Goal: Task Accomplishment & Management: Use online tool/utility

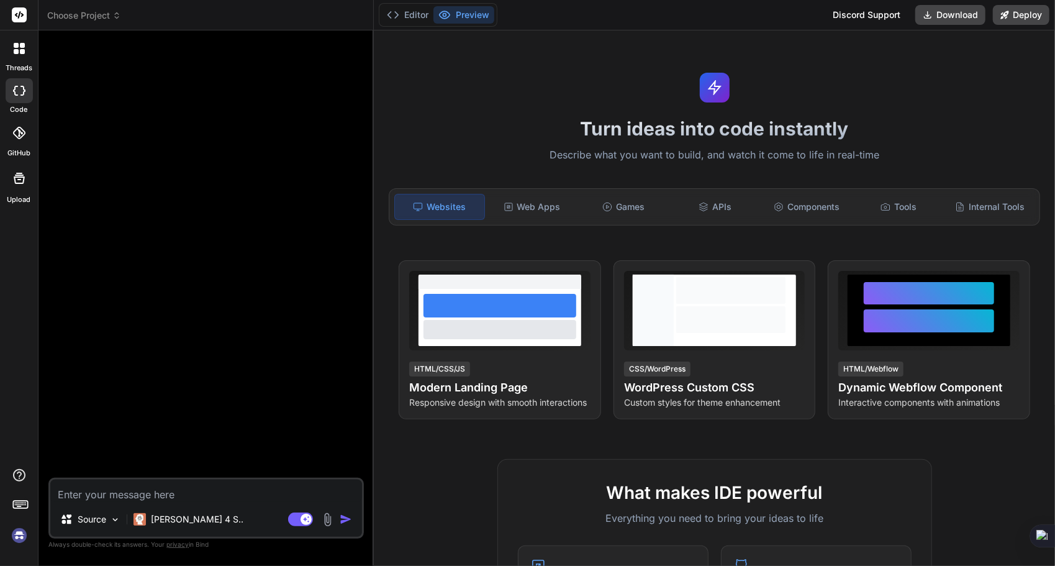
type textarea "x"
click at [524, 203] on div "Web Apps" at bounding box center [532, 207] width 89 height 26
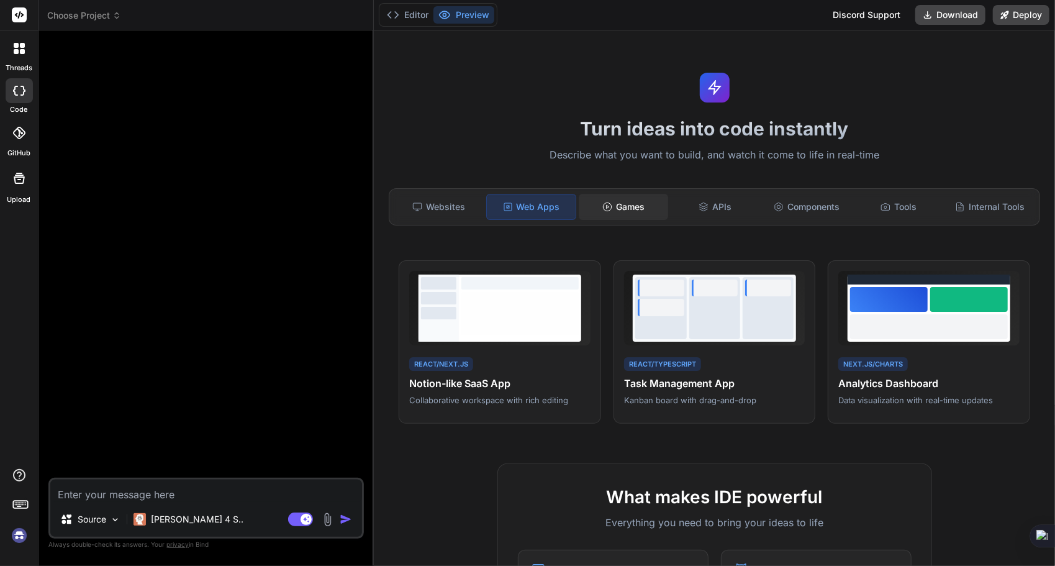
click at [619, 198] on div "Games" at bounding box center [623, 207] width 89 height 26
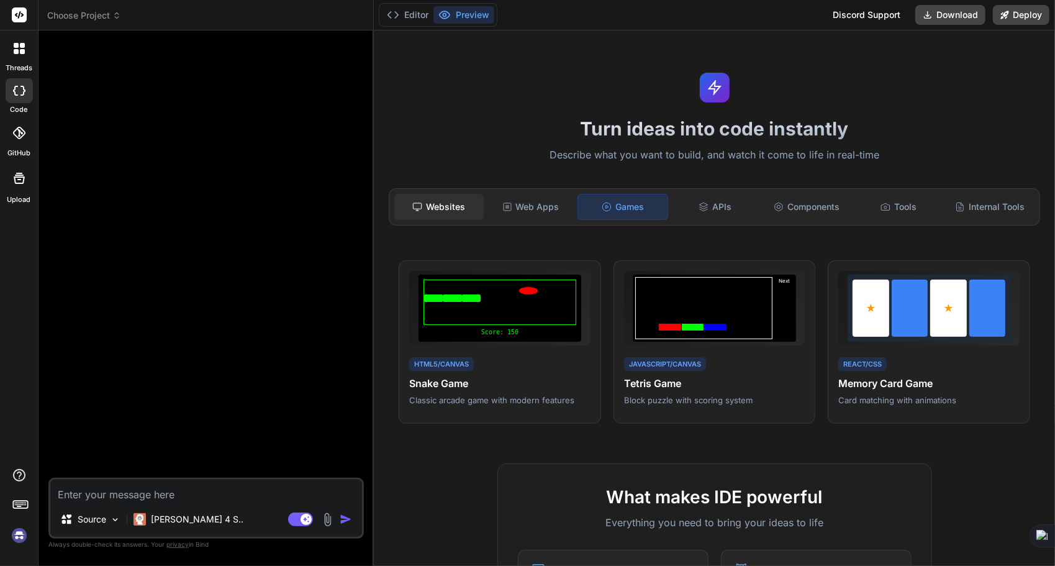
click at [465, 206] on div "Websites" at bounding box center [438, 207] width 89 height 26
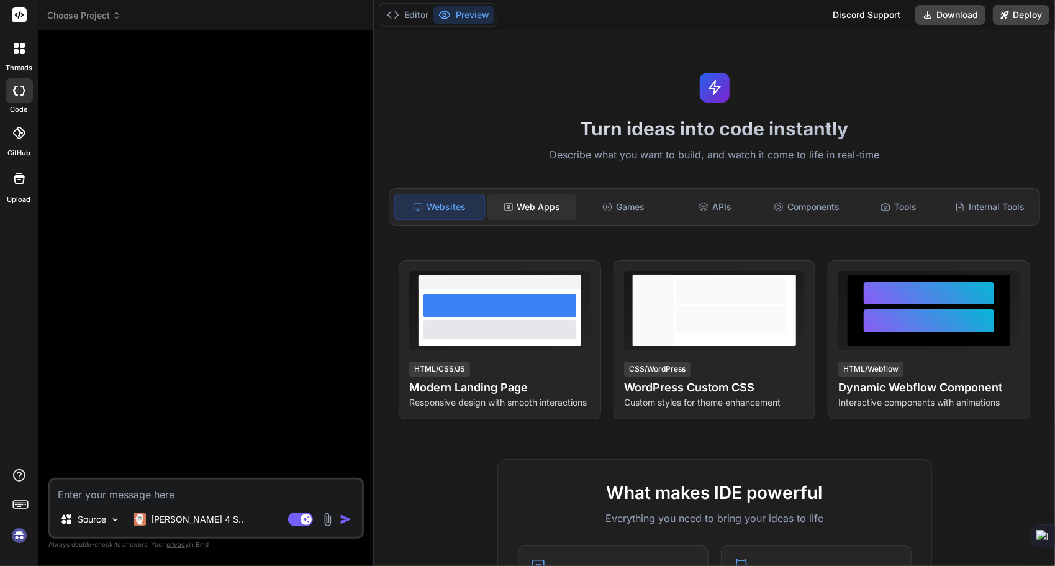
click at [534, 202] on div "Web Apps" at bounding box center [532, 207] width 89 height 26
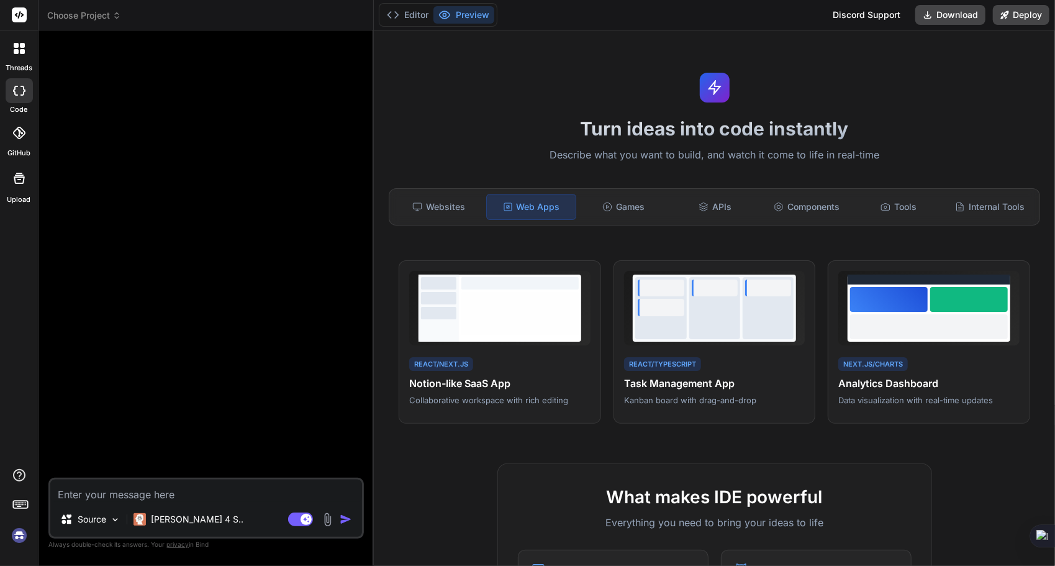
paste textarea "Create a [PERSON_NAME]-style kanban board with draggable task cards, multiple c…"
type textarea "Create a [PERSON_NAME]-style kanban board with draggable task cards, multiple c…"
type textarea "x"
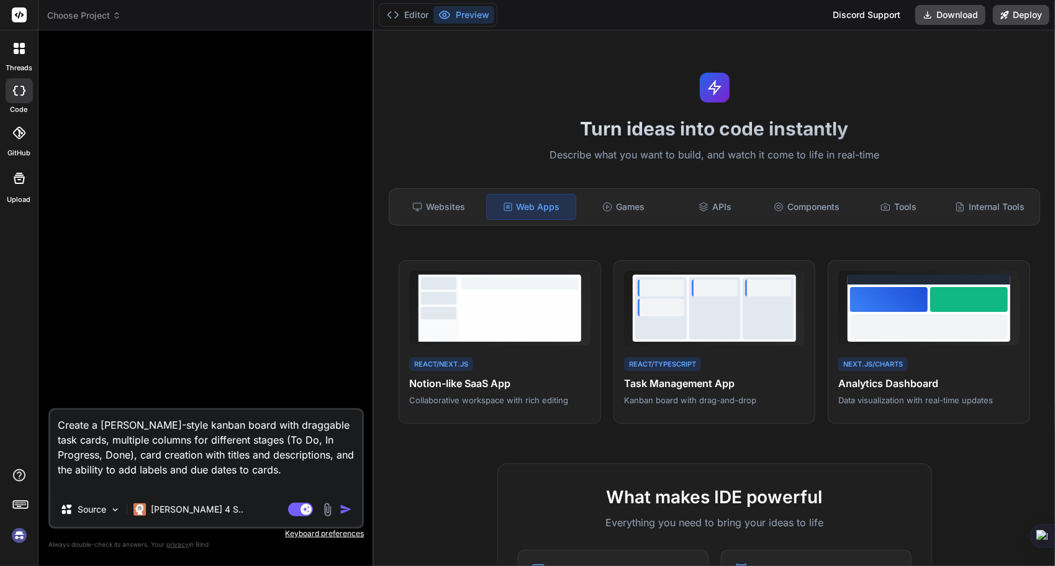
drag, startPoint x: 108, startPoint y: 421, endPoint x: 220, endPoint y: 423, distance: 111.8
click at [220, 423] on textarea "Create a [PERSON_NAME]-style kanban board with draggable task cards, multiple c…" at bounding box center [206, 451] width 312 height 82
type textarea "Create a s with draggable task cards, multiple columns for different stages (To…"
type textarea "x"
type textarea "Create a sl with draggable task cards, multiple columns for different stages (T…"
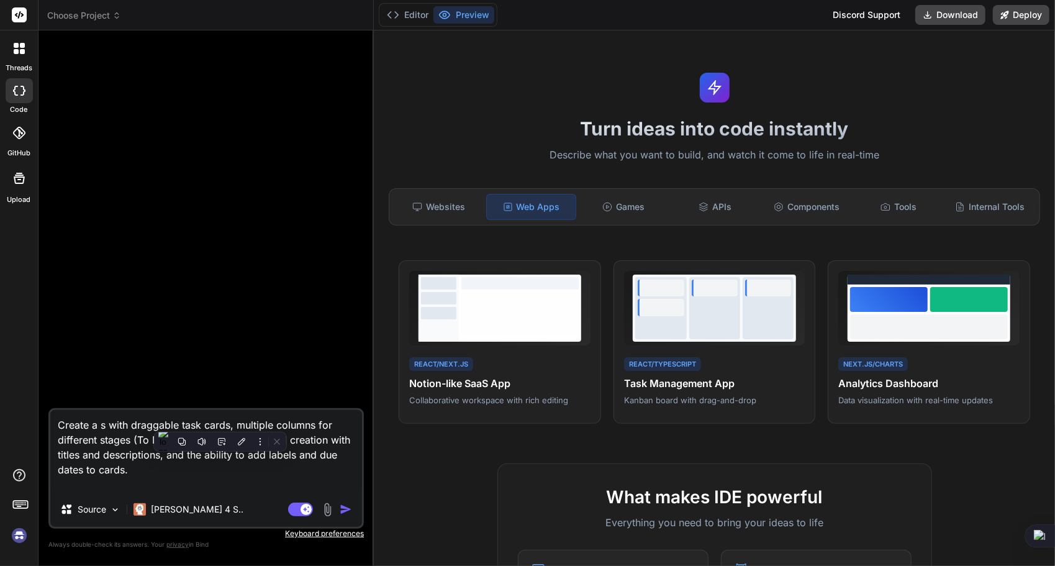
type textarea "x"
type textarea "Create a sla with draggable task cards, multiple columns for different stages (…"
type textarea "x"
type textarea "Create a slac with draggable task cards, multiple columns for different stages …"
type textarea "x"
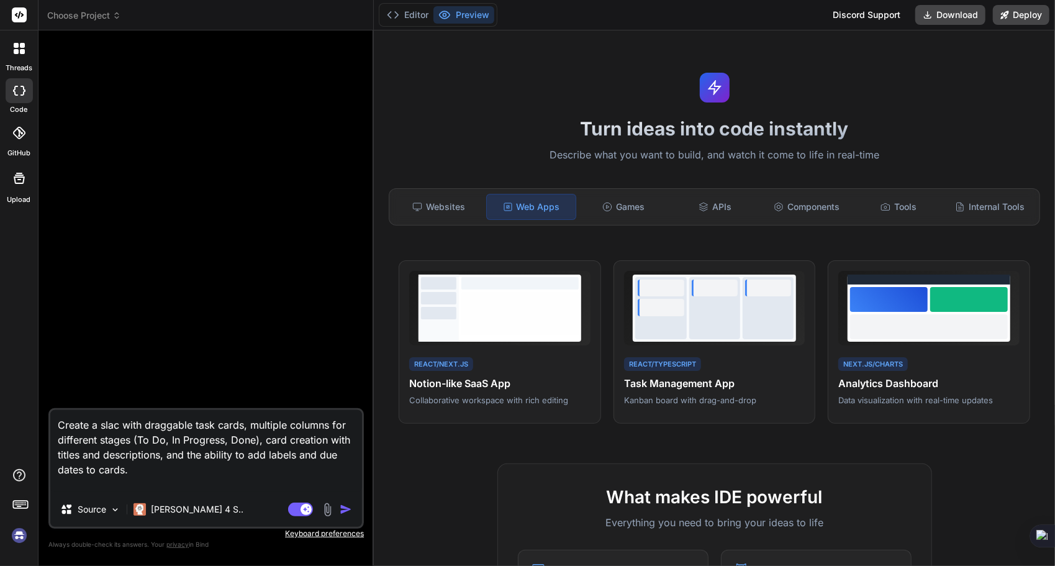
type textarea "Create a slack with draggable task cards, multiple columns for different stages…"
type textarea "x"
type textarea "Create a slack with draggable task cards, multiple columns for different stages…"
type textarea "x"
type textarea "Create a slack c with draggable task cards, multiple columns for different stag…"
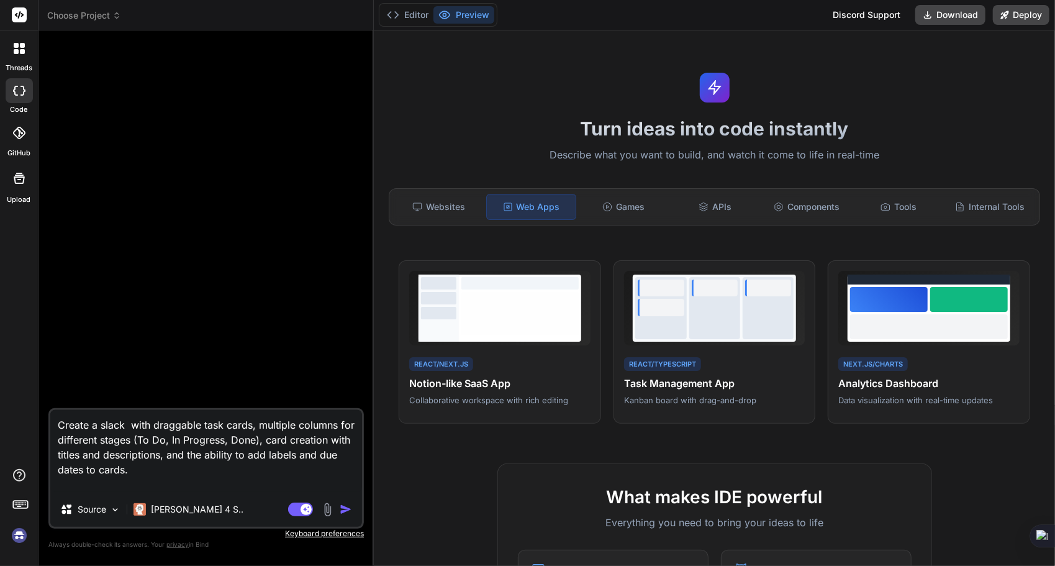
type textarea "x"
type textarea "Create a [PERSON_NAME] with draggable task cards, multiple columns for differen…"
type textarea "x"
type textarea "Create a slack clo with draggable task cards, multiple columns for different st…"
type textarea "x"
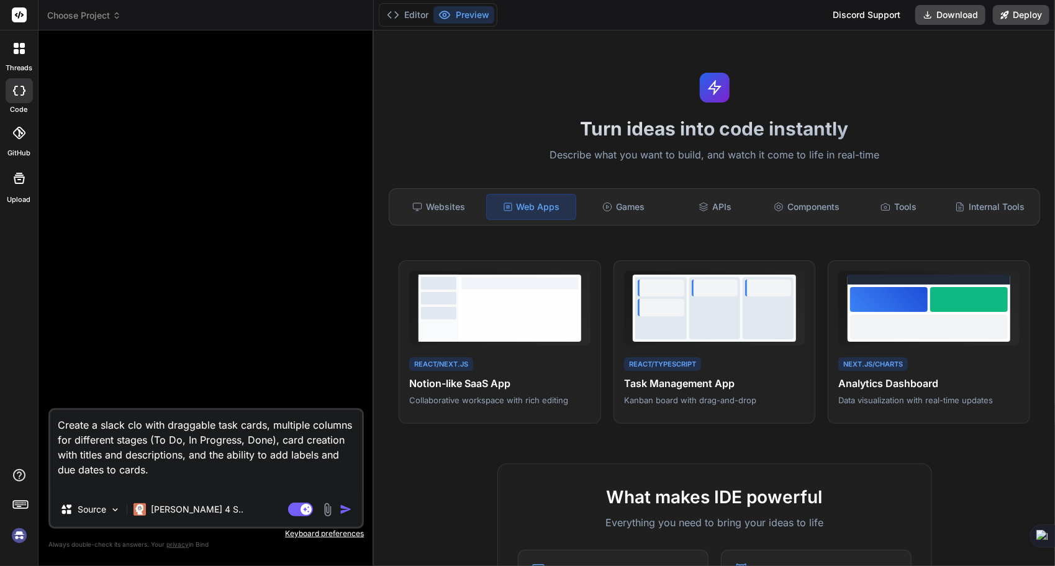
type textarea "Create a slack clon with draggable task cards, multiple columns for different s…"
type textarea "x"
type textarea "Create a slack clone with draggable task cards, multiple columns for different …"
type textarea "x"
type textarea "Create a slack clone with draggable task cards, multiple columns for different …"
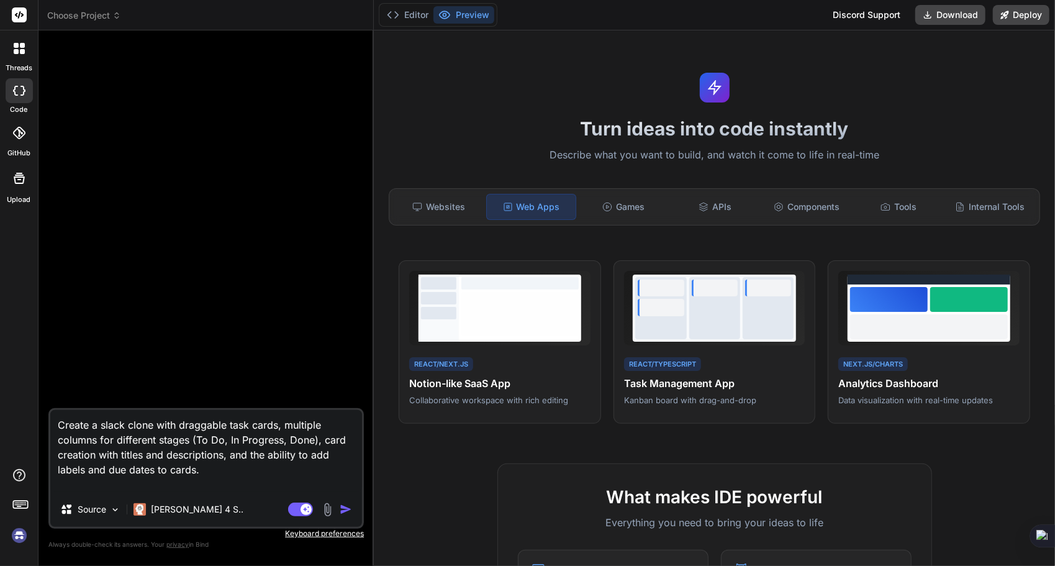
type textarea "x"
type textarea "Create a slack clone b with draggable task cards, multiple columns for differen…"
type textarea "x"
type textarea "Create a slack clone bu with draggable task cards, multiple columns for differe…"
type textarea "x"
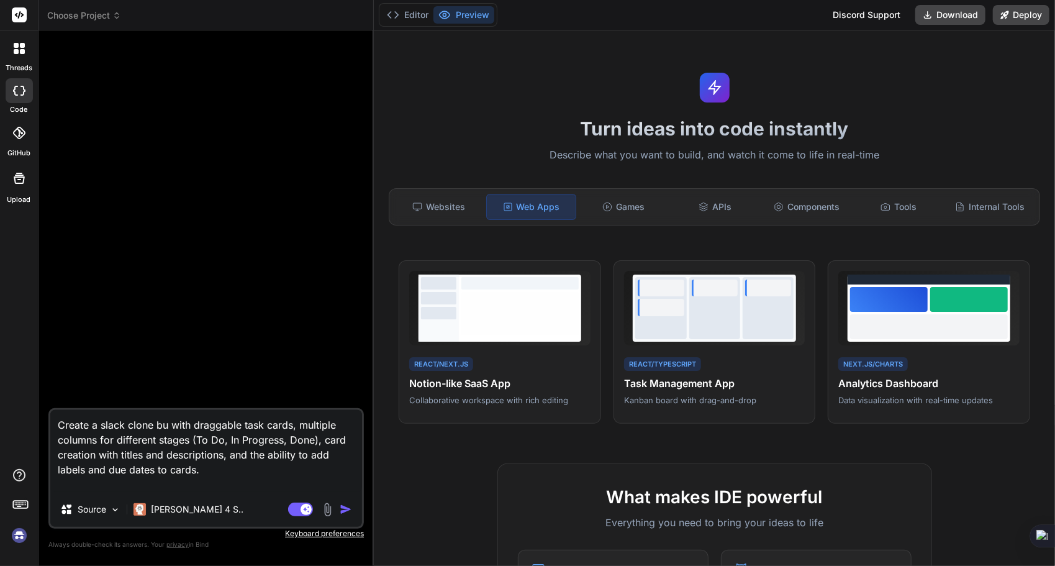
type textarea "Create a slack clone but with draggable task cards, multiple columns for differ…"
type textarea "x"
type textarea "Create a slack clone but with draggable task cards, multiple columns for differ…"
type textarea "x"
type textarea "Create a slack clone but a with draggable task cards, multiple columns for diff…"
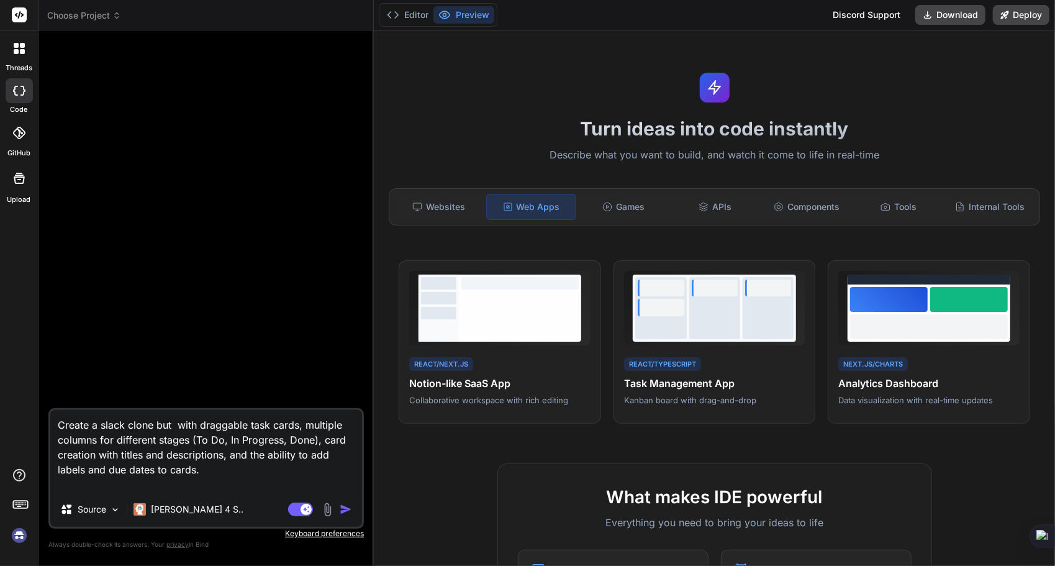
type textarea "x"
type textarea "Create a slack clone but al with draggable task cards, multiple columns for dif…"
type textarea "x"
type textarea "Create a slack clone but als with draggable task cards, multiple columns for di…"
type textarea "x"
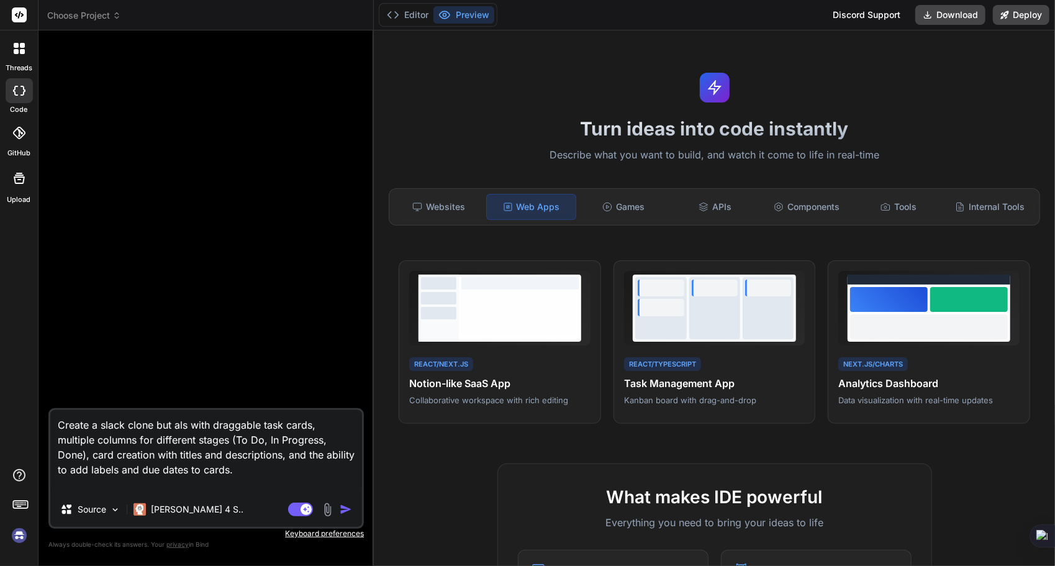
type textarea "Create a slack clone but also with draggable task cards, multiple columns for d…"
type textarea "x"
type textarea "Create a slack clone but also with draggable task cards, multiple columns for d…"
click at [160, 507] on p "[PERSON_NAME] 4 S.." at bounding box center [197, 509] width 93 height 12
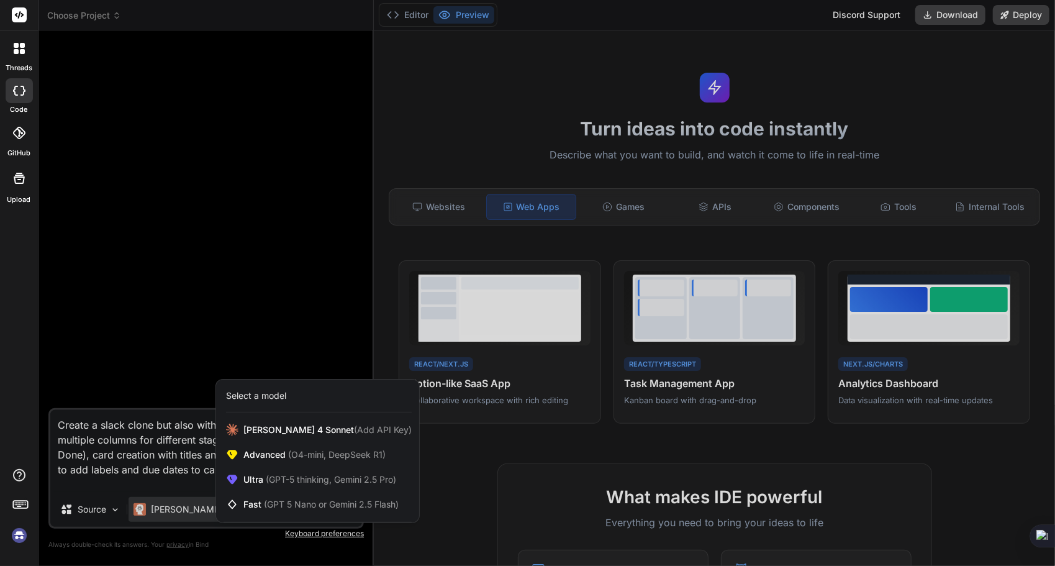
click at [145, 488] on div at bounding box center [527, 283] width 1055 height 566
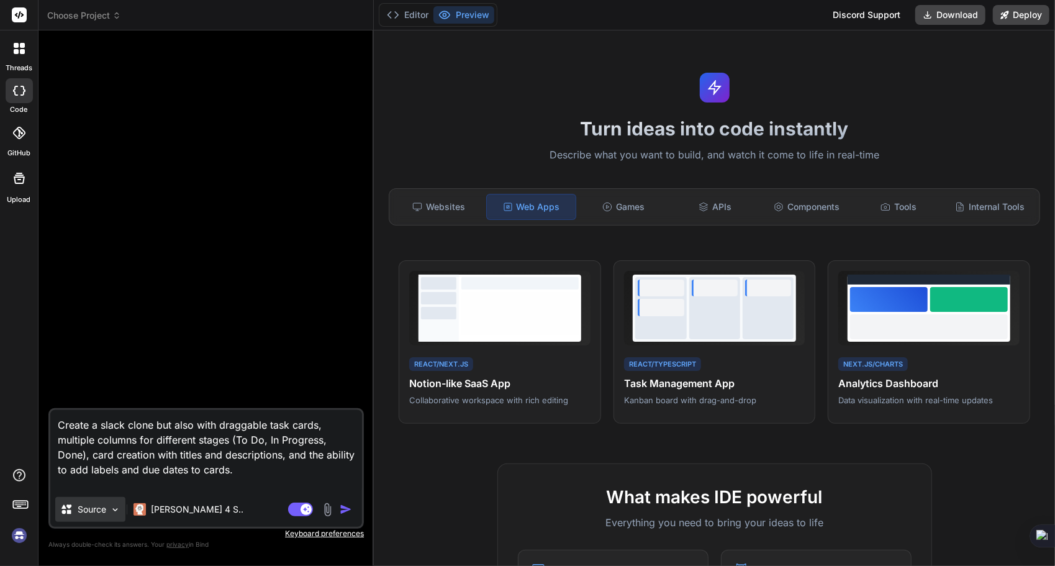
click at [93, 503] on div "Source" at bounding box center [90, 509] width 70 height 25
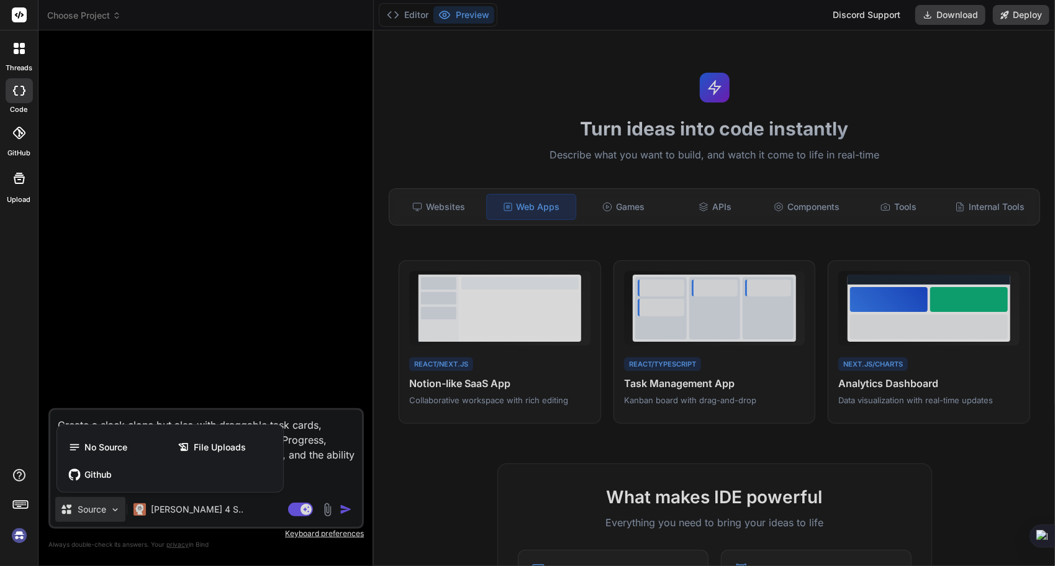
click at [98, 500] on div at bounding box center [527, 283] width 1055 height 566
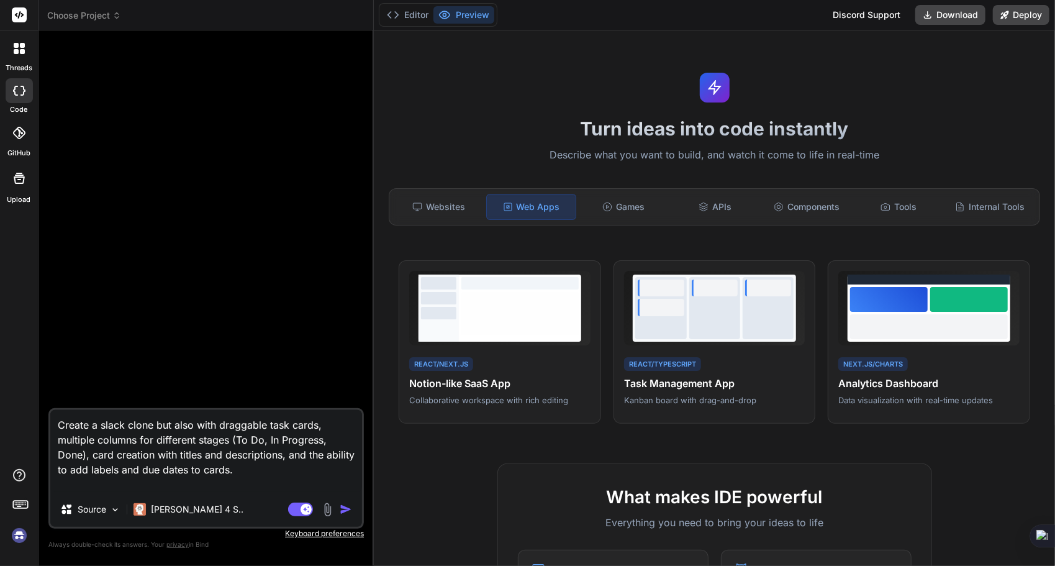
click at [338, 508] on div "Agent Mode. When this toggle is activated, AI automatically makes decisions, re…" at bounding box center [321, 509] width 71 height 15
click at [342, 506] on img "button" at bounding box center [346, 509] width 12 height 12
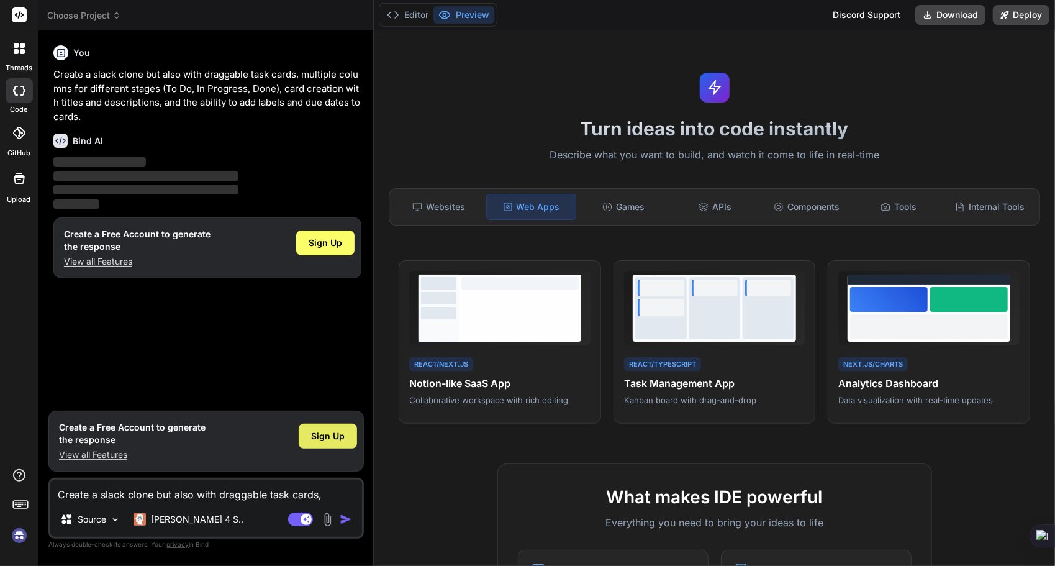
click at [329, 440] on span "Sign Up" at bounding box center [328, 436] width 34 height 12
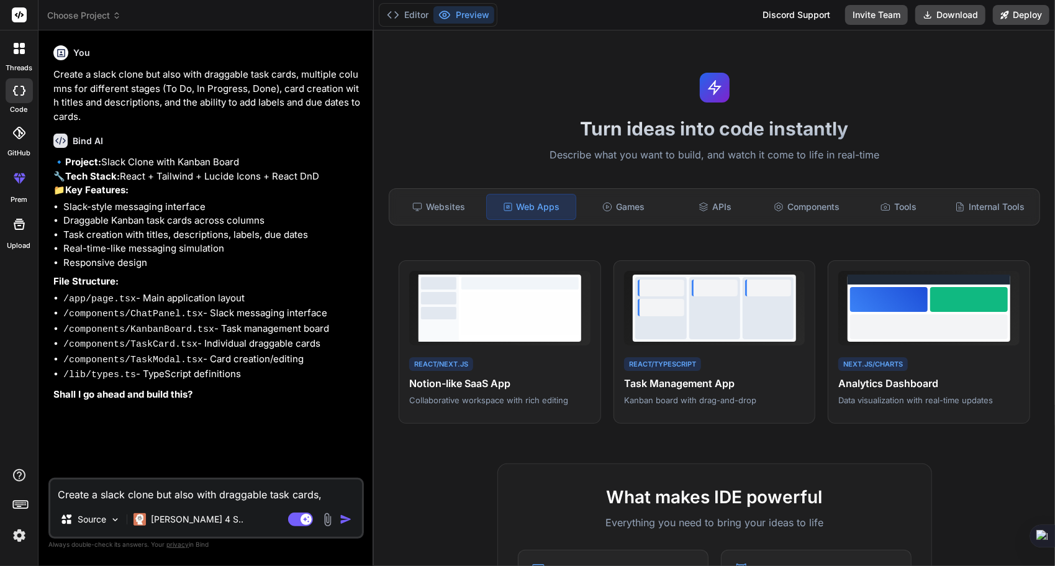
type textarea "x"
click at [463, 207] on div "Websites" at bounding box center [438, 207] width 89 height 26
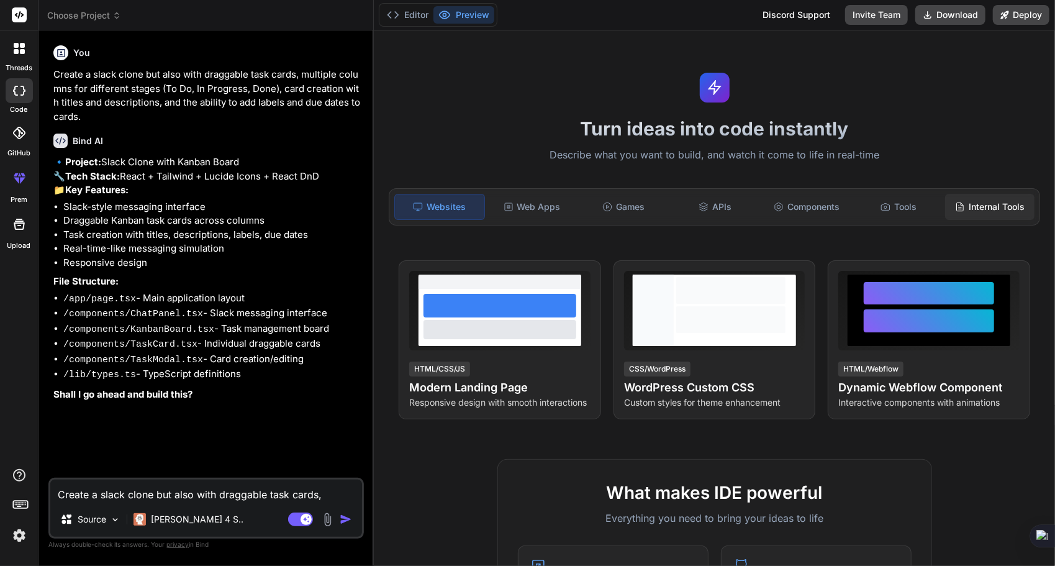
click at [989, 207] on div "Internal Tools" at bounding box center [989, 207] width 89 height 26
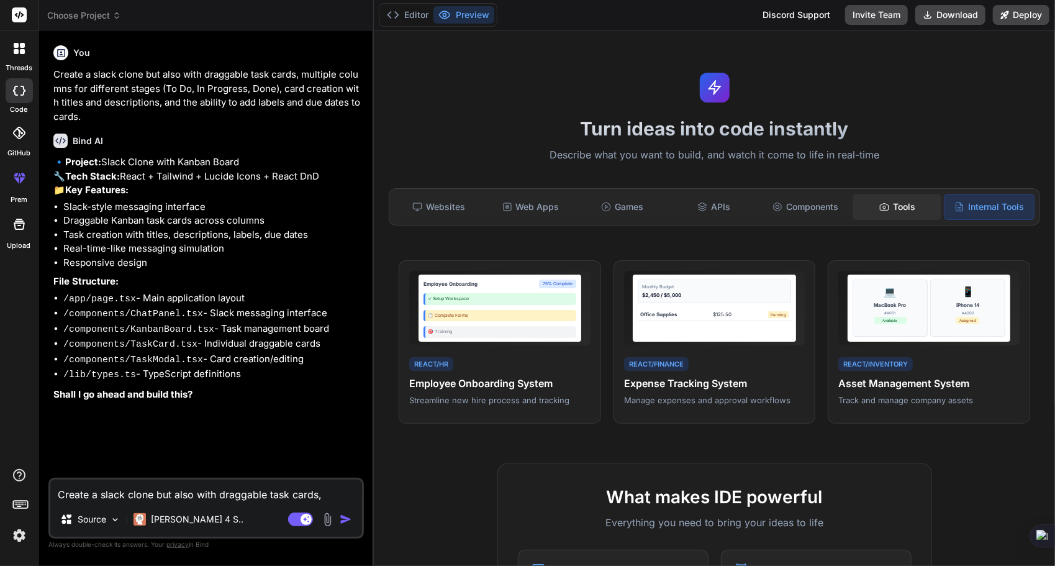
click at [900, 206] on div "Tools" at bounding box center [897, 207] width 89 height 26
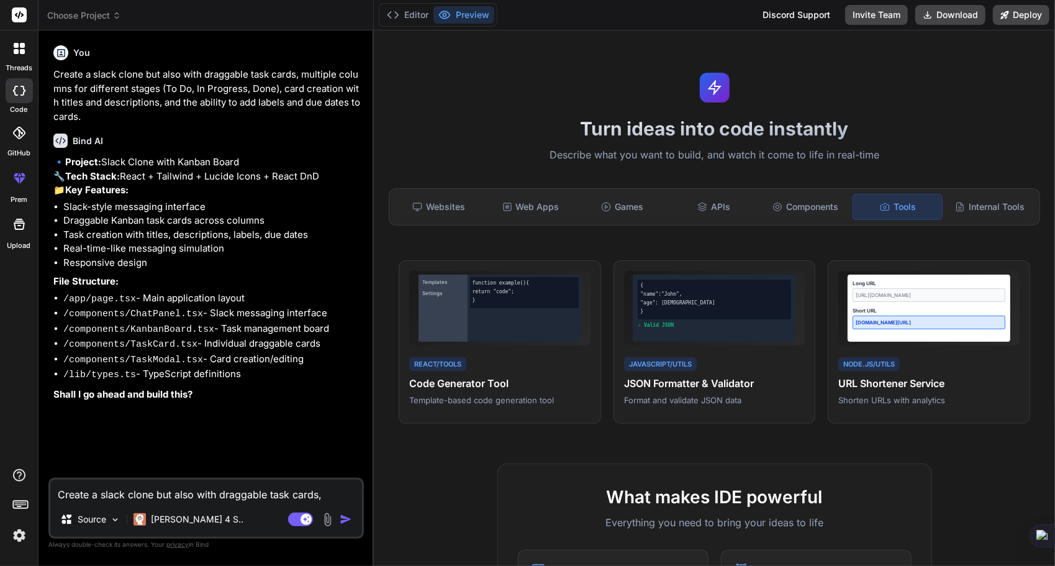
click at [813, 220] on div "Websites Web Apps Games APIs Components Tools Internal Tools" at bounding box center [715, 206] width 652 height 37
click at [814, 204] on div "Components" at bounding box center [805, 207] width 89 height 26
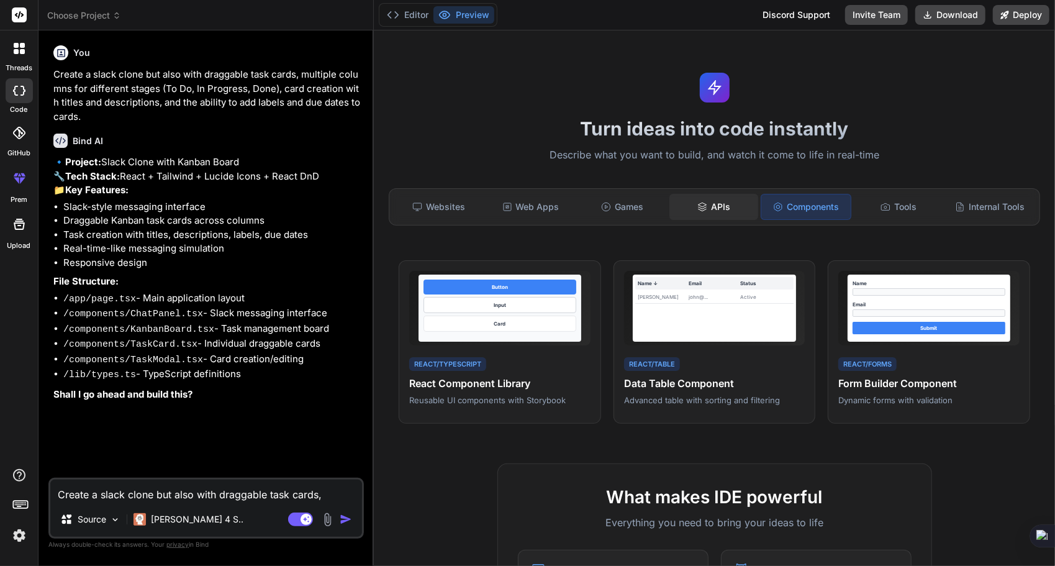
click at [716, 212] on div "APIs" at bounding box center [714, 207] width 89 height 26
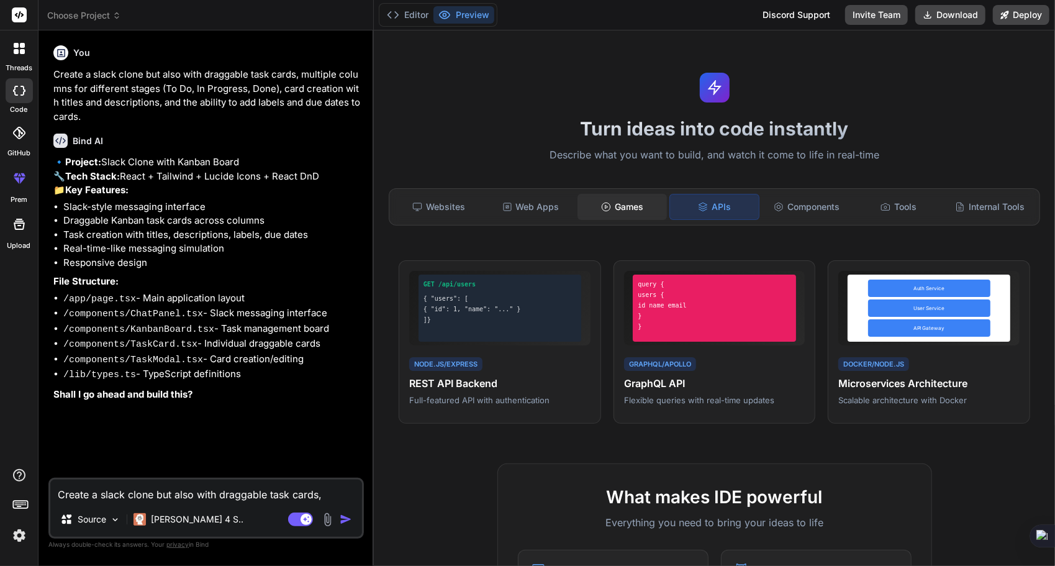
click at [636, 215] on div "Games" at bounding box center [622, 207] width 89 height 26
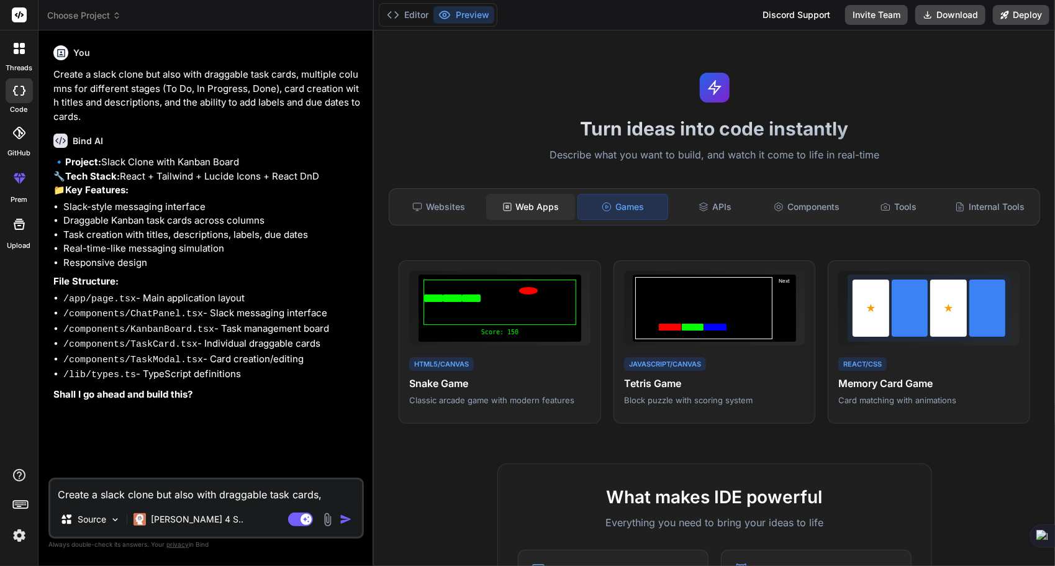
click at [549, 207] on div "Web Apps" at bounding box center [530, 207] width 89 height 26
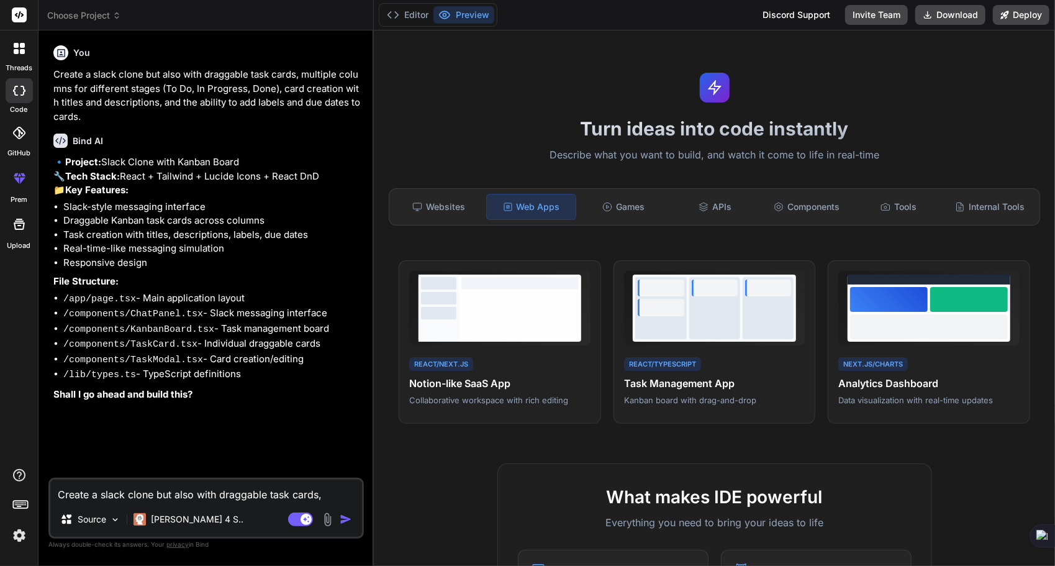
click at [204, 484] on textarea "Create a slack clone but also with draggable task cards, multiple columns for d…" at bounding box center [206, 490] width 312 height 22
type textarea "Y"
type textarea "x"
type textarea "Ye"
type textarea "x"
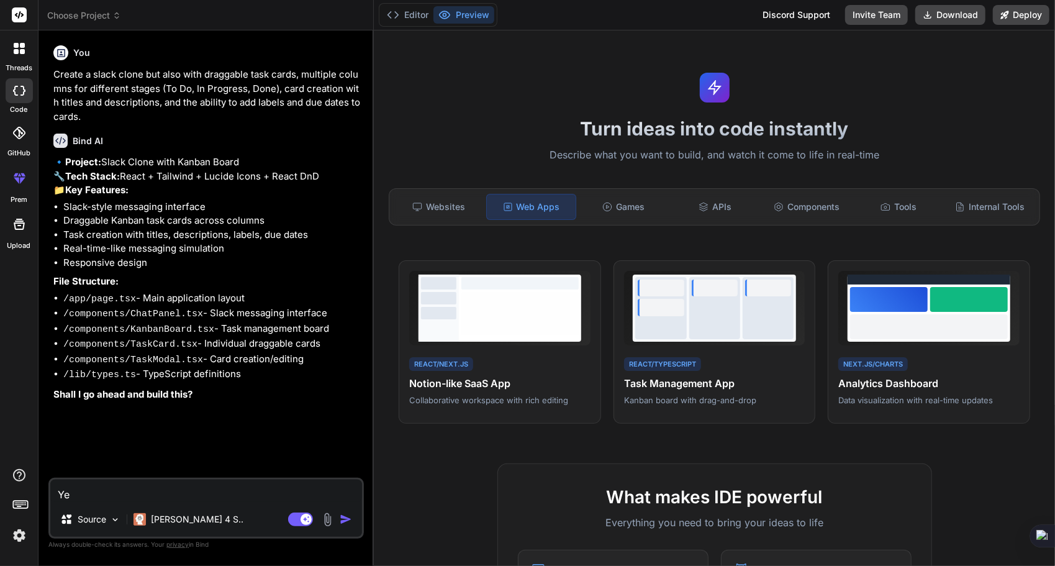
type textarea "Yes"
type textarea "x"
type textarea "Yes,"
type textarea "x"
type textarea "Yes,"
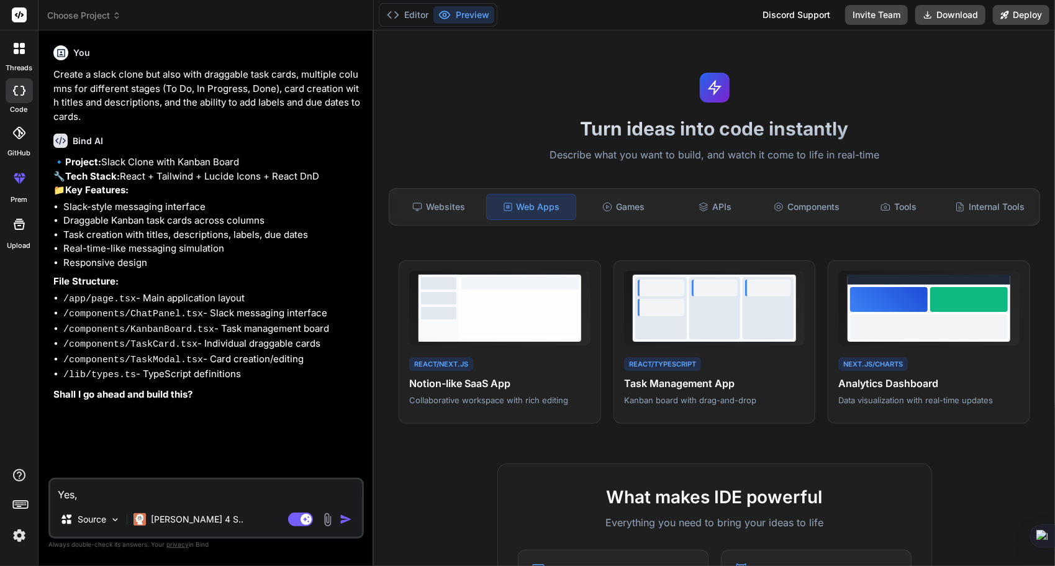
type textarea "x"
type textarea "Yes, b"
type textarea "x"
type textarea "Yes, bu"
type textarea "x"
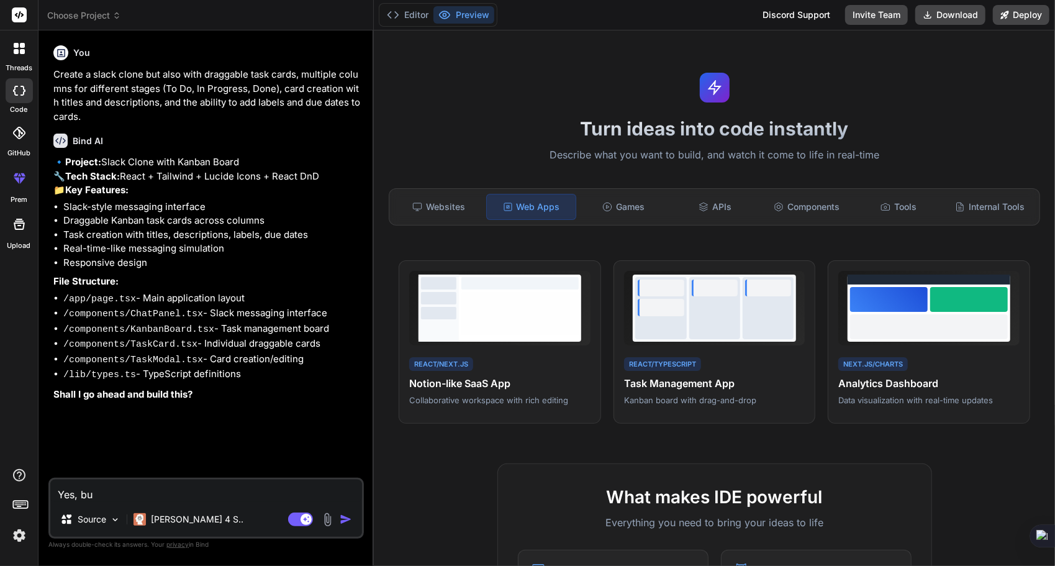
type textarea "Yes, but"
type textarea "x"
type textarea "Yes, but"
type textarea "x"
type textarea "Yes, but t"
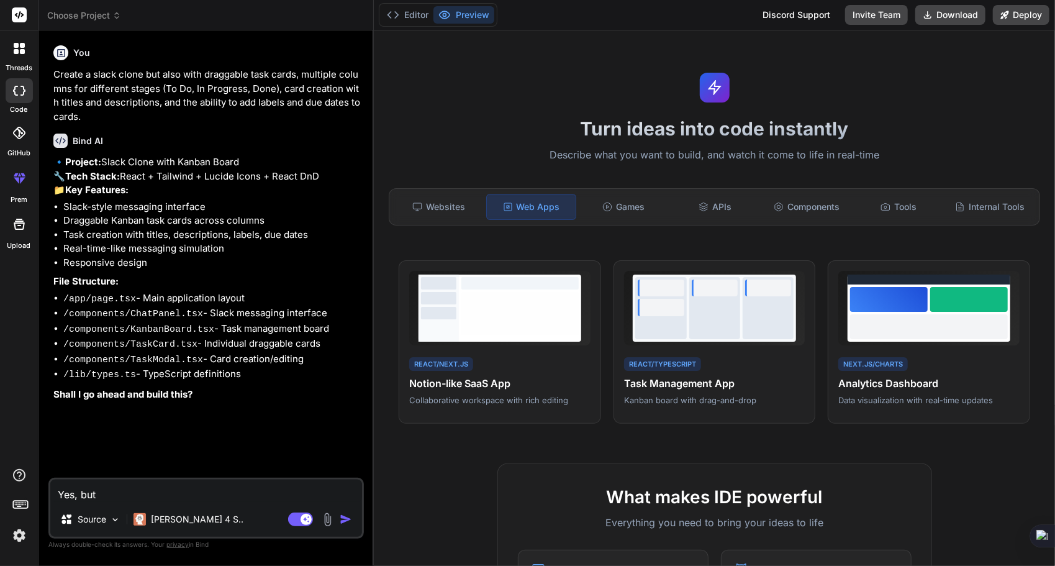
type textarea "x"
type textarea "Yes, but th"
type textarea "x"
type textarea "Yes, but ths"
type textarea "x"
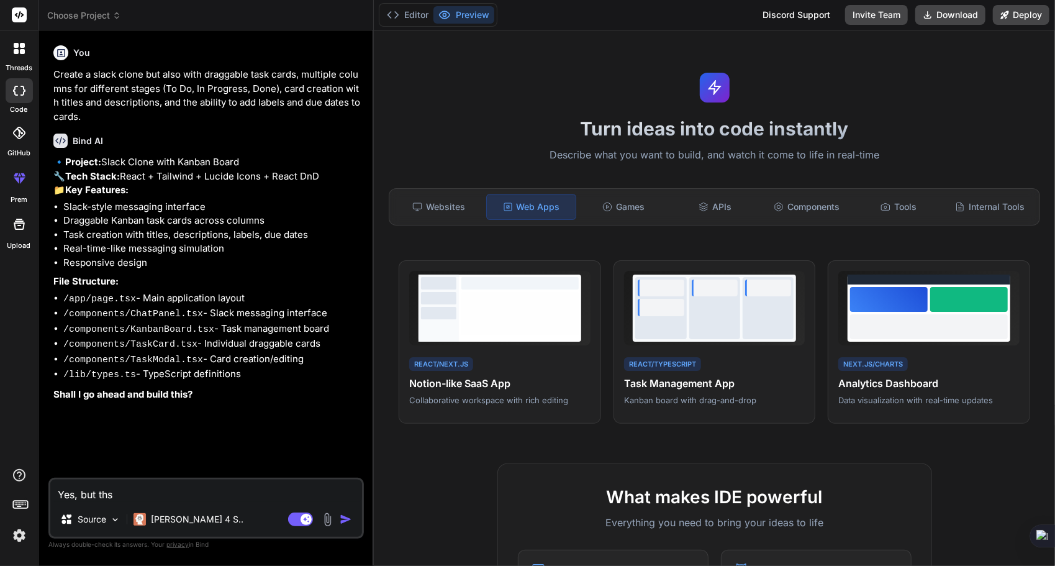
type textarea "Yes, but th"
type textarea "x"
type textarea "Yes, but thi"
type textarea "x"
type textarea "Yes, but this"
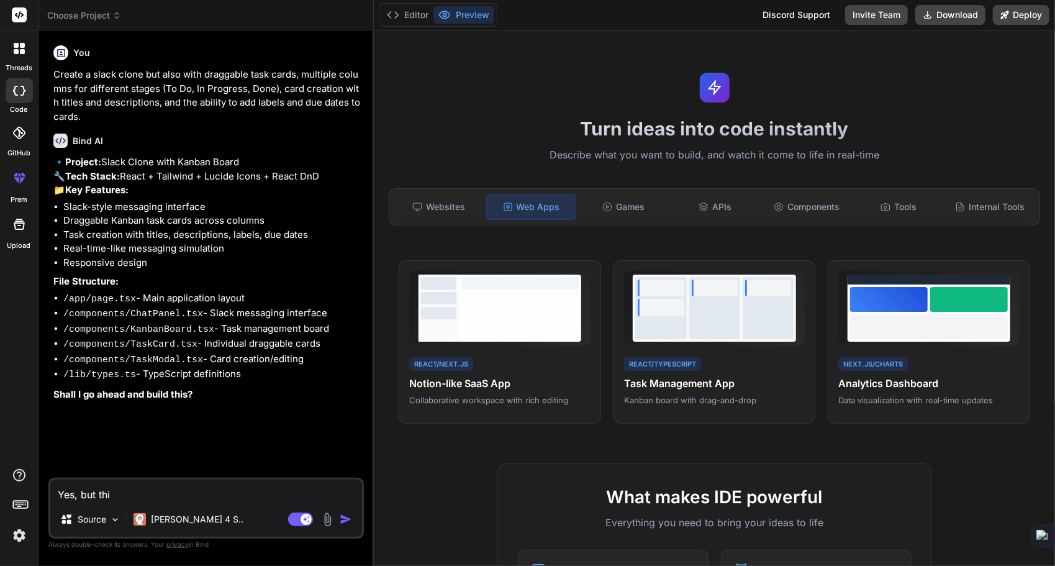
type textarea "x"
type textarea "Yes, but this"
type textarea "x"
type textarea "Yes, but this i"
type textarea "x"
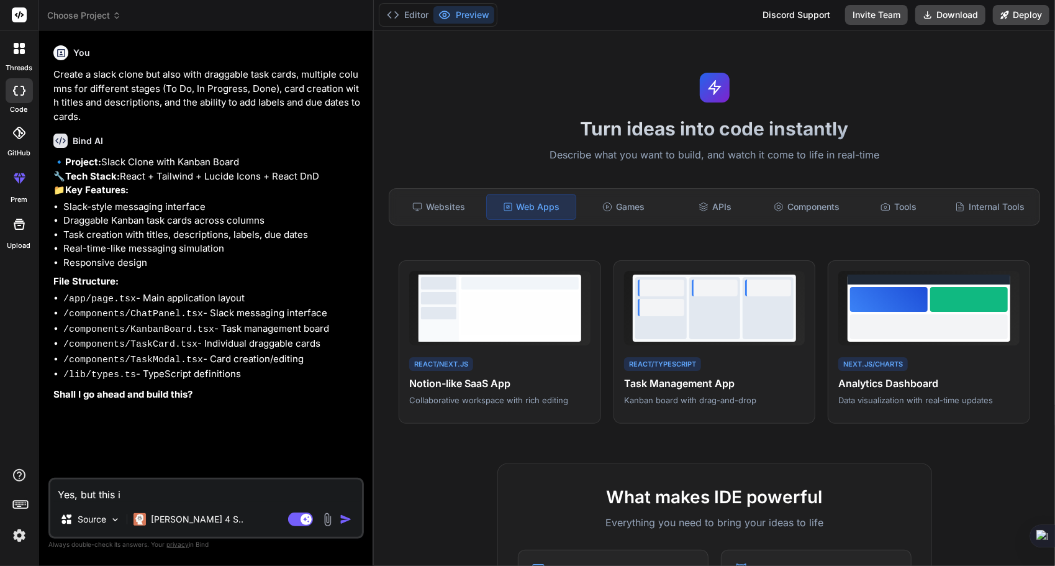
type textarea "Yes, but this is"
type textarea "x"
type textarea "Yes, but this is"
type textarea "x"
type textarea "Yes, but this is a"
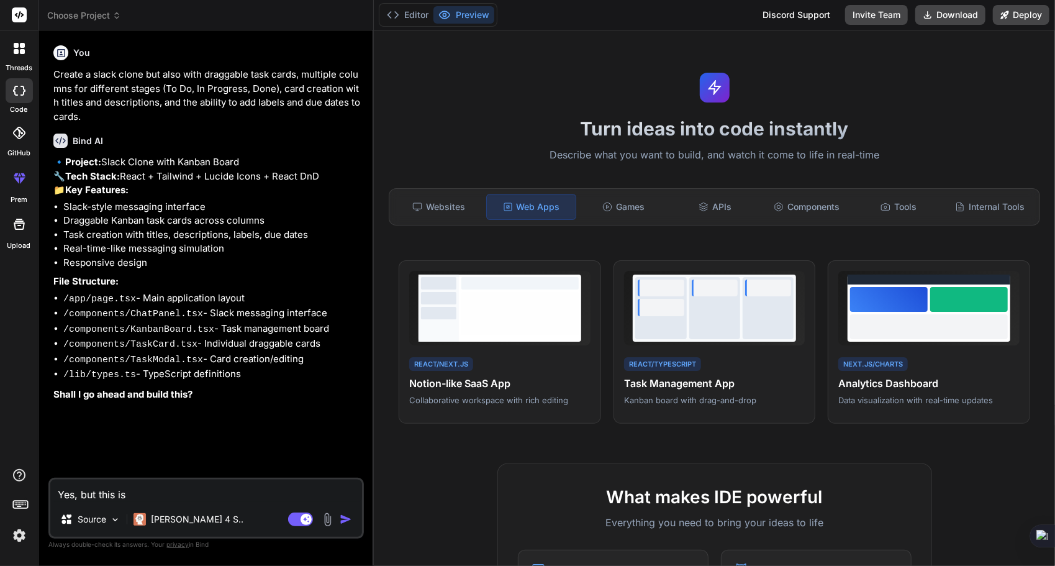
type textarea "x"
type textarea "Yes, but this is a"
type textarea "x"
type textarea "Yes, but this is a s"
type textarea "x"
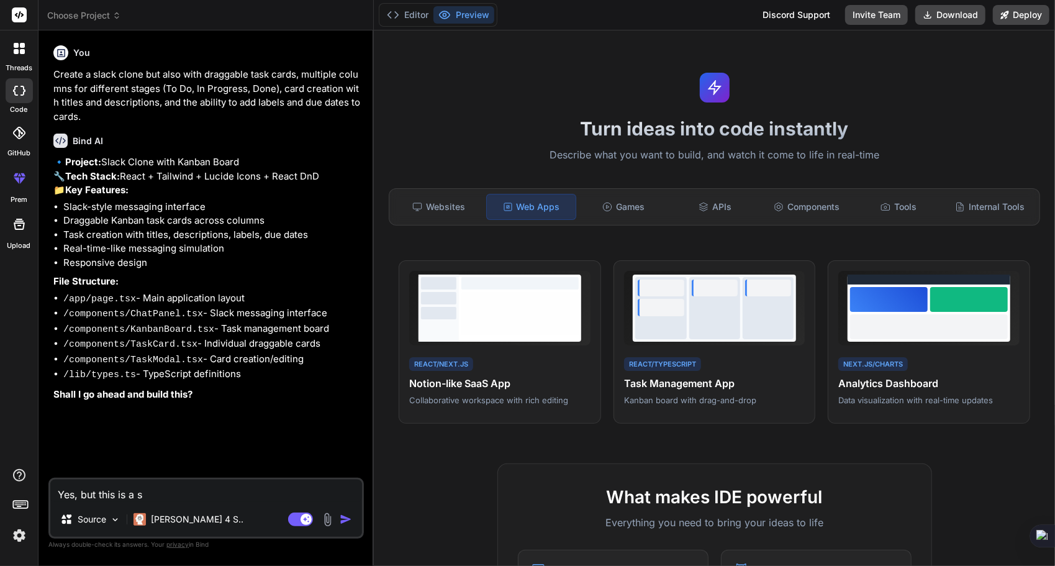
type textarea "Yes, but this is a sl"
type textarea "x"
type textarea "Yes, but this is a sla"
type textarea "x"
type textarea "Yes, but this is a slac"
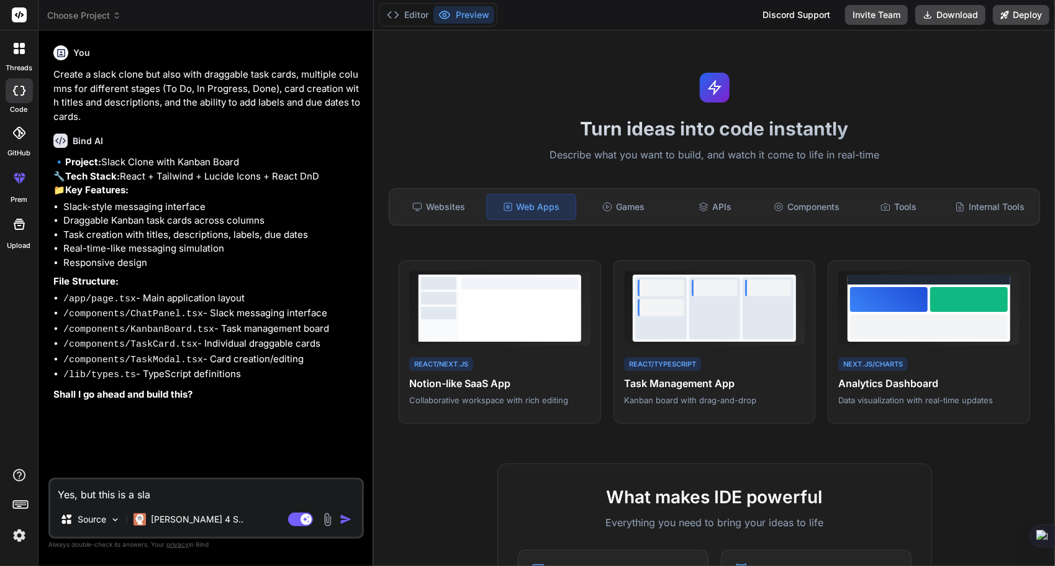
type textarea "x"
type textarea "Yes, but this is a slack"
type textarea "x"
type textarea "Yes, but this is a slack"
type textarea "x"
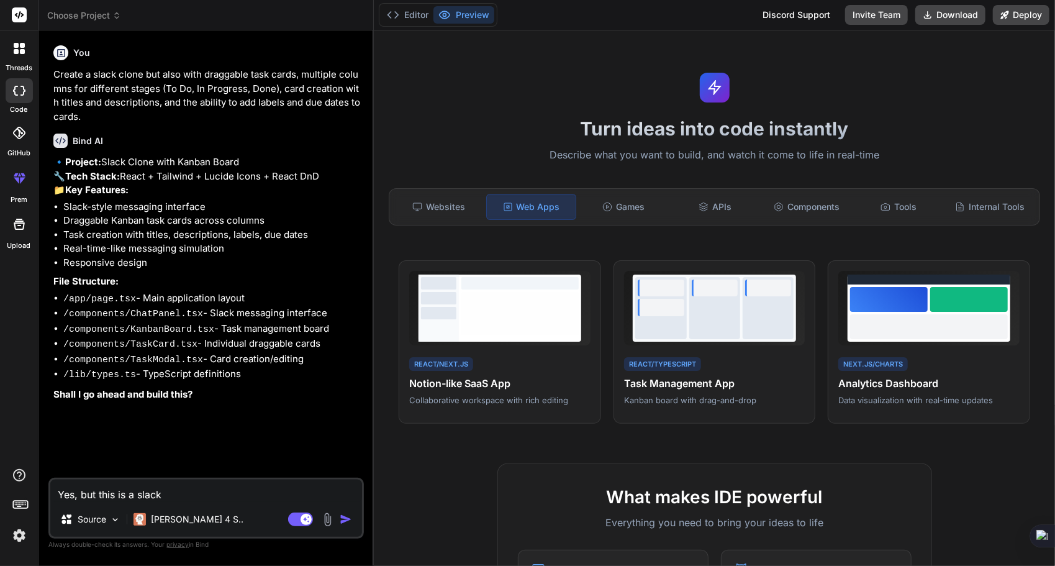
type textarea "Yes, but this is a slack f"
type textarea "x"
type textarea "Yes, but this is a slack fi"
type textarea "x"
type textarea "Yes, but this is a slack fir"
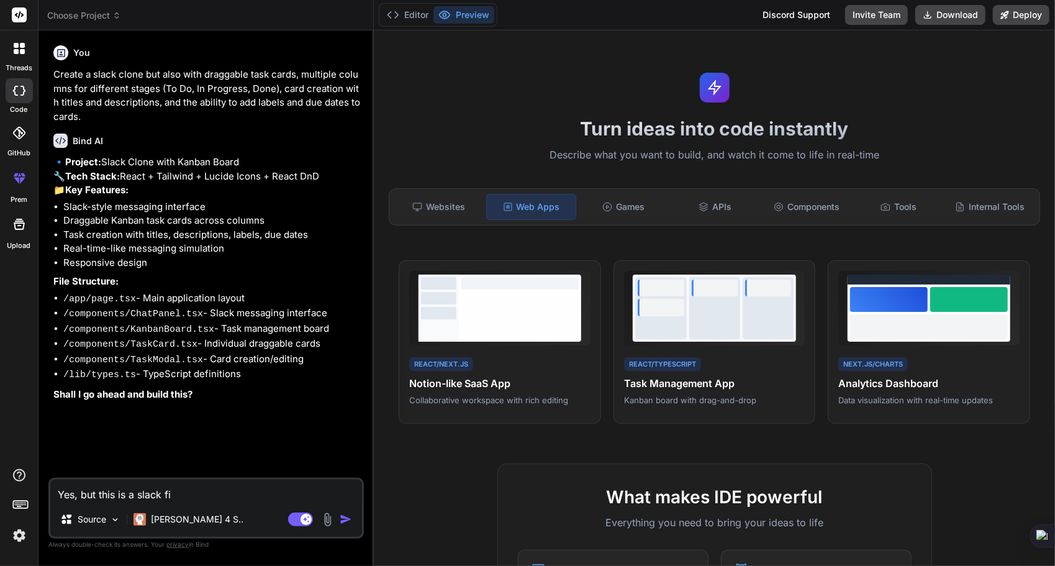
type textarea "x"
type textarea "Yes, but this is a slack firs"
type textarea "x"
type textarea "Yes, but this is a slack first"
type textarea "x"
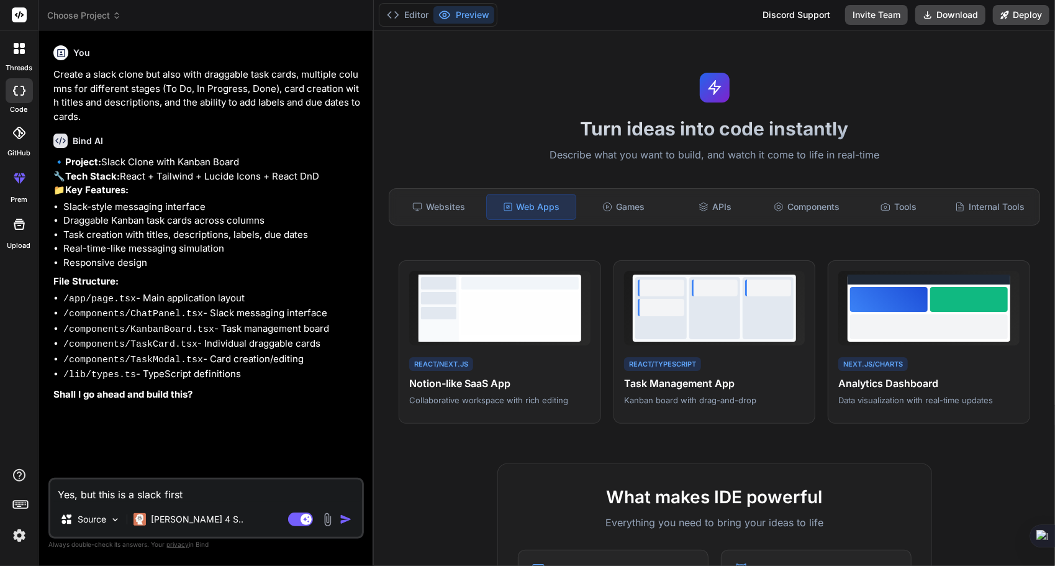
type textarea "Yes, but this is a slack first"
type textarea "x"
type textarea "Yes, but this is a slack first w"
type textarea "x"
type textarea "Yes, but this is a slack first wi"
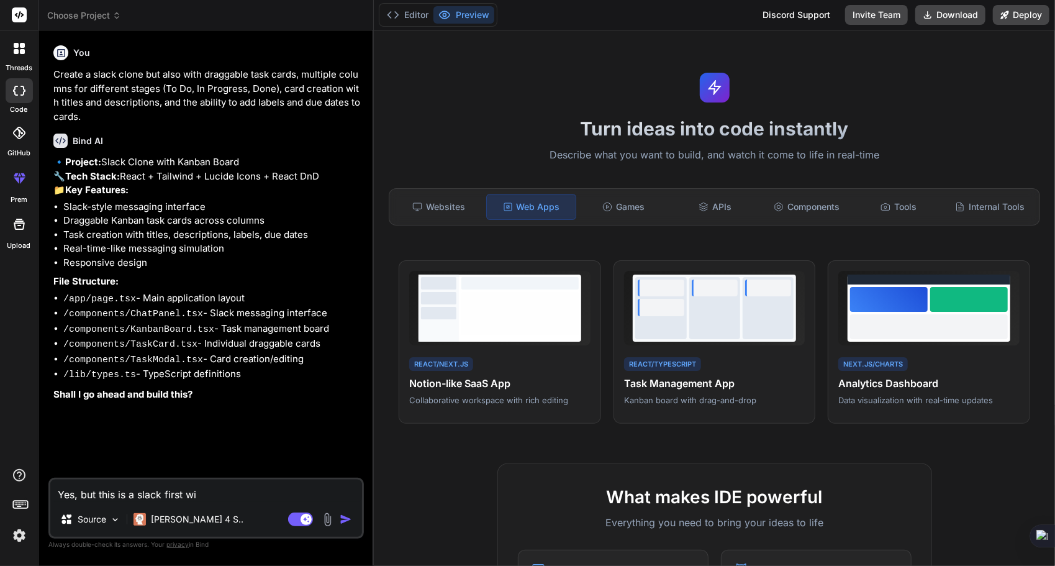
type textarea "x"
type textarea "Yes, but this is a slack first wit"
type textarea "x"
type textarea "Yes, but this is a slack first with"
type textarea "x"
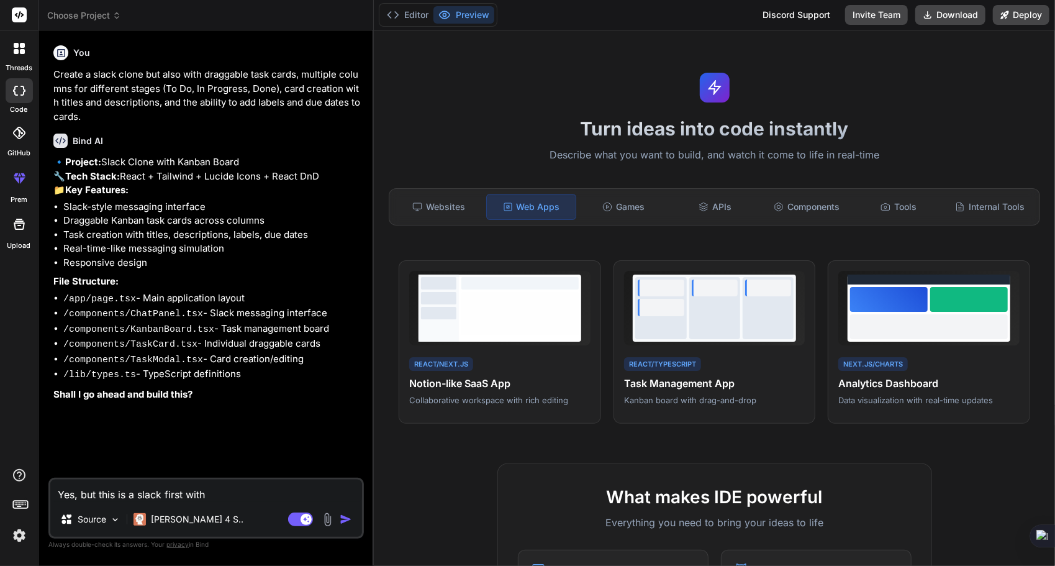
type textarea "Yes, but this is a slack first with"
type textarea "x"
type textarea "Yes, but this is a slack first with t"
type textarea "x"
type textarea "Yes, but this is a slack first with th"
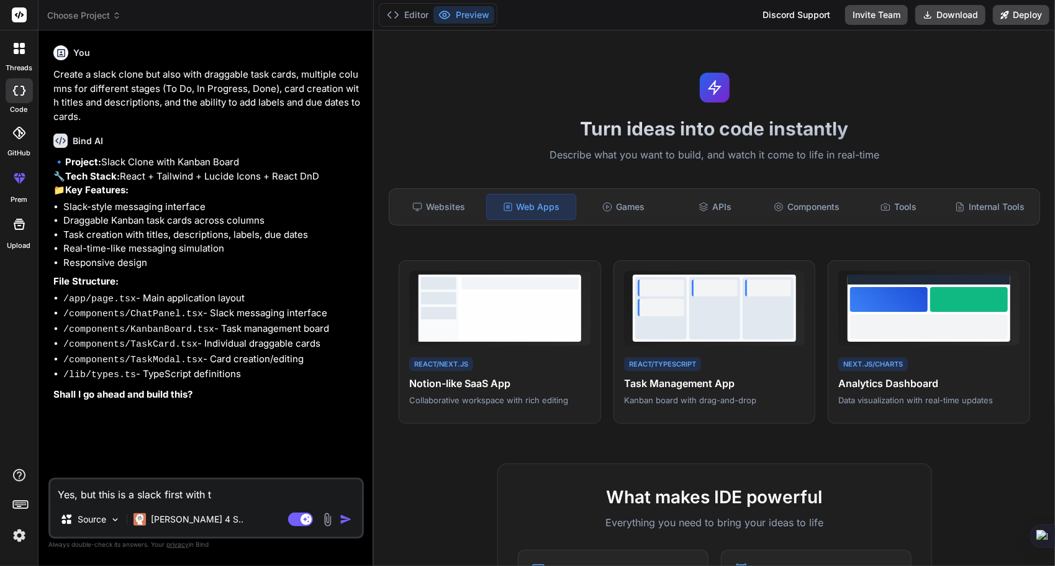
type textarea "x"
type textarea "Yes, but this is a slack first with the"
type textarea "x"
type textarea "Yes, but this is a slack first with the"
type textarea "x"
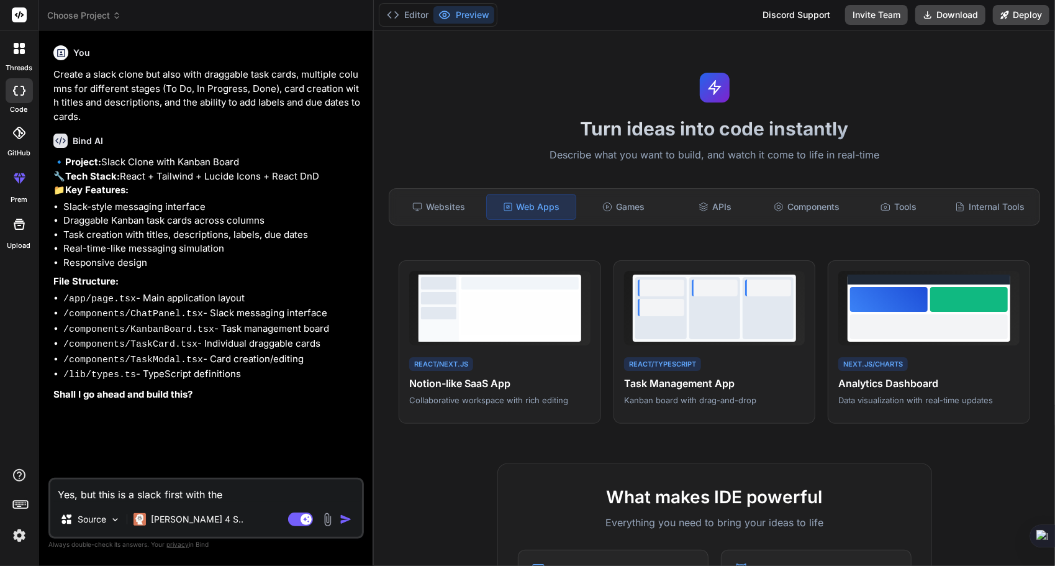
type textarea "Yes, but this is a slack first with the o"
type textarea "x"
type textarea "Yes, but this is a slack first with the ot"
type textarea "x"
type textarea "Yes, but this is a slack first with the oth"
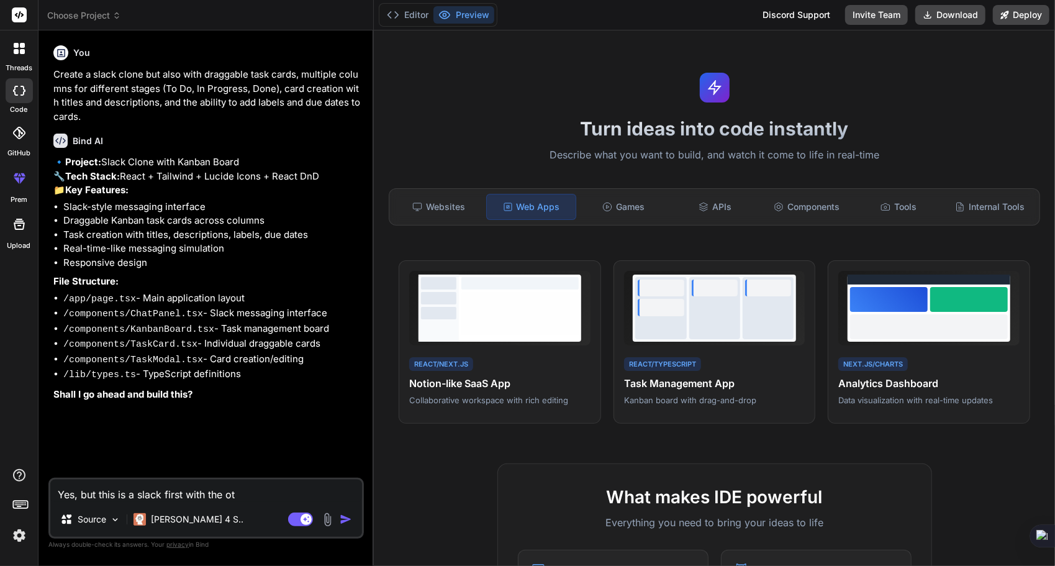
type textarea "x"
type textarea "Yes, but this is a slack first with the othe"
type textarea "x"
type textarea "Yes, but this is a slack first with the other"
type textarea "x"
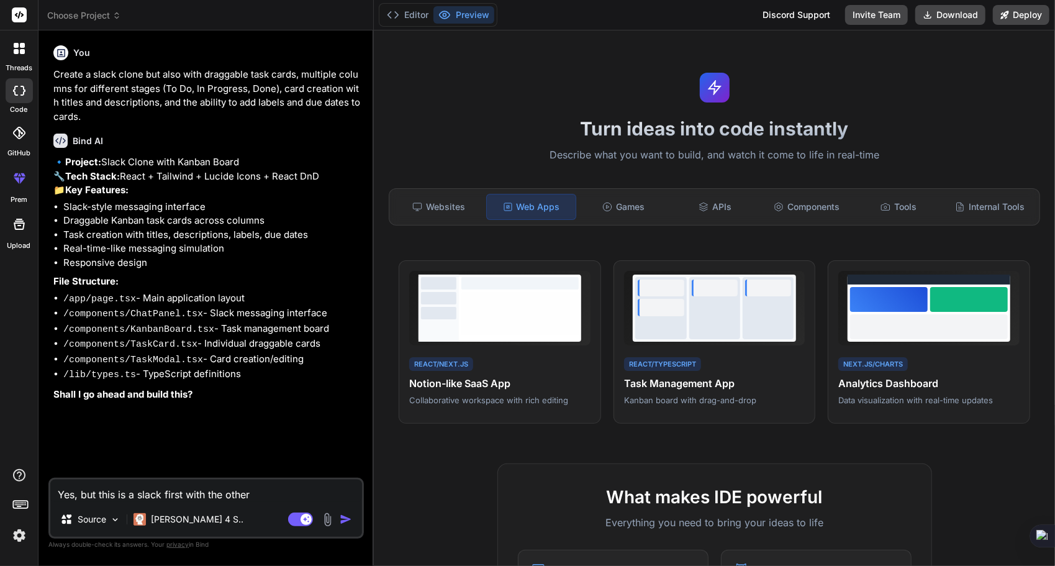
type textarea "Yes, but this is a slack first with the other"
type textarea "x"
type textarea "Yes, but this is a slack first with the other k"
type textarea "x"
type textarea "Yes, but this is a slack first with the other ka"
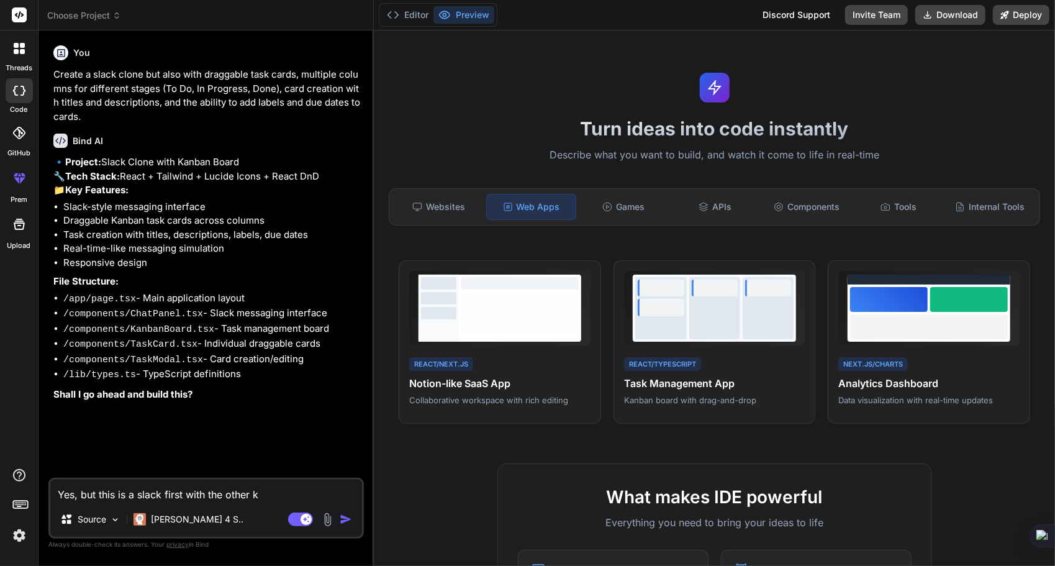
type textarea "x"
type textarea "Yes, but this is a slack first with the other kan"
type textarea "x"
click at [337, 522] on div "Agent Mode. When this toggle is activated, AI automatically makes decisions, re…" at bounding box center [321, 519] width 71 height 15
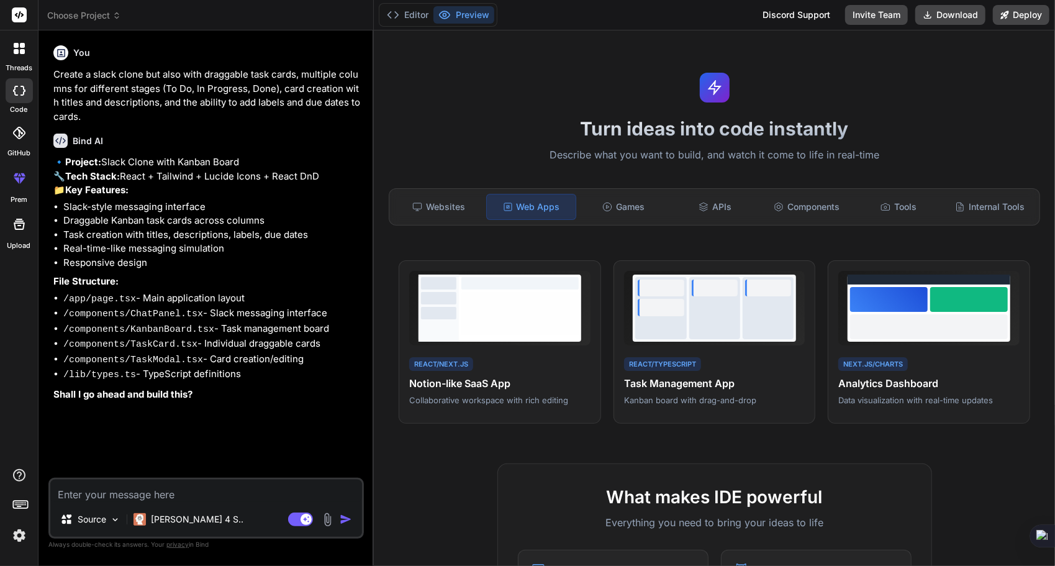
click at [345, 521] on img "button" at bounding box center [346, 519] width 12 height 12
click at [228, 493] on textarea at bounding box center [206, 490] width 312 height 22
type textarea "y"
type textarea "x"
type textarea "ye"
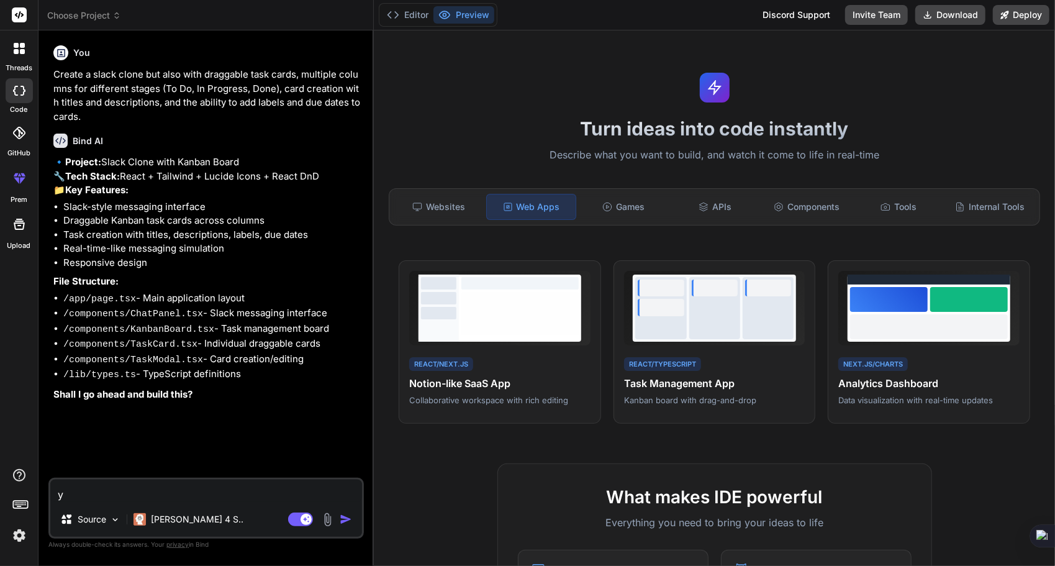
type textarea "x"
type textarea "yes"
type textarea "x"
type textarea "yes"
click at [347, 522] on img "button" at bounding box center [346, 519] width 12 height 12
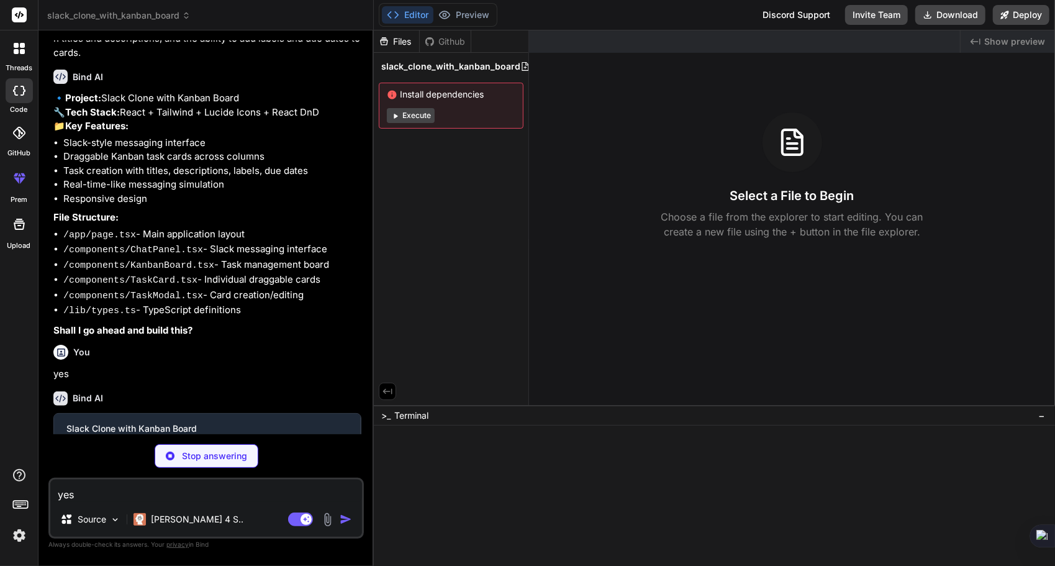
scroll to position [77, 0]
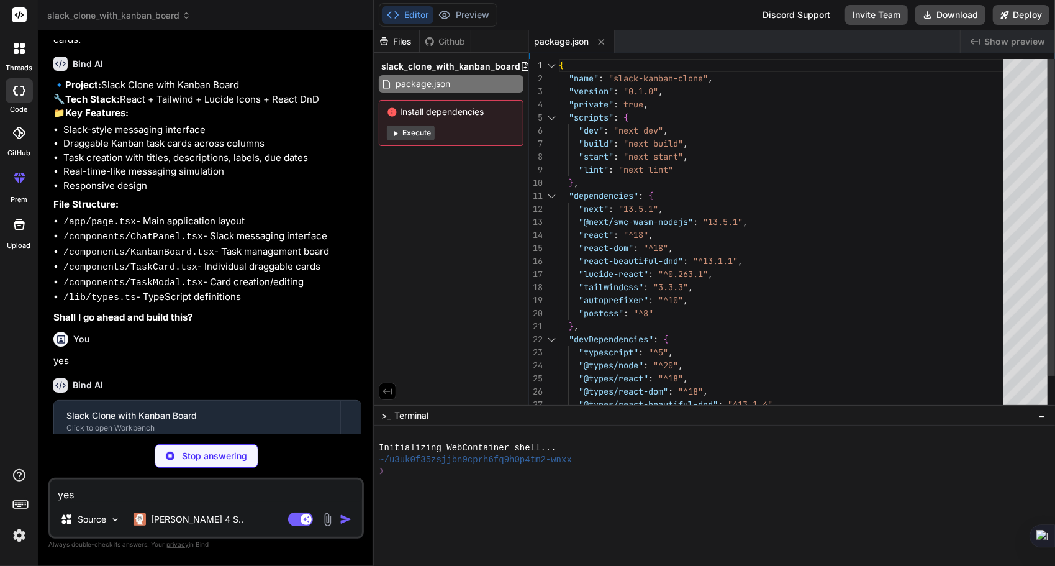
type textarea "x"
type textarea "/** @type {import('next').NextConfig} */ const nextConfig = { experimental: { a…"
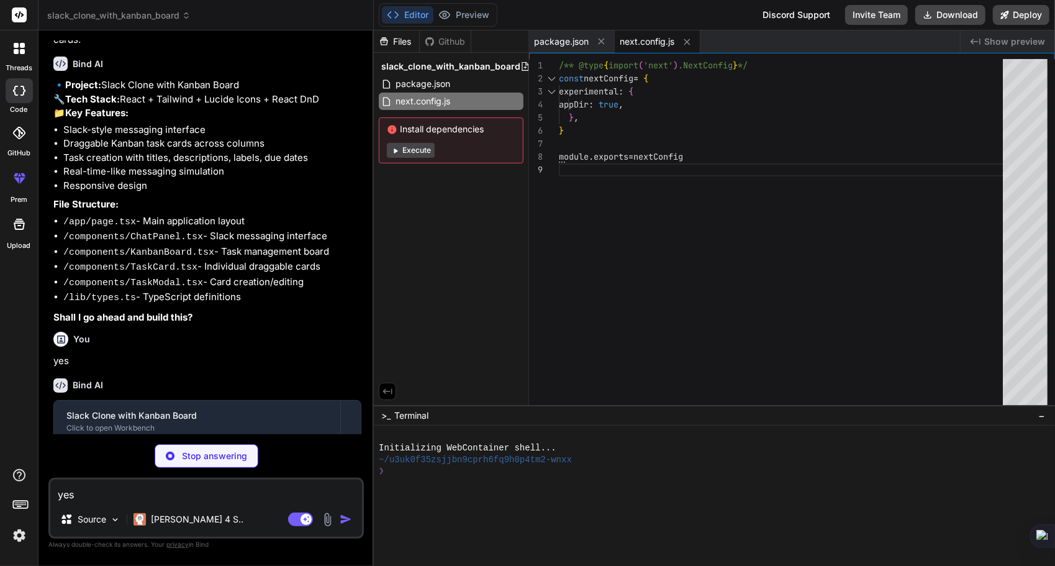
type textarea "x"
type textarea "plugins: [], }"
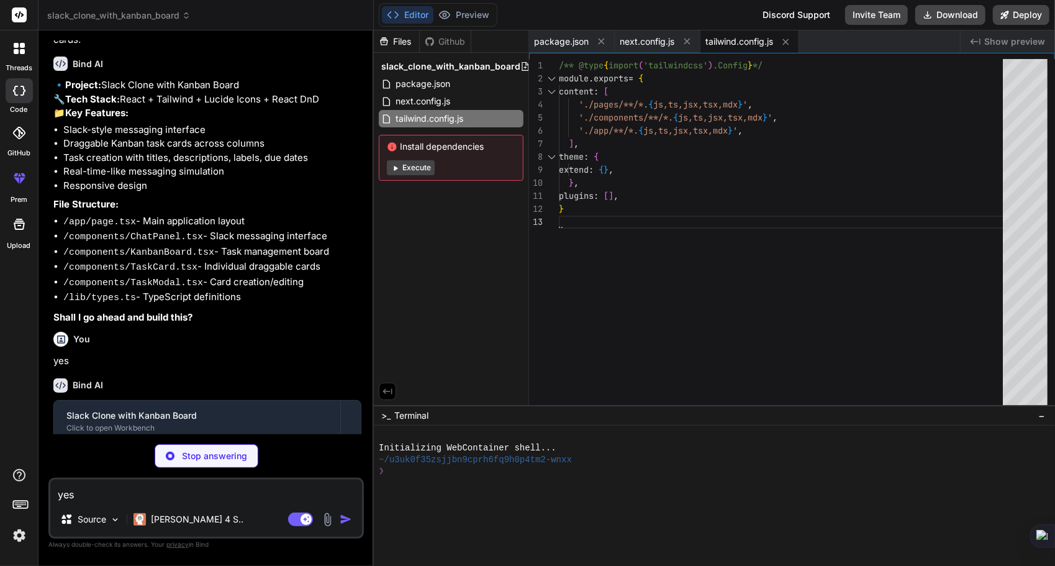
type textarea "x"
type textarea "module.exports = { plugins: { tailwindcss: {}, autoprefixer: {}, }, }"
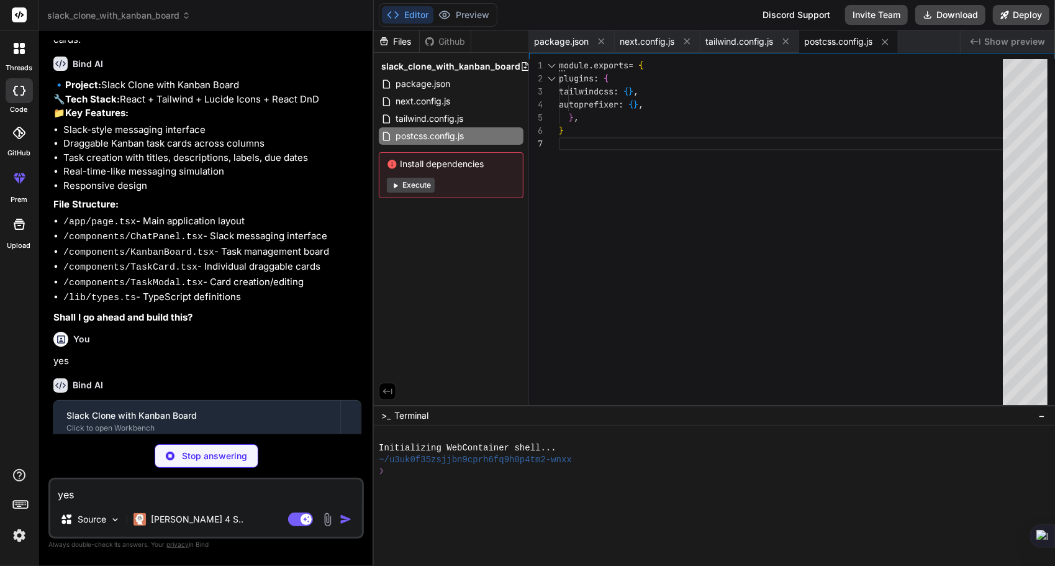
type textarea "x"
type textarea ""baseUrl": ".", "paths": { "@/*": ["./*"] } }, "include": ["next-env.d.ts", "**…"
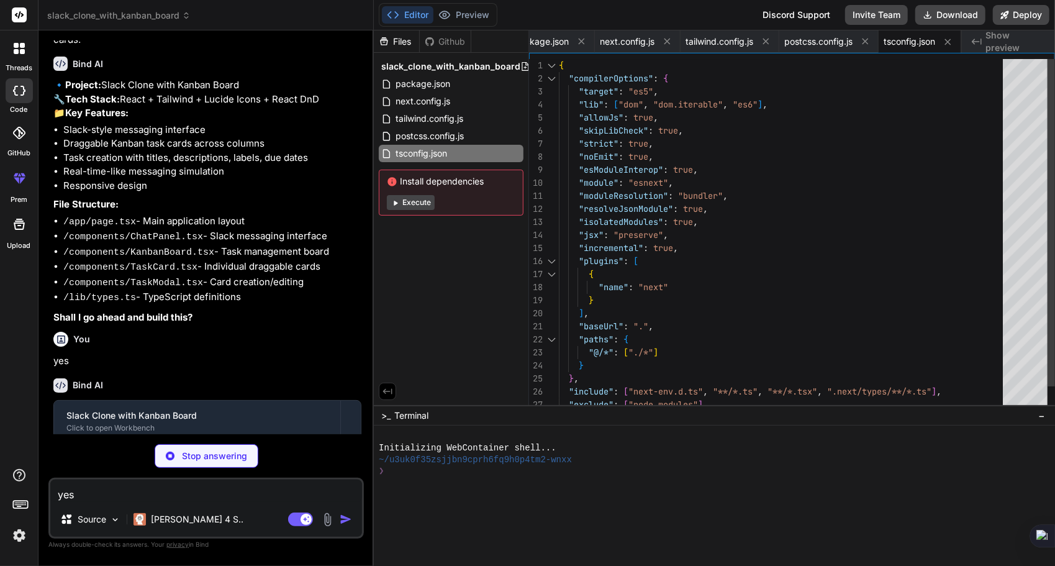
type textarea "x"
type textarea "@tailwind base; @tailwind components; @tailwind utilities;"
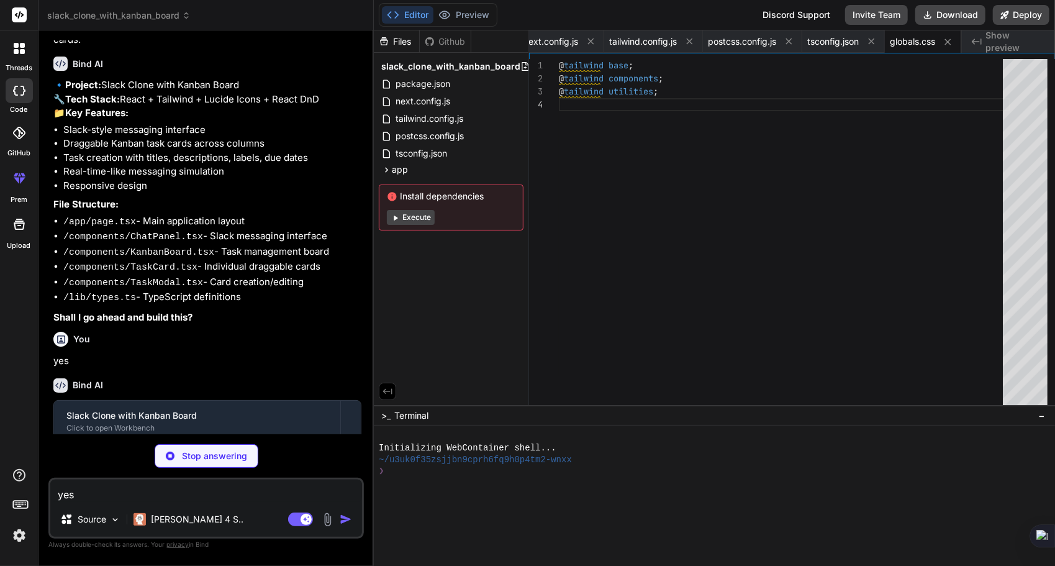
type textarea "x"
type textarea "}"
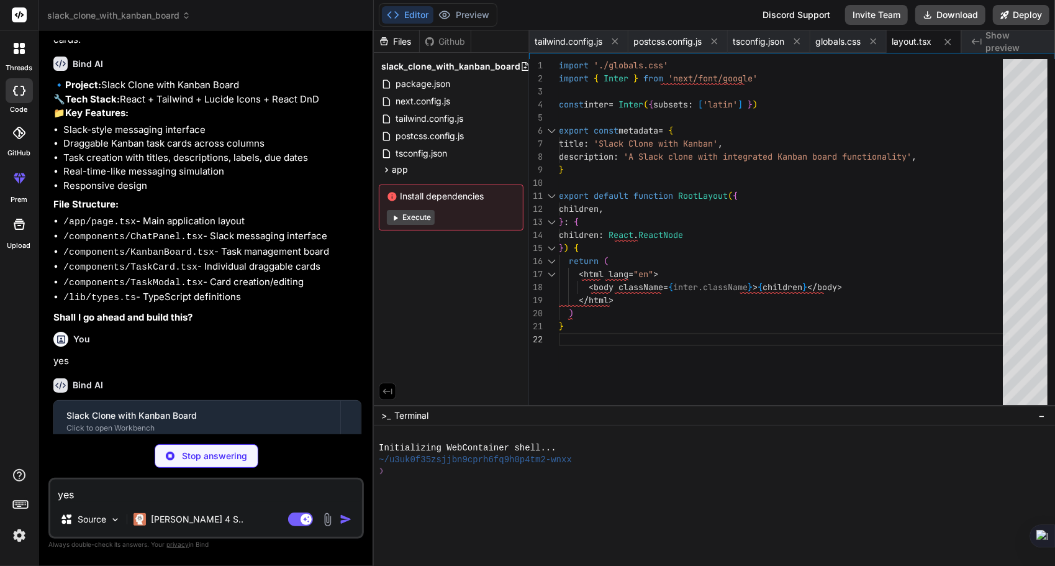
type textarea "x"
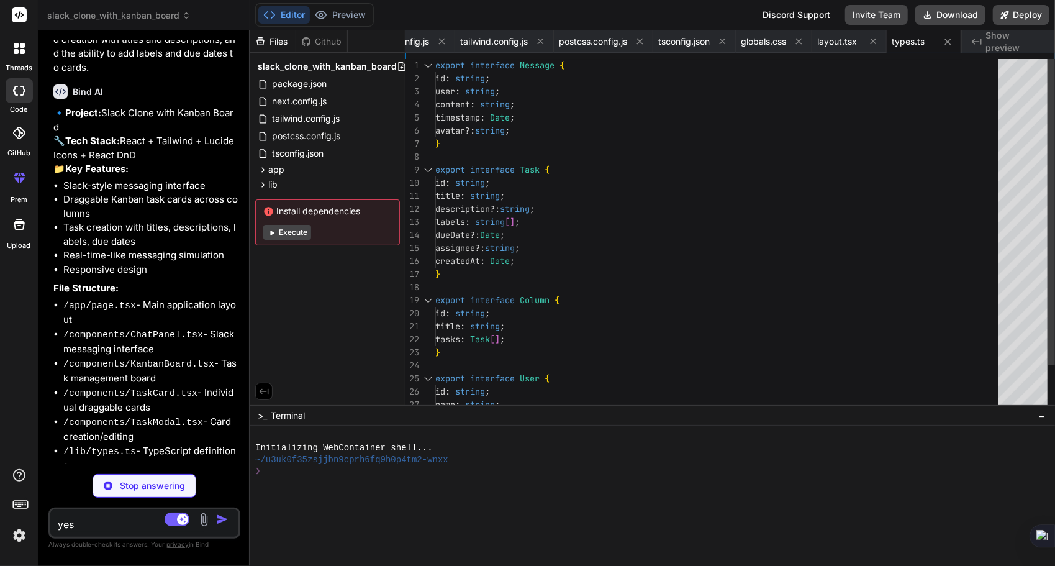
scroll to position [0, 118]
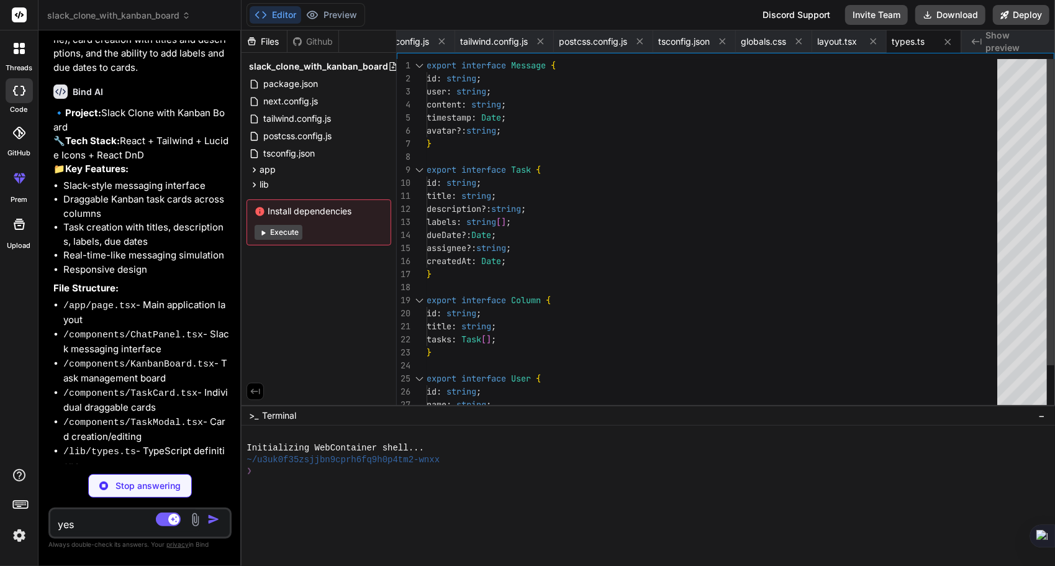
drag, startPoint x: 373, startPoint y: 361, endPoint x: 190, endPoint y: 349, distance: 183.0
click at [190, 349] on div "Bind AI Web Search Created with Pixso. Code Generator You Create a slack clone …" at bounding box center [140, 297] width 203 height 535
drag, startPoint x: 190, startPoint y: 349, endPoint x: 181, endPoint y: 349, distance: 8.7
click at [181, 327] on li "/app/page.tsx - Main application layout" at bounding box center [146, 312] width 166 height 29
drag, startPoint x: 241, startPoint y: 337, endPoint x: 185, endPoint y: 338, distance: 55.9
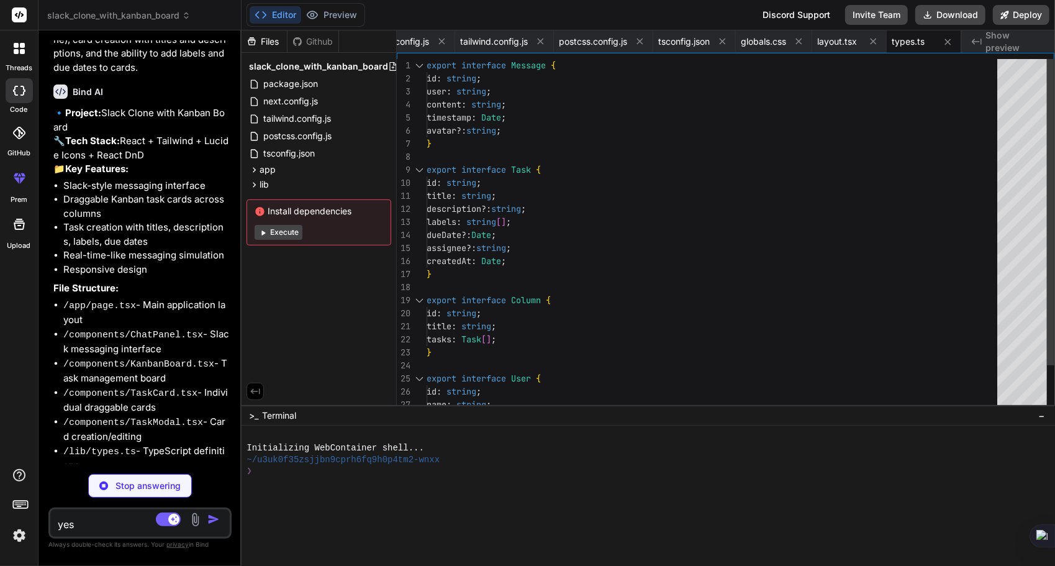
click at [185, 338] on div "Bind AI Web Search Created with Pixso. Code Generator You Create a slack clone …" at bounding box center [140, 297] width 203 height 535
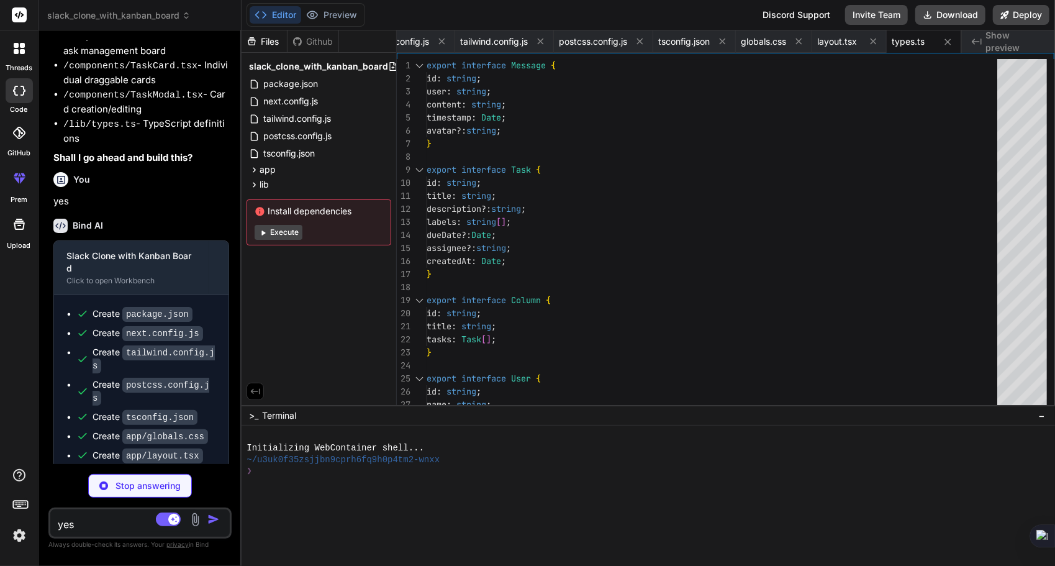
scroll to position [443, 0]
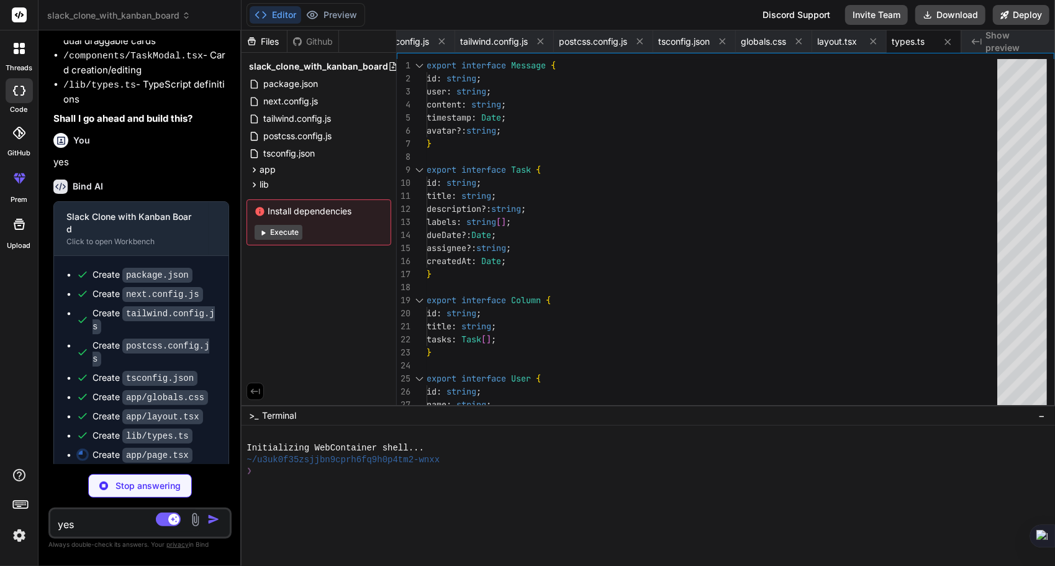
click at [1043, 414] on span "−" at bounding box center [1041, 415] width 7 height 12
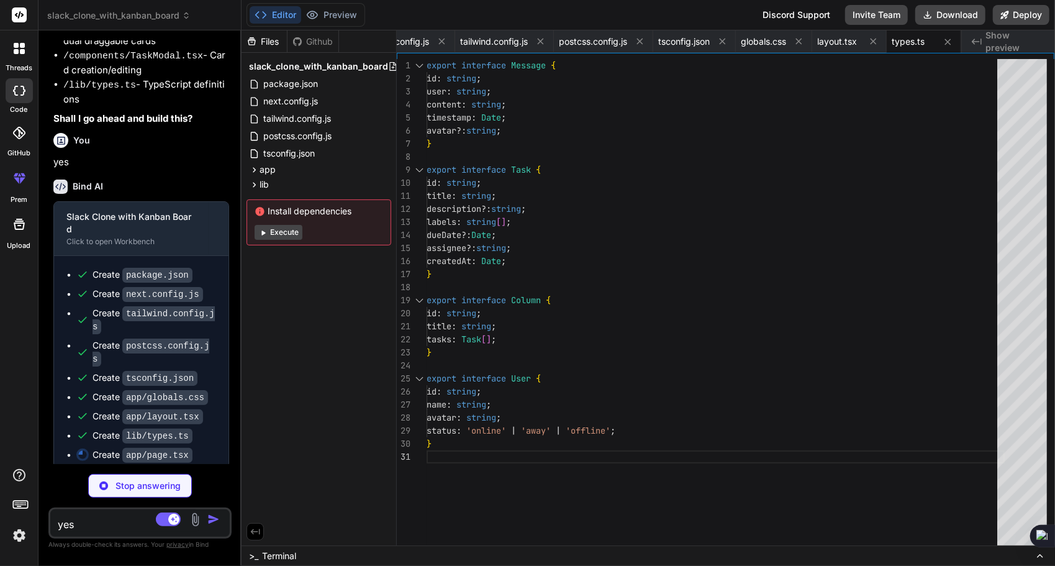
type textarea "x"
type textarea "<ChatPanel messages={messages} onSendMessage={addMessage} users={users} /> ) : …"
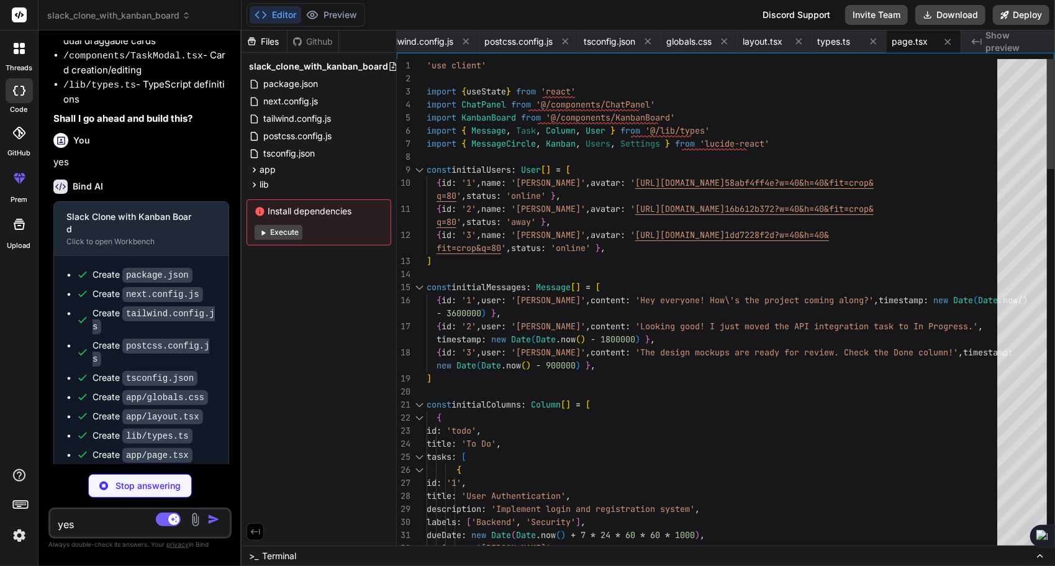
type textarea "x"
type textarea "</div> ) }"
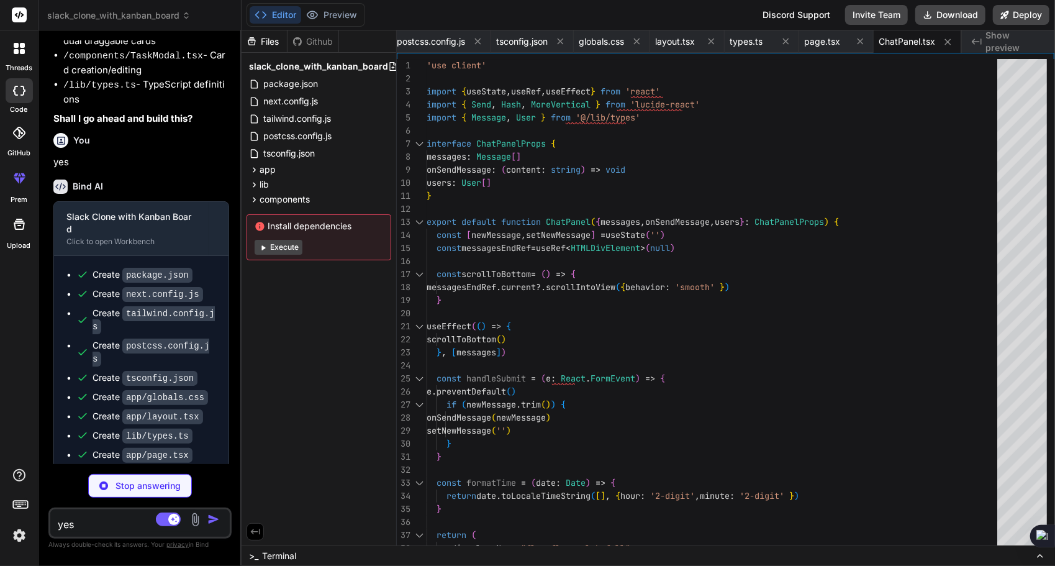
scroll to position [506, 0]
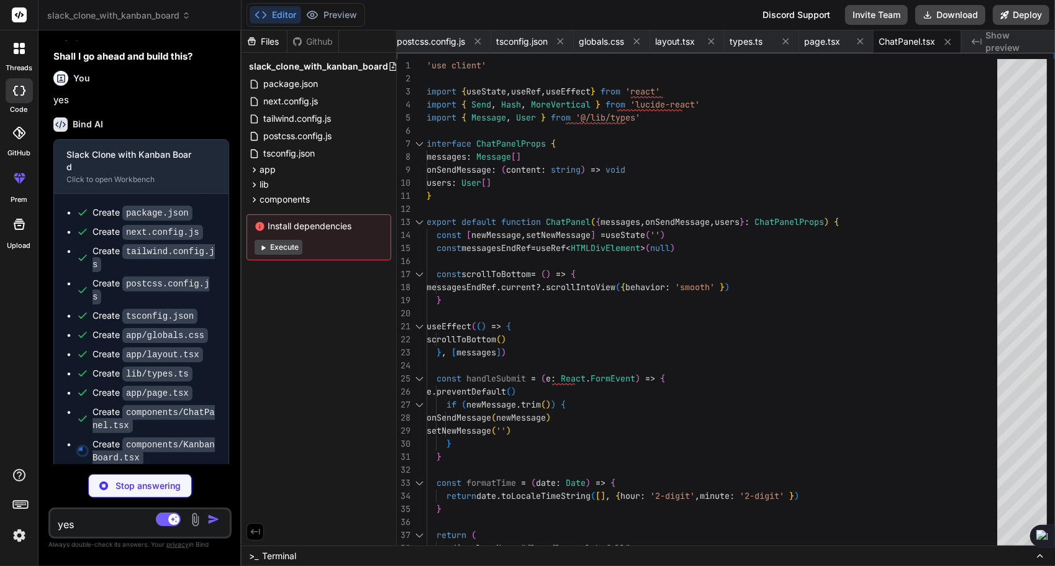
click at [309, 39] on div "Github" at bounding box center [313, 41] width 51 height 12
click at [266, 40] on div "Files" at bounding box center [264, 41] width 45 height 12
type textarea "x"
type textarea "setSelectedColumn('') }} /> )} </div> ) }"
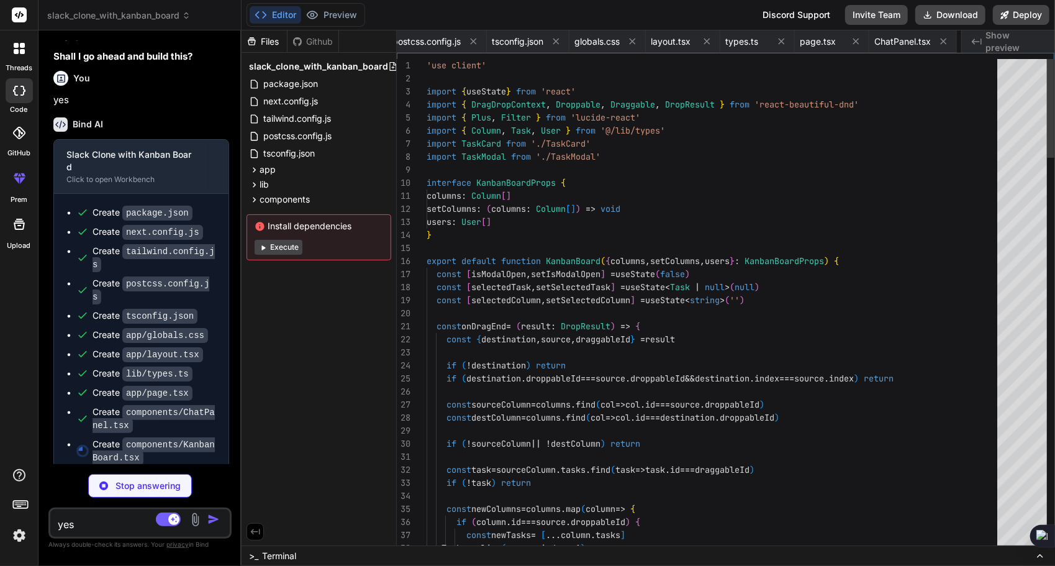
scroll to position [0, 381]
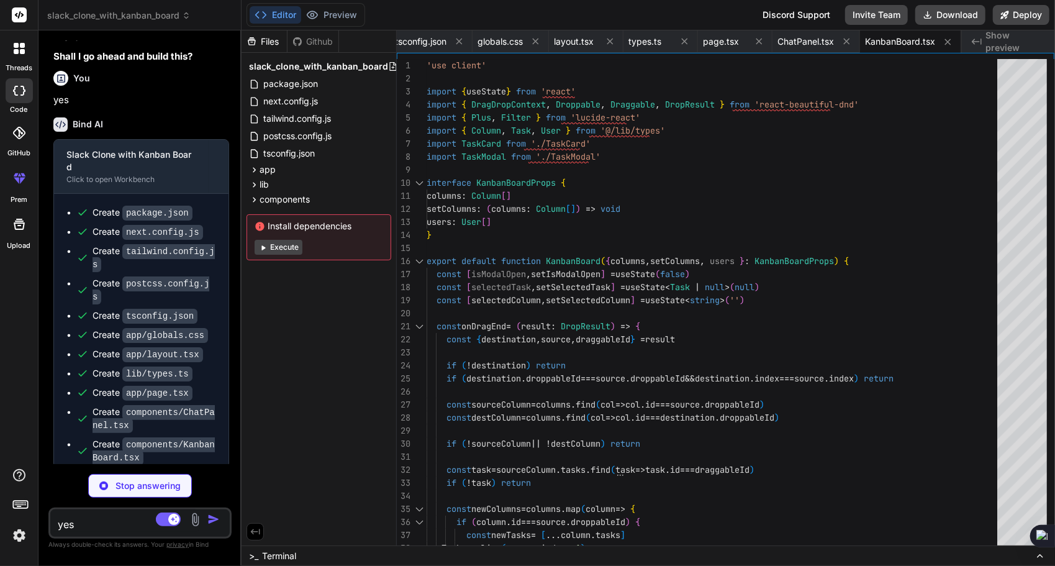
type textarea "x"
type textarea "}"
type textarea "x"
type textarea "</div> </div> ) }"
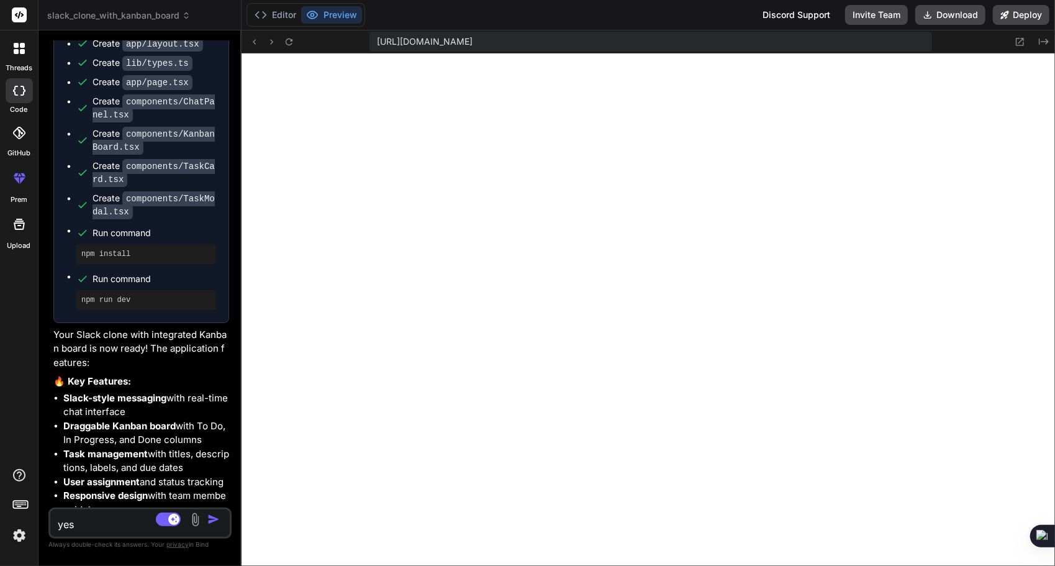
scroll to position [1049, 0]
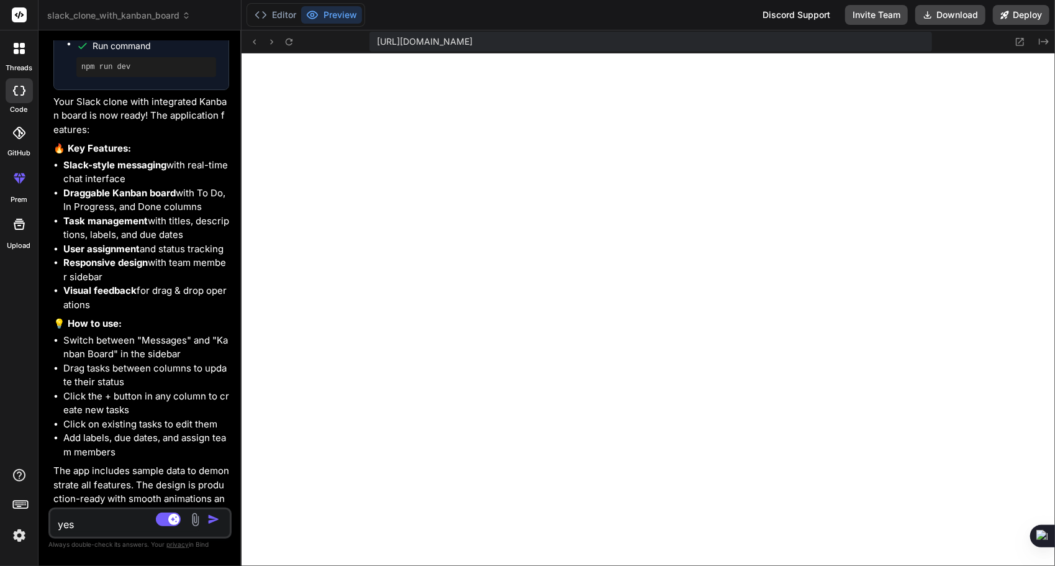
click at [25, 502] on rect at bounding box center [25, 502] width 1 height 1
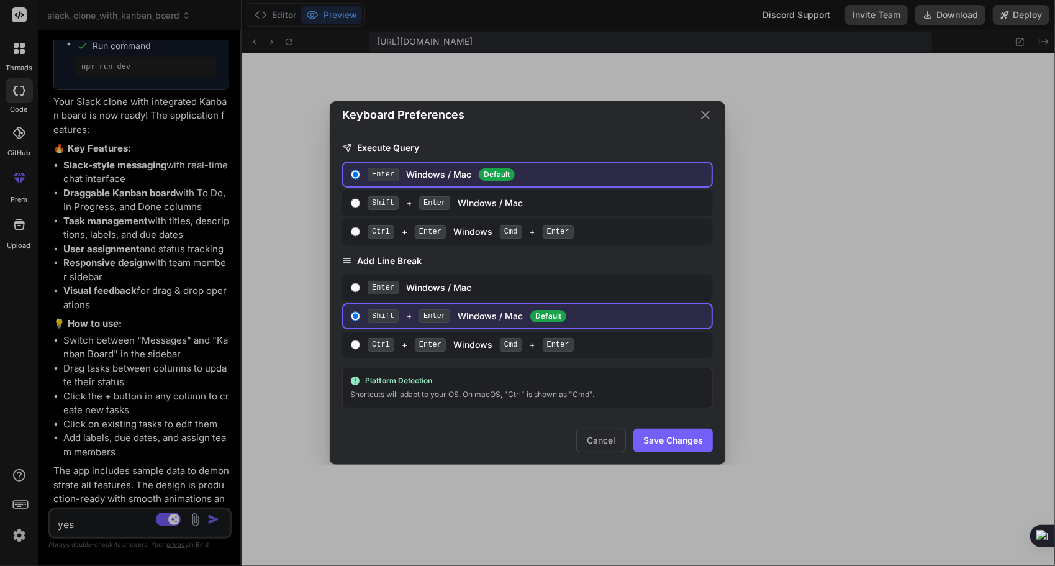
click at [25, 502] on div "Keyboard Preferences Execute Query Enter Windows / Mac Default Shift + Enter Wi…" at bounding box center [527, 283] width 1055 height 566
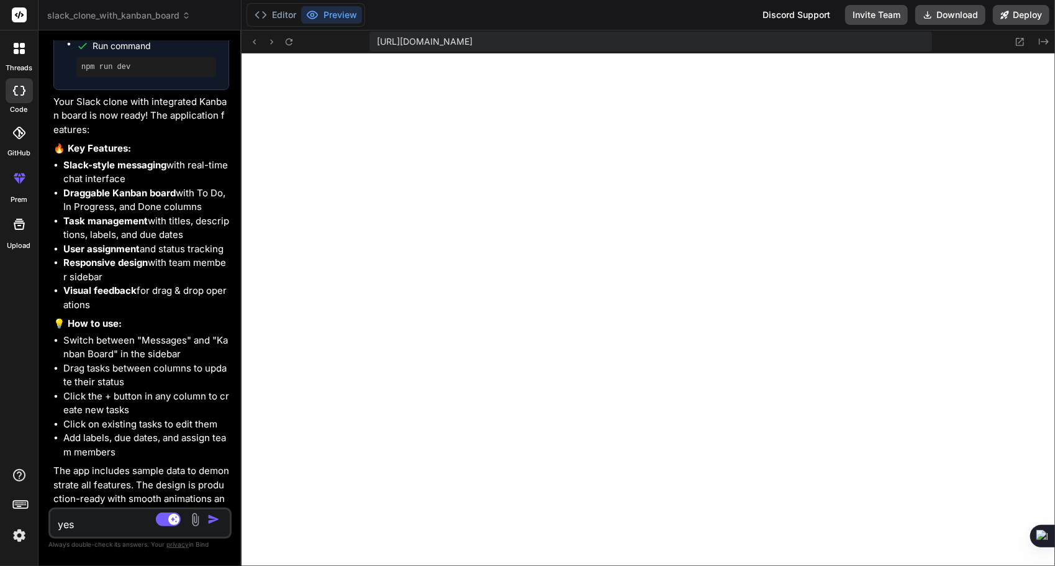
click at [80, 523] on textarea "yes" at bounding box center [125, 520] width 150 height 22
click at [196, 519] on img at bounding box center [195, 519] width 14 height 14
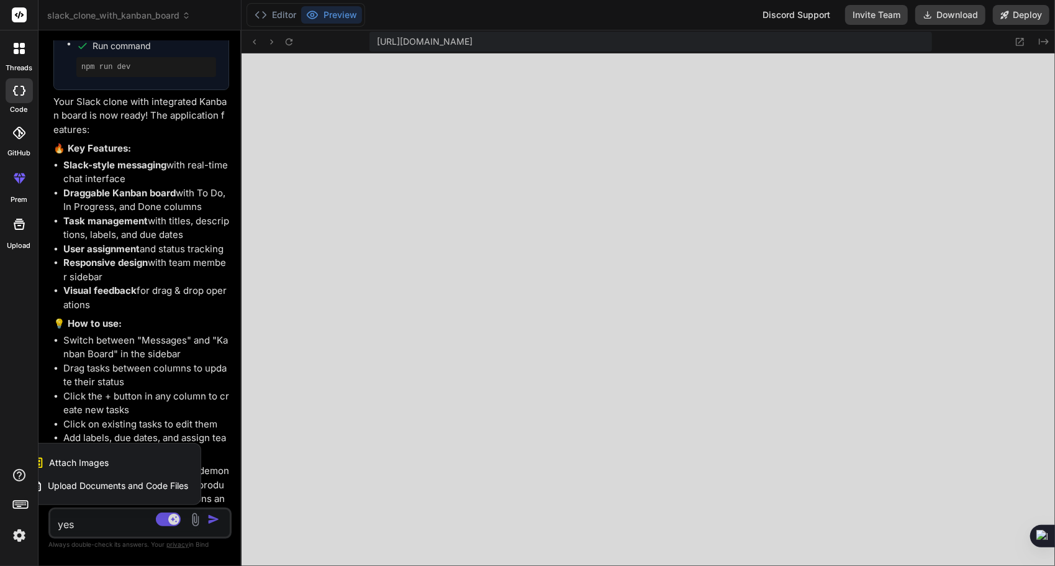
click at [114, 520] on div at bounding box center [527, 283] width 1055 height 566
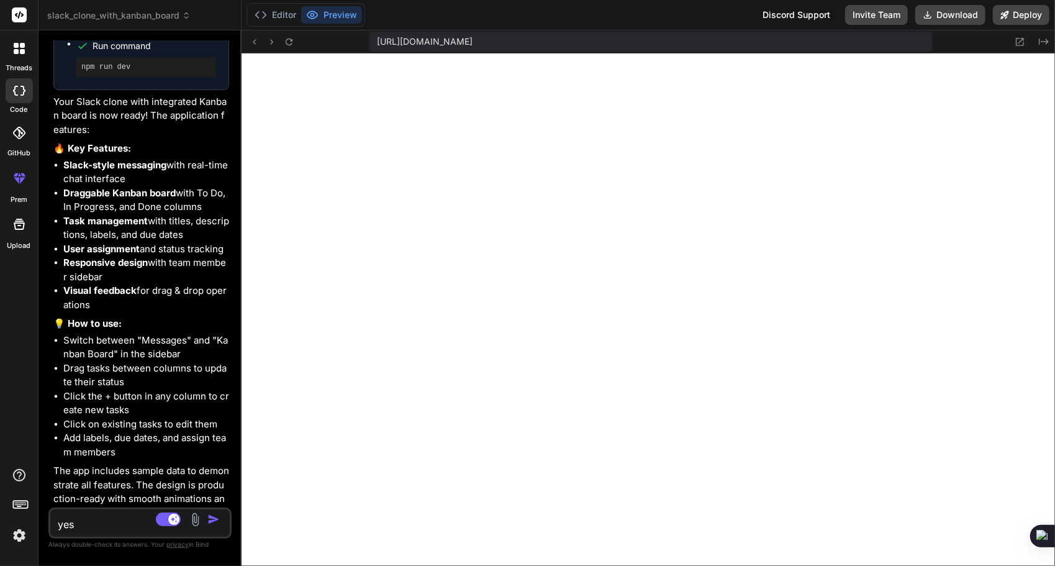
click at [20, 179] on icon at bounding box center [23, 180] width 6 height 6
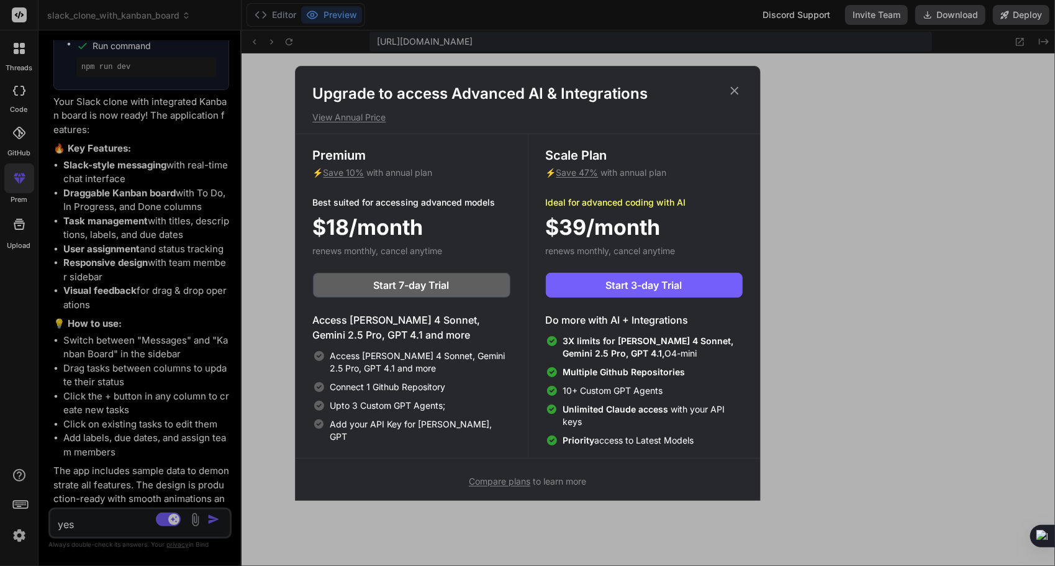
click at [735, 93] on icon at bounding box center [735, 91] width 14 height 14
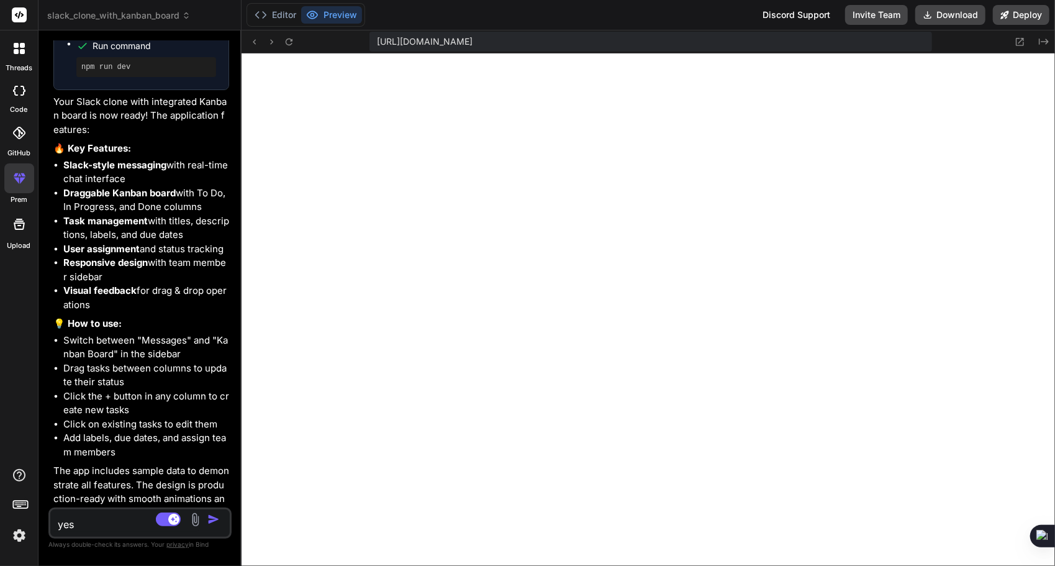
click at [19, 144] on div at bounding box center [19, 132] width 27 height 27
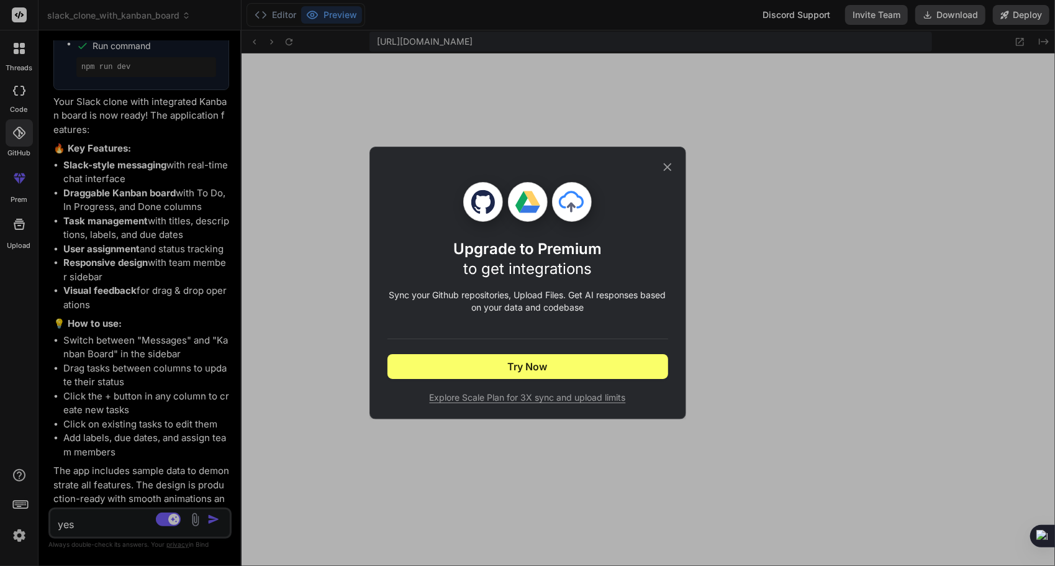
click at [670, 166] on icon at bounding box center [668, 167] width 14 height 14
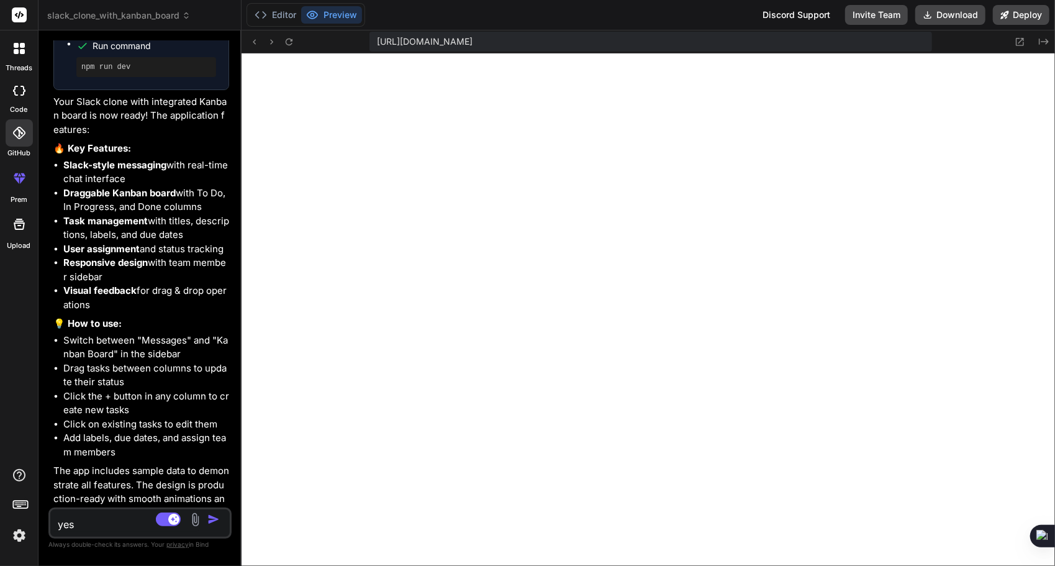
click at [12, 101] on div at bounding box center [19, 90] width 27 height 25
type textarea "x"
click at [25, 52] on div at bounding box center [19, 48] width 26 height 26
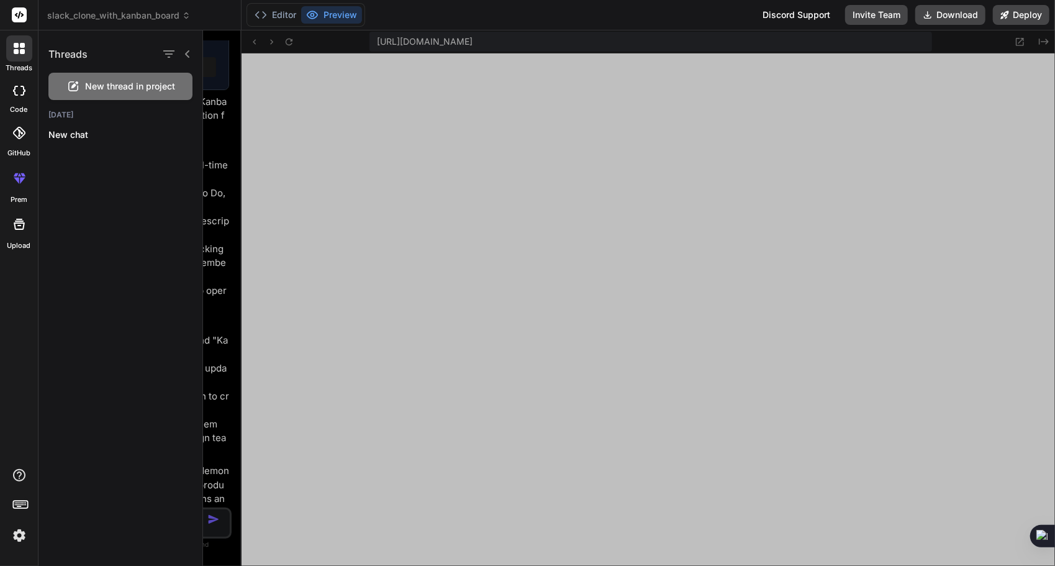
click at [235, 273] on div at bounding box center [629, 297] width 852 height 535
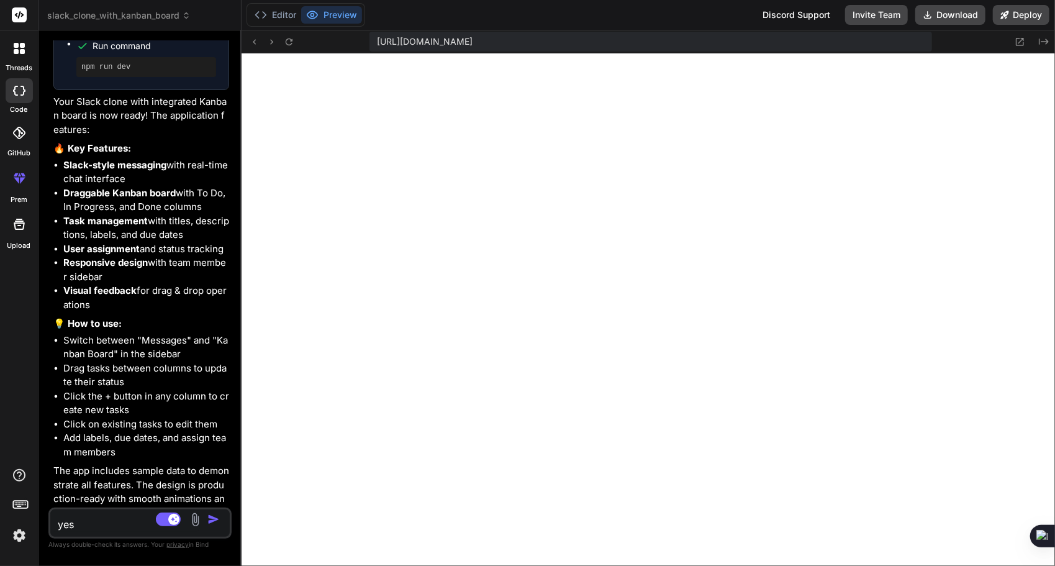
click at [104, 531] on div "yes Source [PERSON_NAME] 4 S.. Agent Mode. When this toggle is activated, AI au…" at bounding box center [139, 522] width 183 height 31
click at [111, 524] on textarea "yes" at bounding box center [125, 520] width 150 height 22
type textarea "t"
type textarea "x"
type textarea "th"
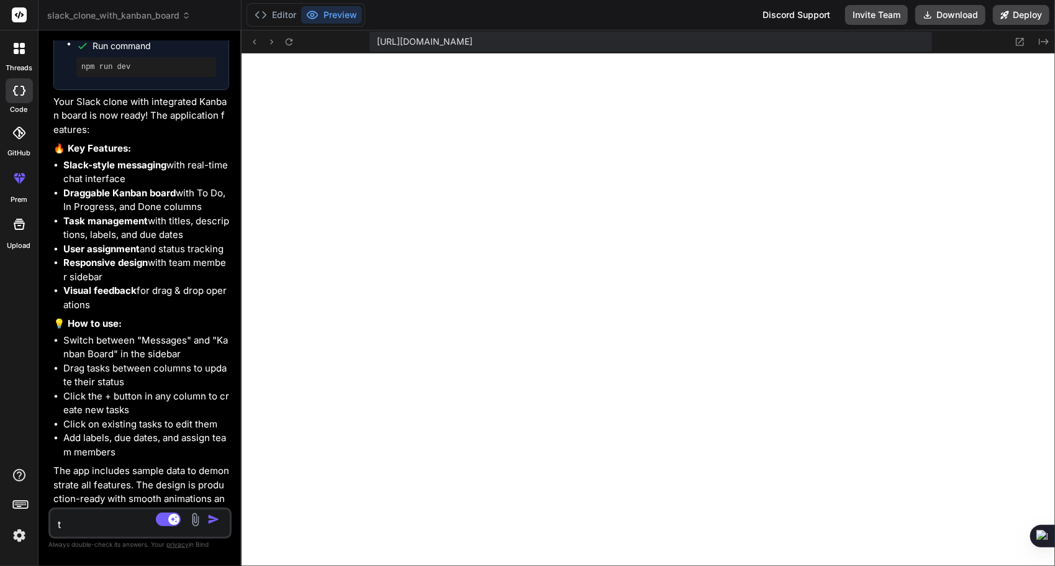
type textarea "x"
type textarea "thi"
type textarea "x"
type textarea "this"
type textarea "x"
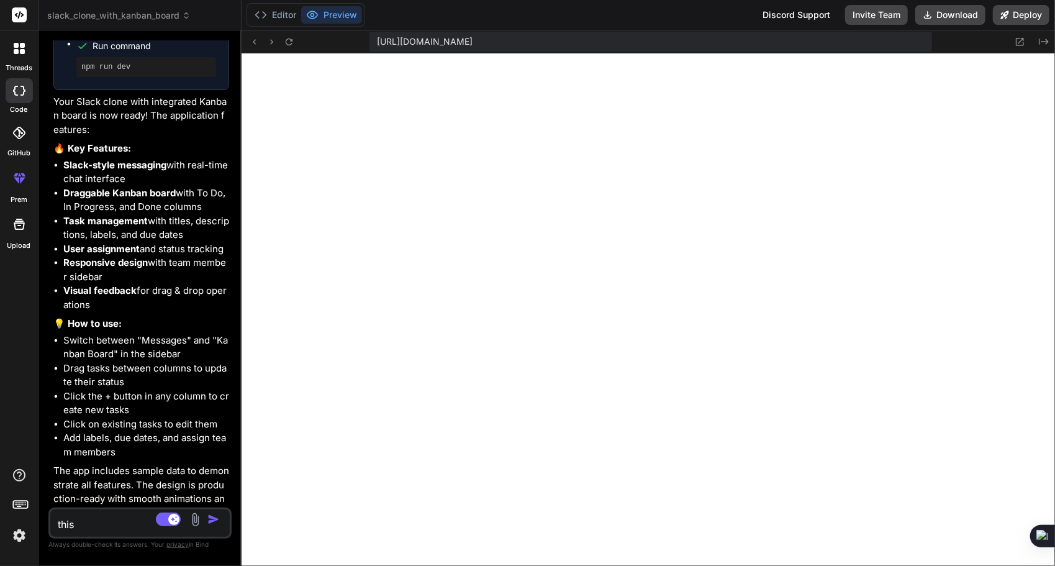
type textarea "this"
type textarea "x"
type textarea "this i"
type textarea "x"
type textarea "this is"
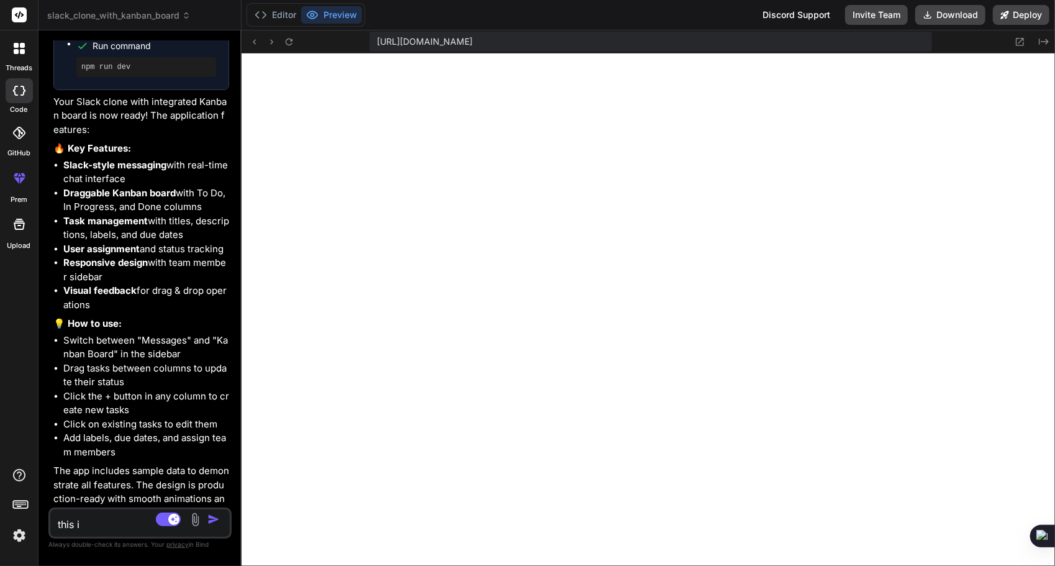
type textarea "x"
type textarea "this is"
type textarea "x"
type textarea "this is s"
type textarea "x"
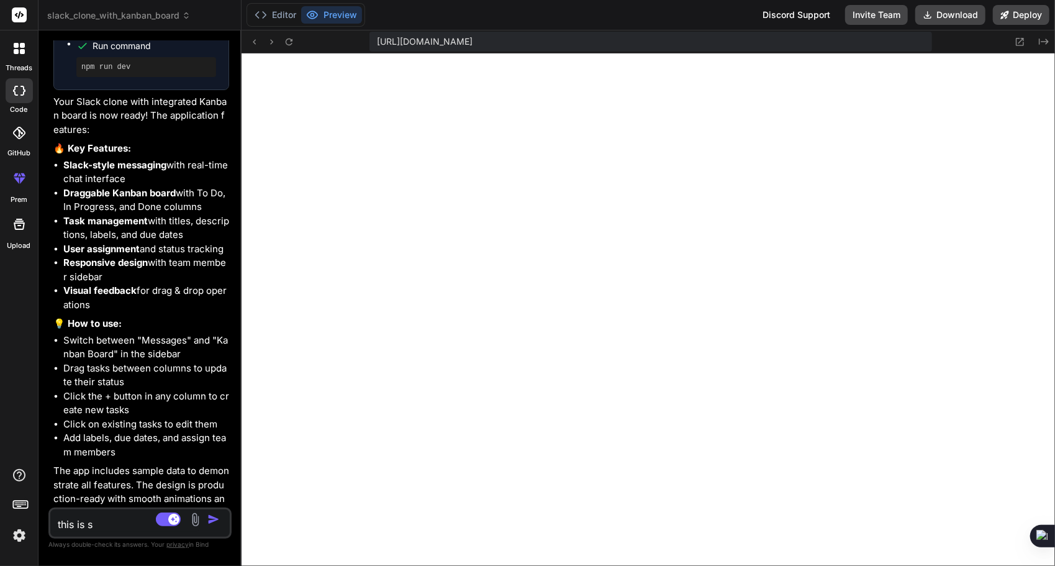
type textarea "this is so"
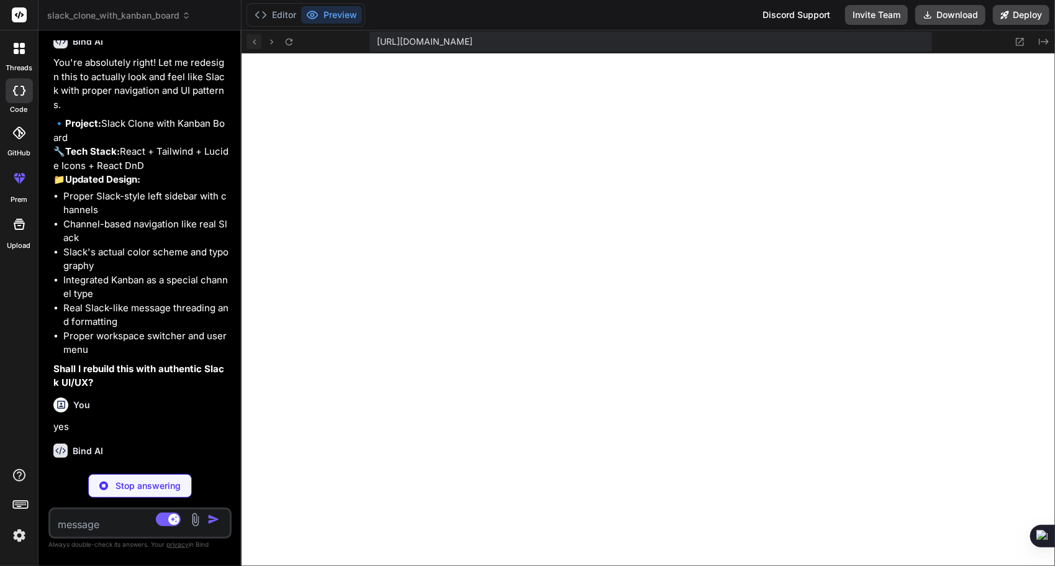
scroll to position [1615, 0]
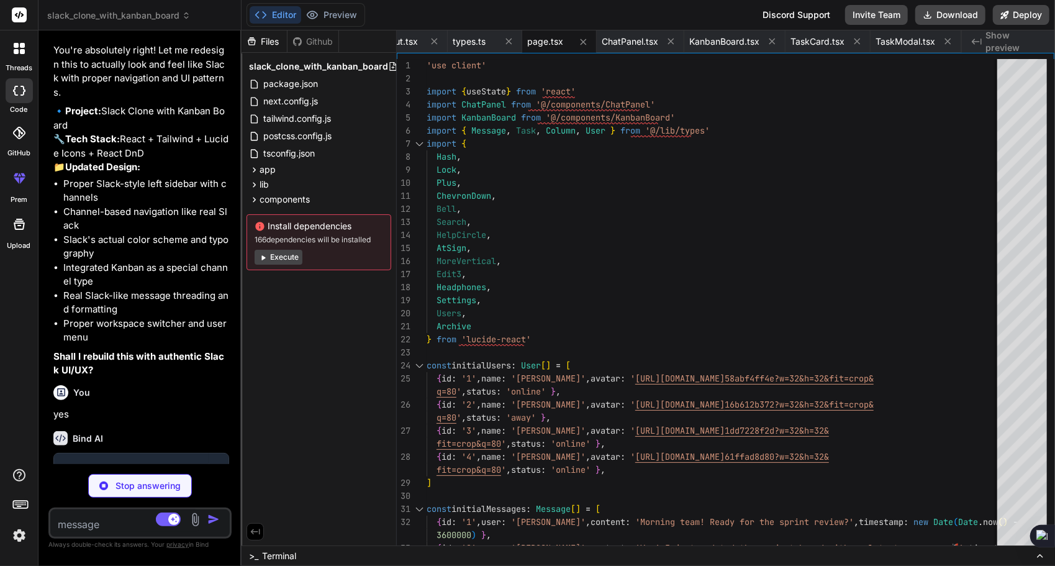
click at [275, 257] on button "Execute" at bounding box center [279, 257] width 48 height 15
click at [290, 258] on button "Execute" at bounding box center [279, 257] width 48 height 15
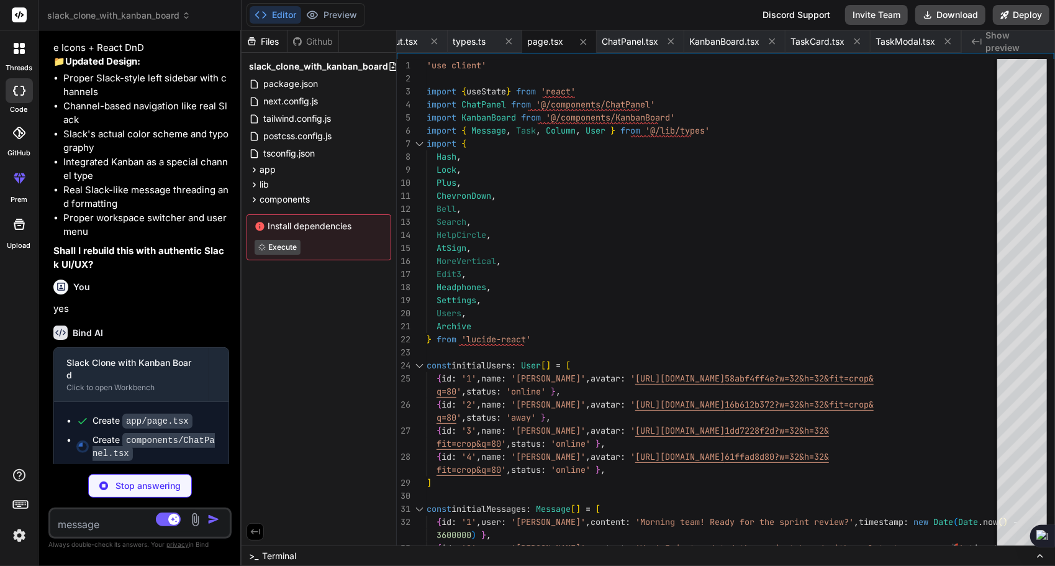
scroll to position [1725, 0]
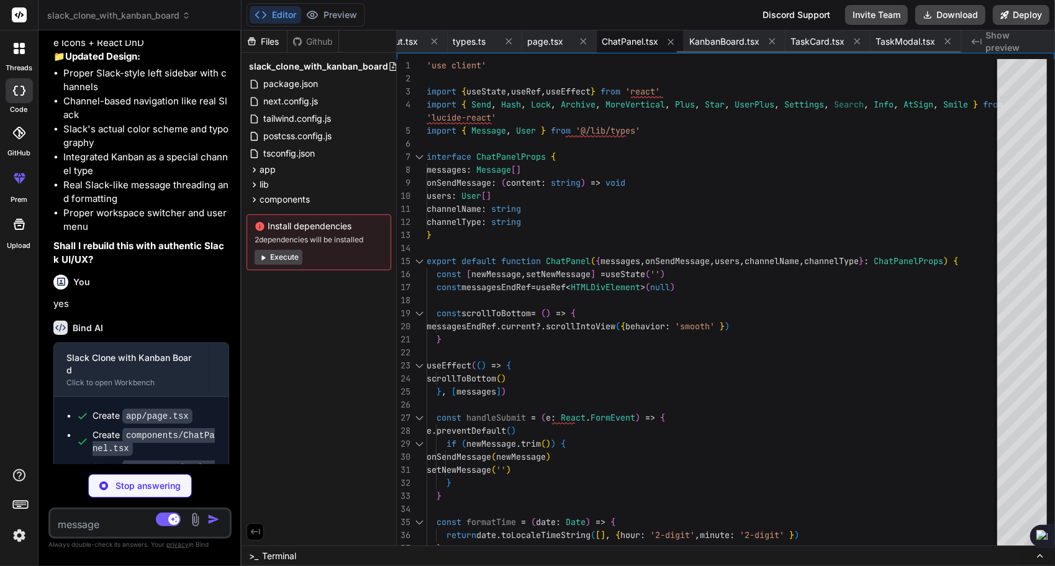
click at [614, 43] on span "ChatPanel.tsx" at bounding box center [630, 41] width 57 height 12
click at [709, 42] on span "KanbanBoard.tsx" at bounding box center [724, 41] width 70 height 12
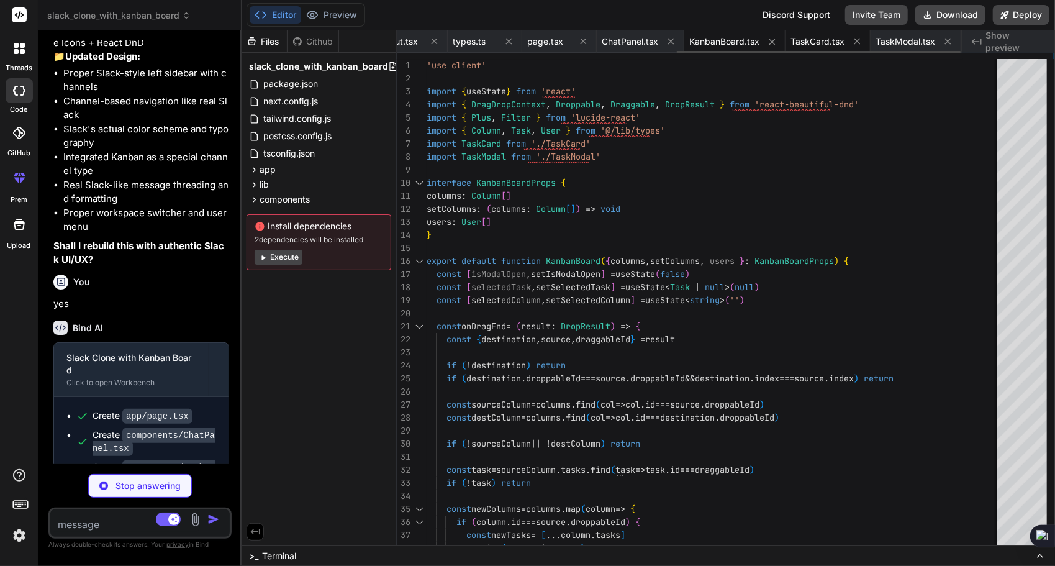
click at [819, 42] on span "TaskCard.tsx" at bounding box center [818, 41] width 54 height 12
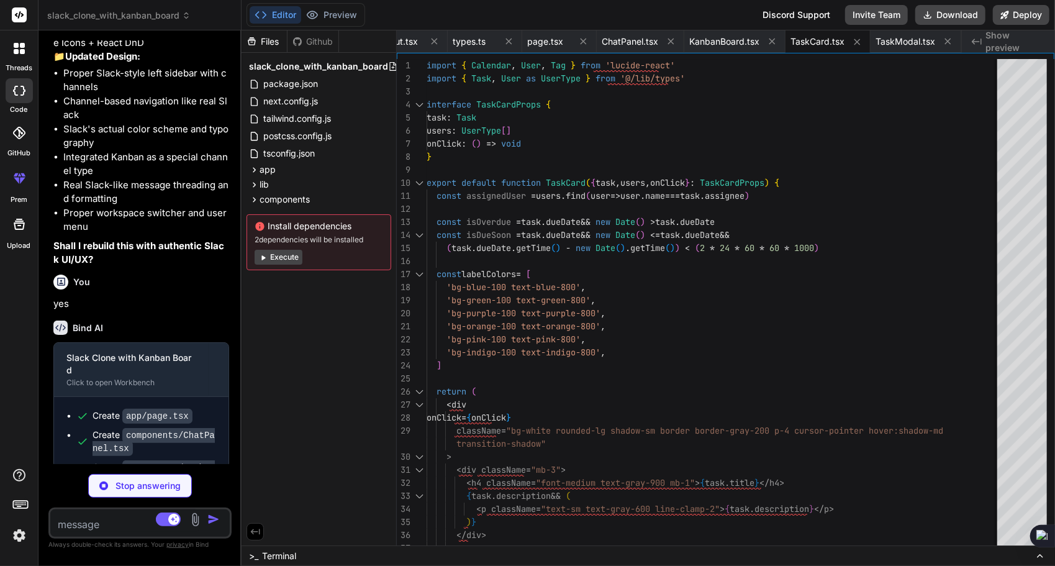
click at [1011, 43] on span "Show preview" at bounding box center [1016, 41] width 60 height 25
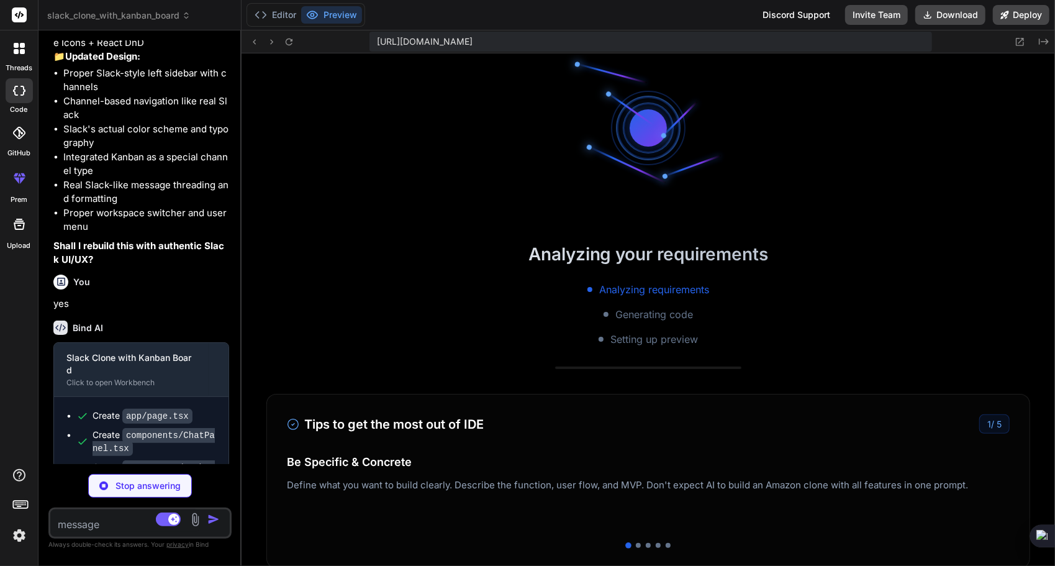
scroll to position [0, 0]
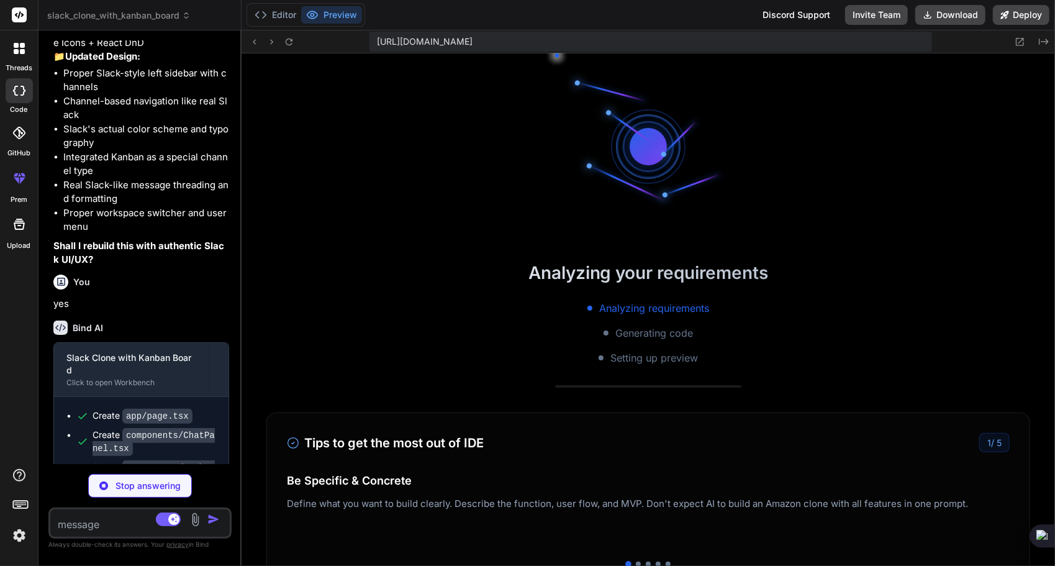
drag, startPoint x: 796, startPoint y: 458, endPoint x: 677, endPoint y: 451, distance: 119.4
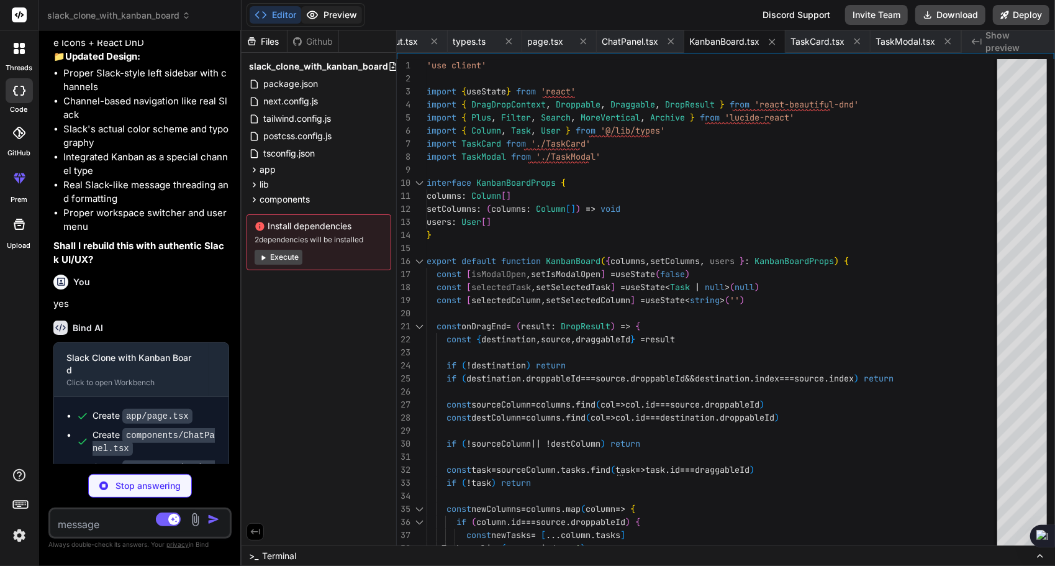
click at [343, 15] on button "Preview" at bounding box center [331, 14] width 61 height 17
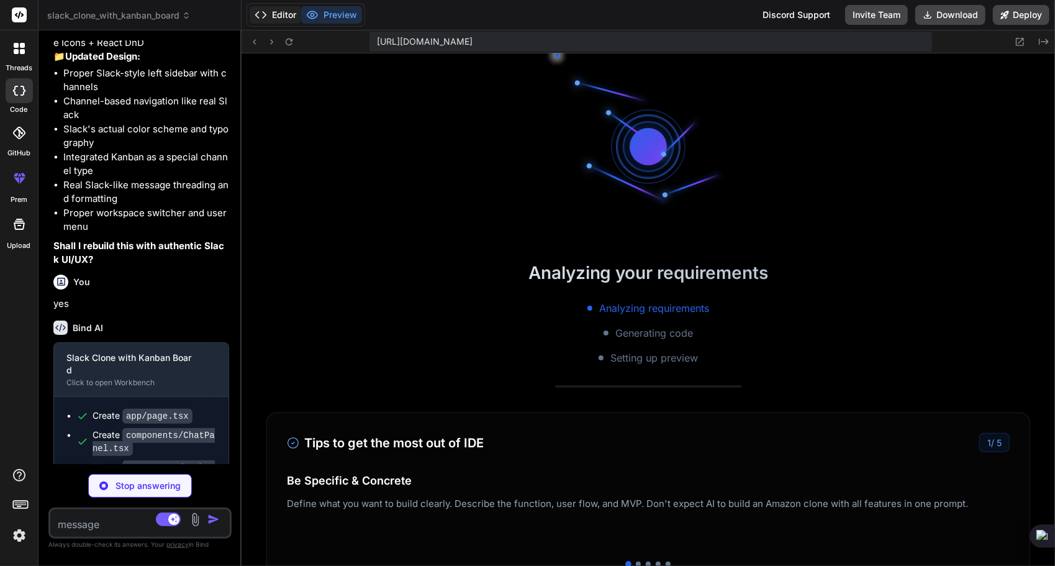
click at [270, 13] on button "Editor" at bounding box center [276, 14] width 52 height 17
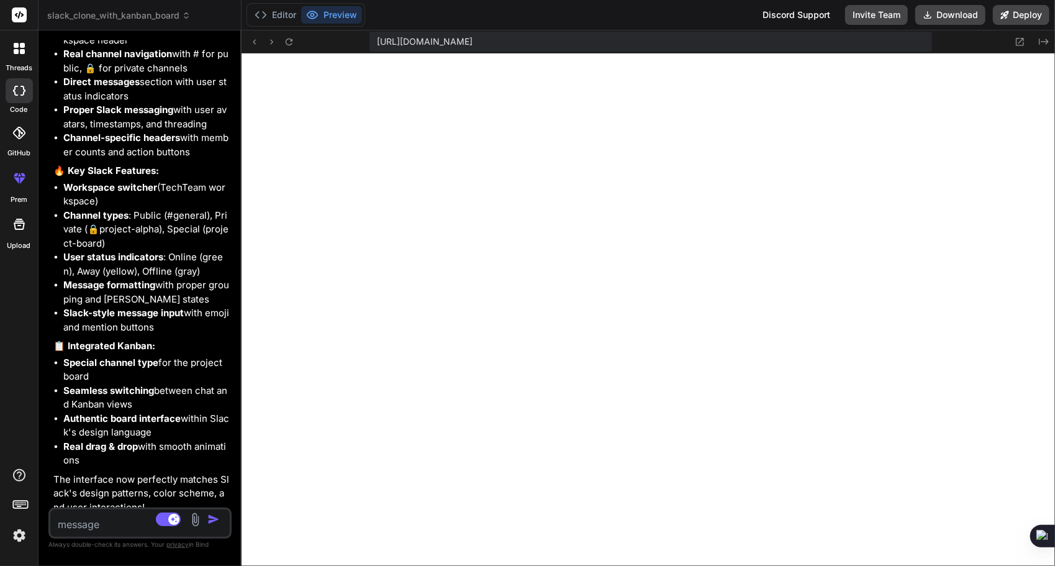
scroll to position [2356, 0]
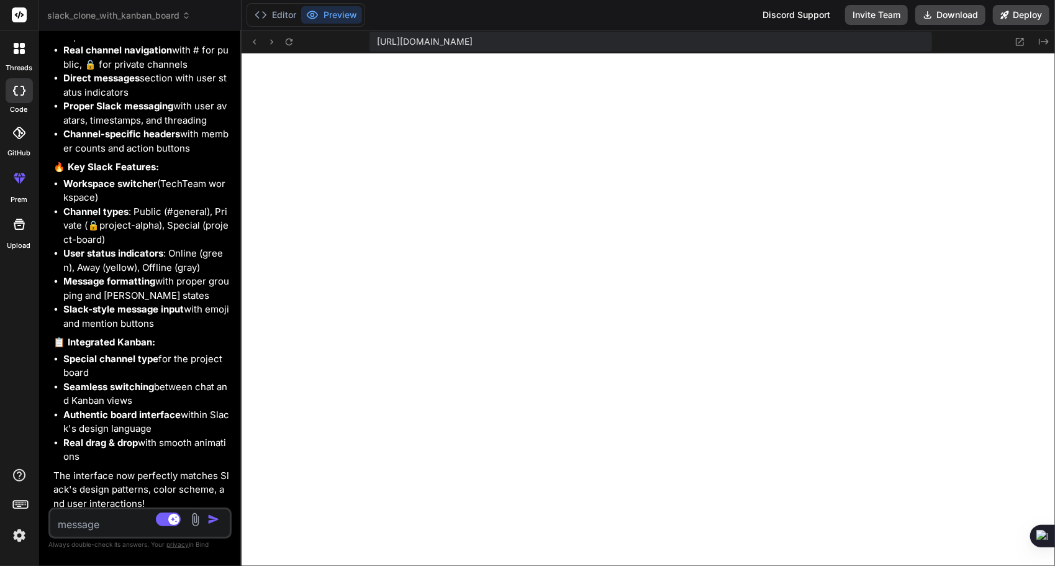
click at [107, 525] on textarea at bounding box center [125, 520] width 150 height 22
click at [281, 14] on button "Editor" at bounding box center [276, 14] width 52 height 17
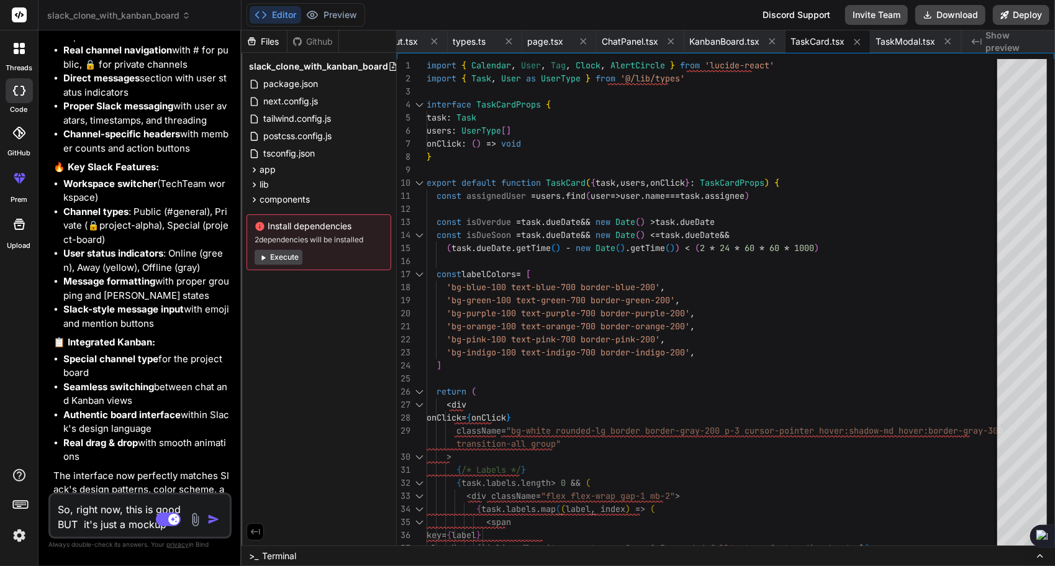
click at [284, 265] on div "Install dependencies 2 dependencies will be installed Execute" at bounding box center [319, 242] width 145 height 56
click at [285, 258] on button "Execute" at bounding box center [279, 257] width 48 height 15
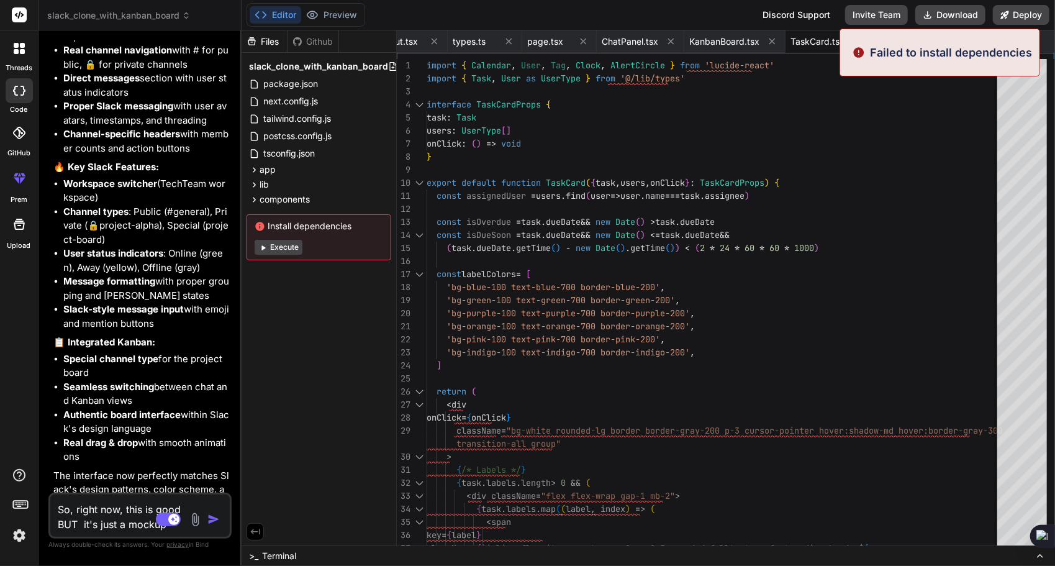
click at [285, 244] on button "Execute" at bounding box center [279, 247] width 48 height 15
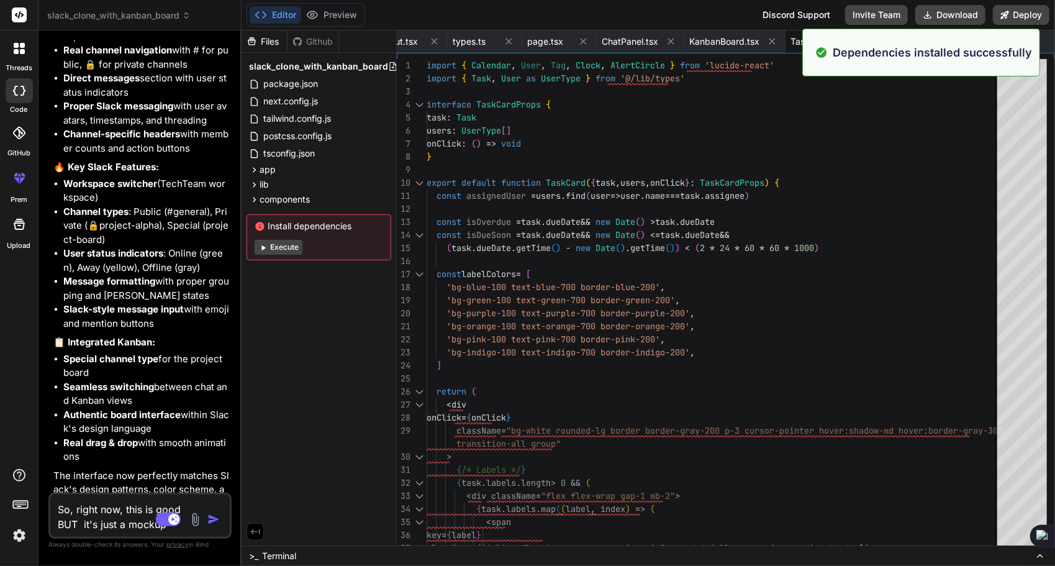
click at [140, 522] on textarea "So, right now, this is good BUT it's just a mockup" at bounding box center [125, 512] width 150 height 37
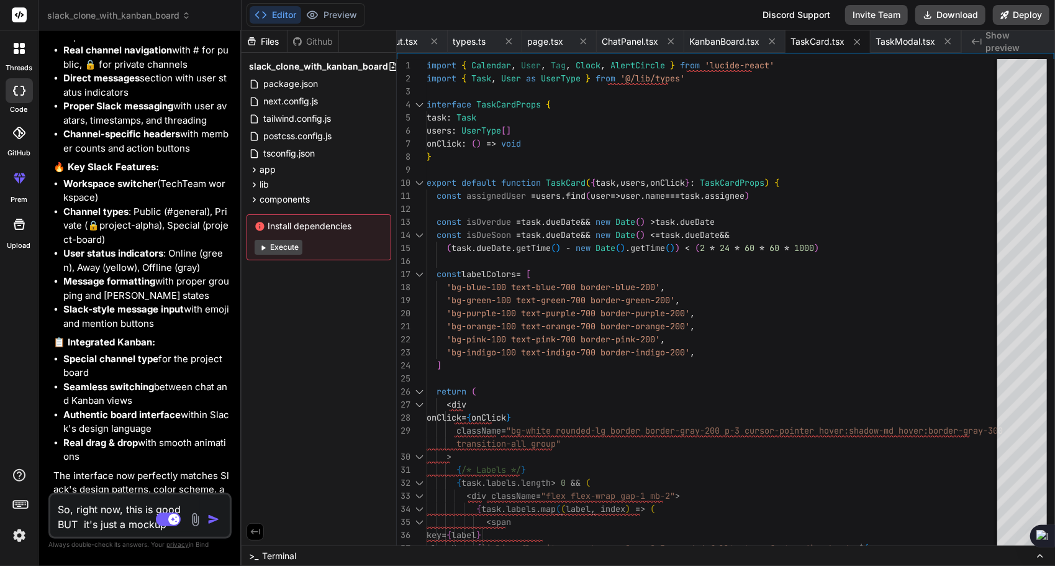
click at [289, 247] on button "Execute" at bounding box center [279, 247] width 48 height 15
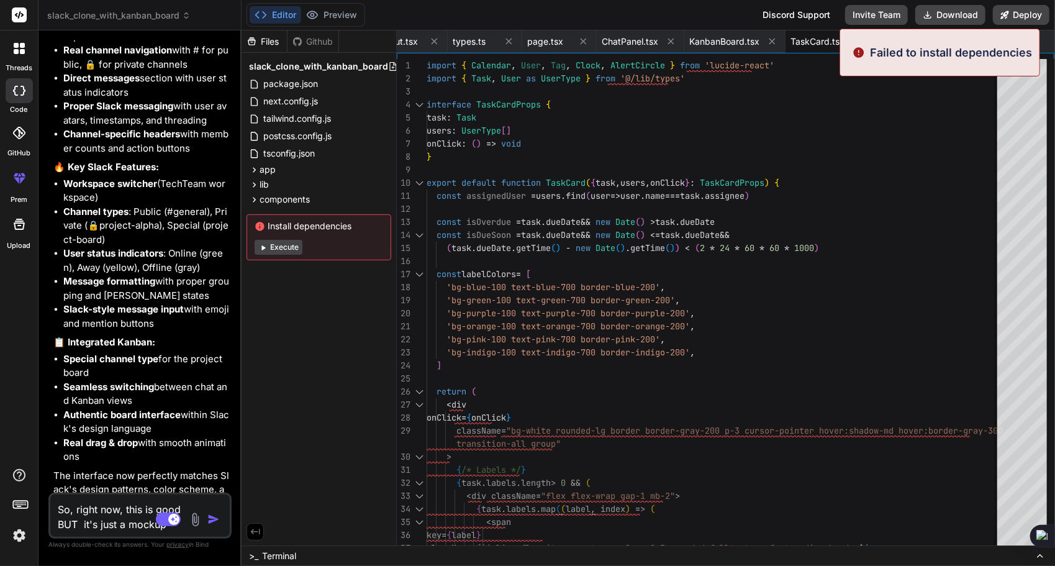
click at [279, 243] on button "Execute" at bounding box center [279, 247] width 48 height 15
click at [279, 246] on button "Execute" at bounding box center [279, 247] width 48 height 15
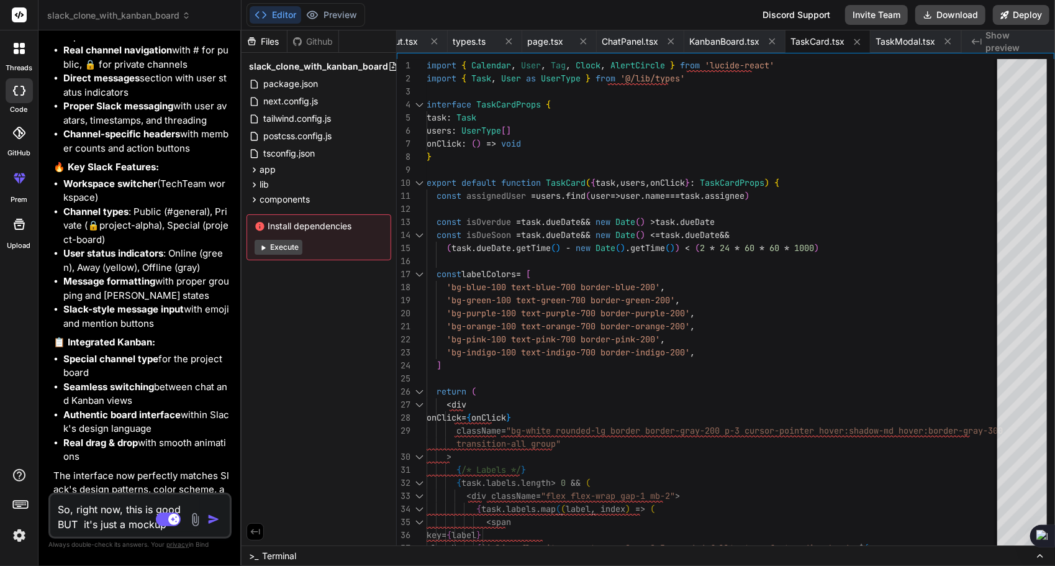
click at [140, 523] on textarea "So, right now, this is good BUT it's just a mockup" at bounding box center [125, 512] width 150 height 37
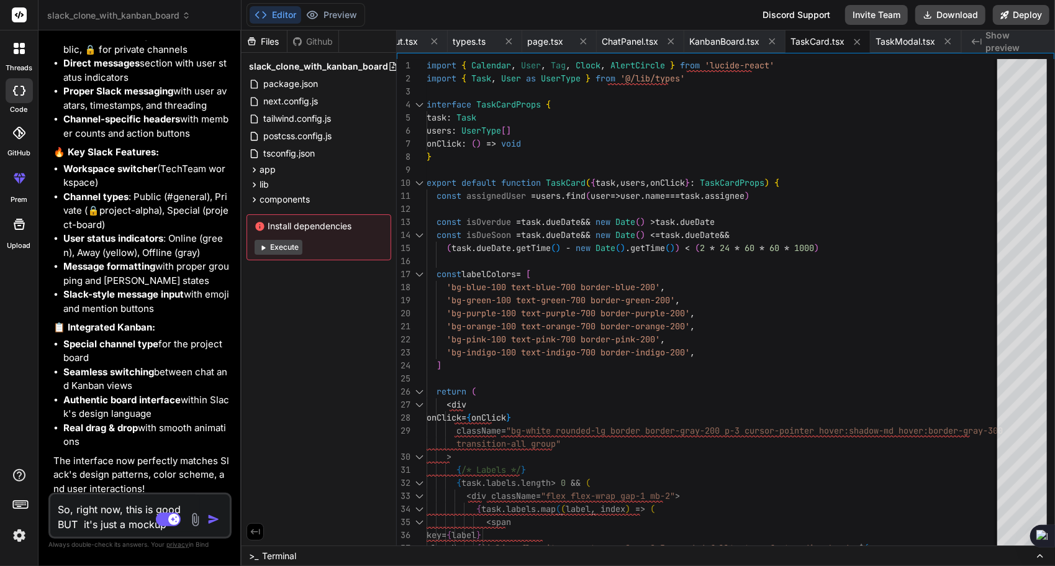
scroll to position [1938, 0]
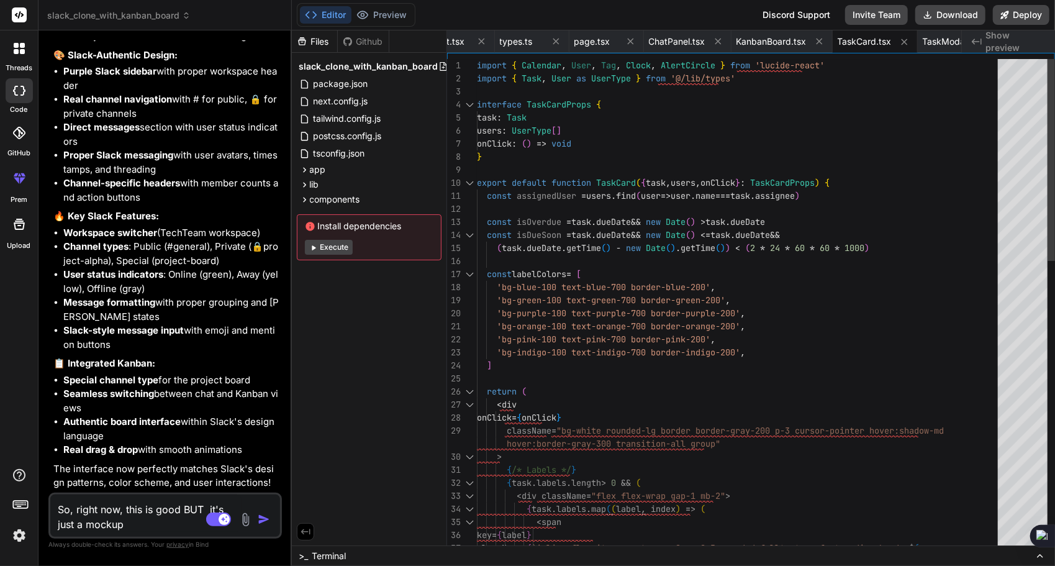
drag, startPoint x: 241, startPoint y: 430, endPoint x: 263, endPoint y: 427, distance: 21.9
click at [263, 427] on div "Bind AI Web Search Created with Pixso. Code Generator You Create a slack clone …" at bounding box center [165, 297] width 253 height 535
click at [155, 518] on textarea "So, right now, this is good BUT it's just a mockup" at bounding box center [145, 512] width 191 height 37
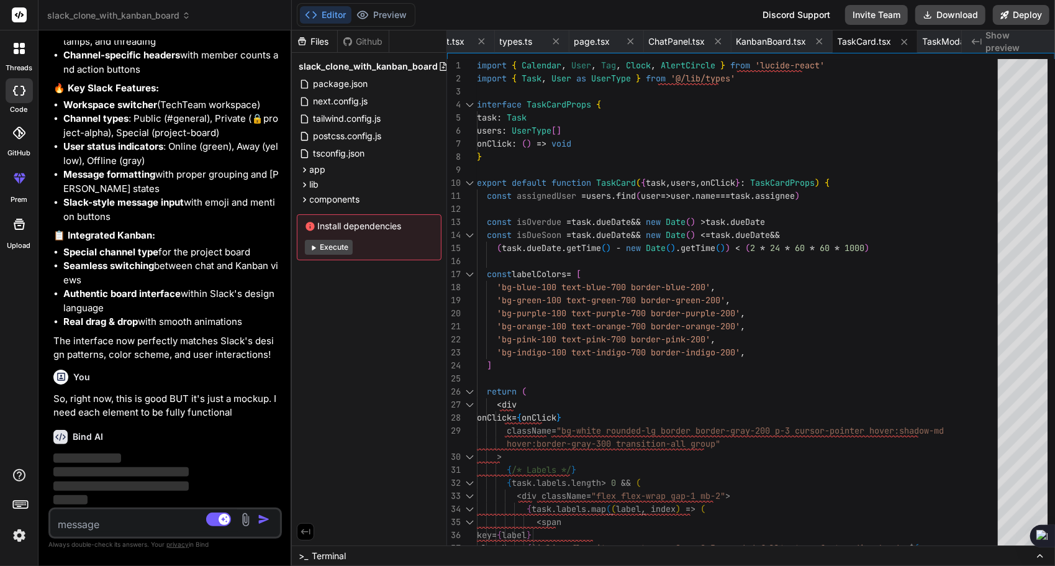
scroll to position [2066, 0]
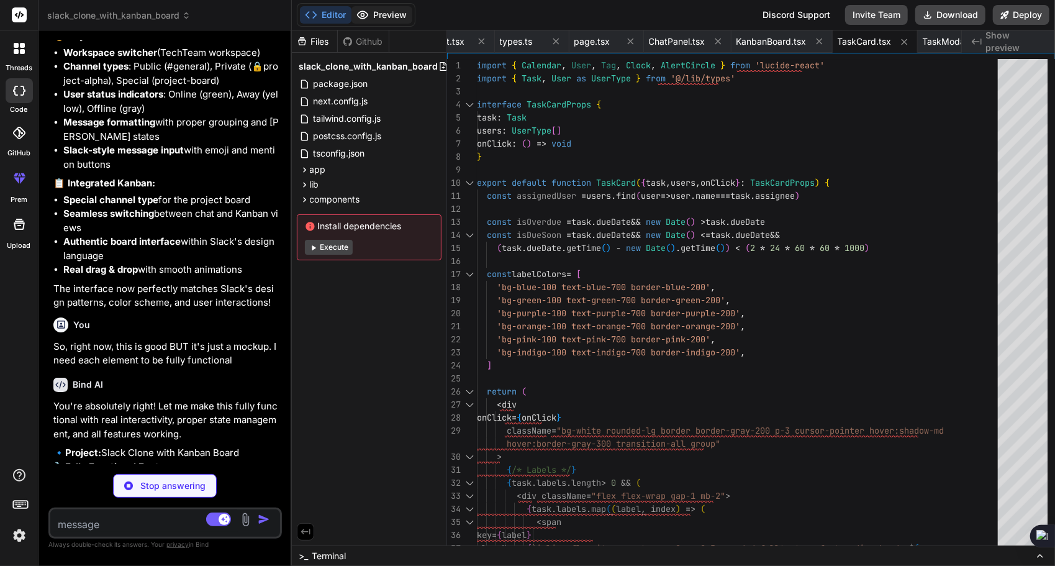
click at [381, 9] on button "Preview" at bounding box center [382, 14] width 61 height 17
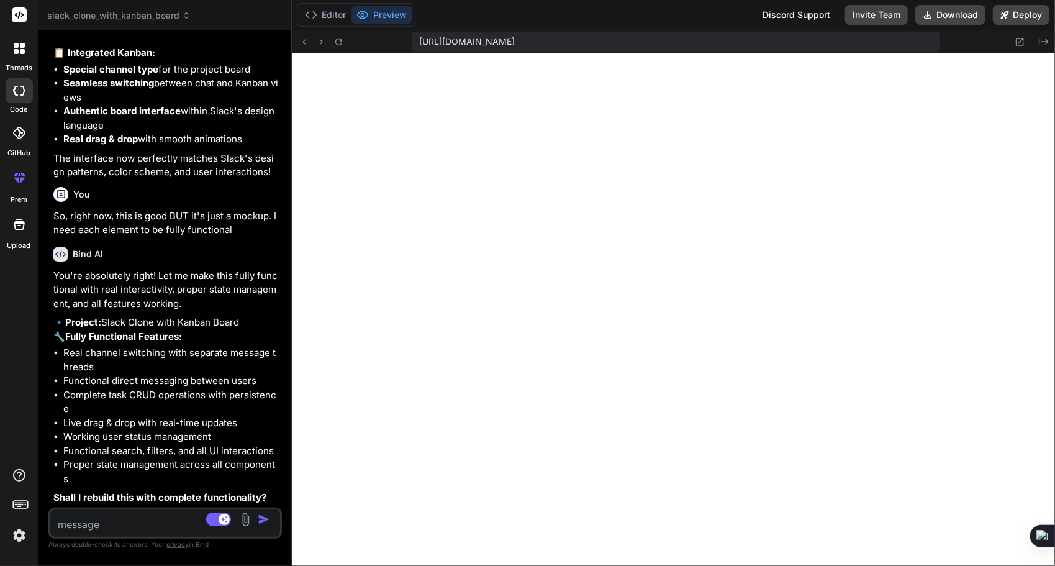
scroll to position [2248, 0]
click at [159, 524] on textarea at bounding box center [145, 520] width 191 height 22
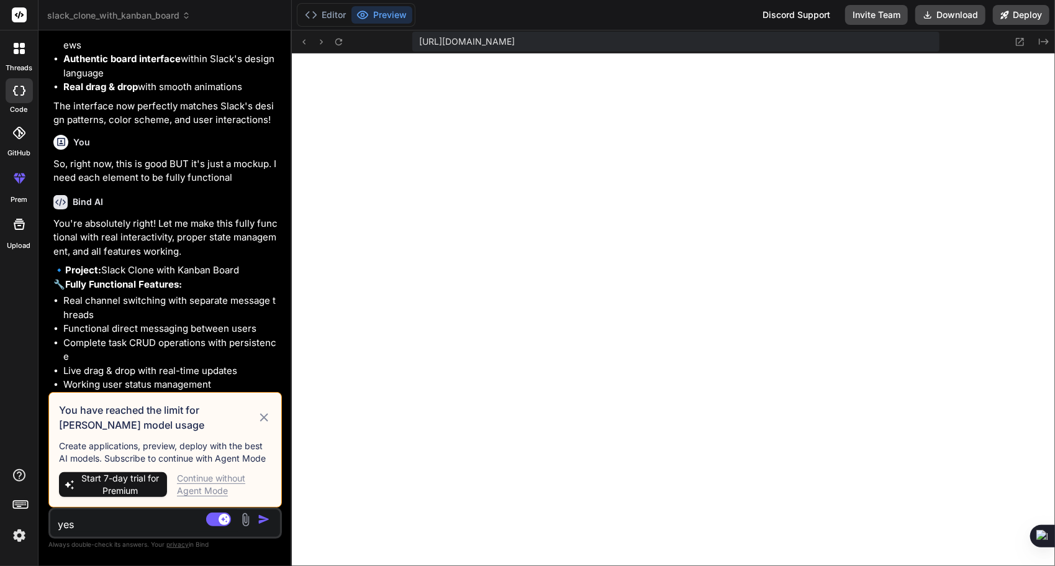
click at [220, 481] on div "Continue without Agent Mode" at bounding box center [224, 484] width 94 height 25
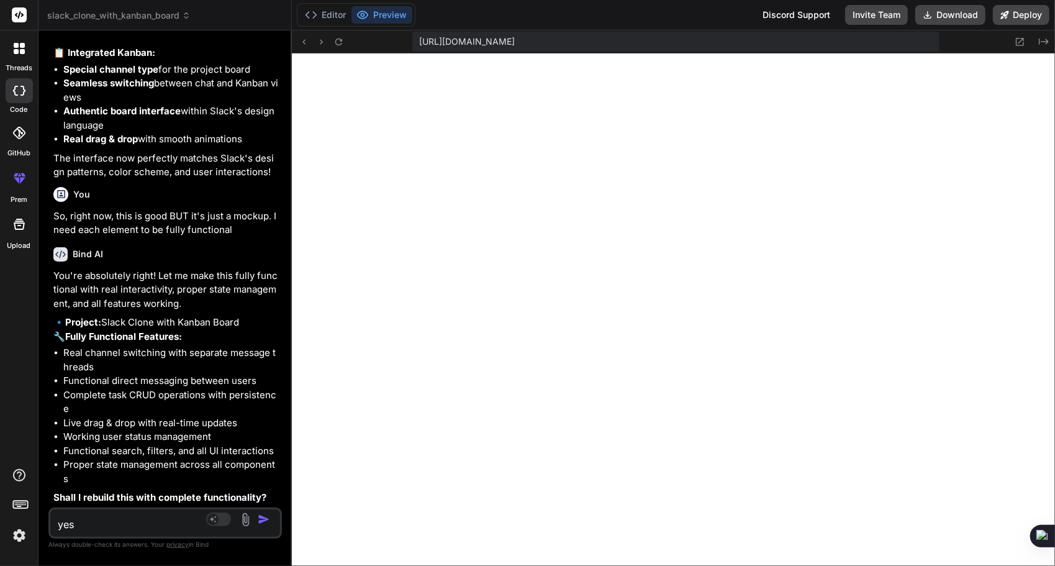
click at [266, 519] on img "button" at bounding box center [264, 519] width 12 height 12
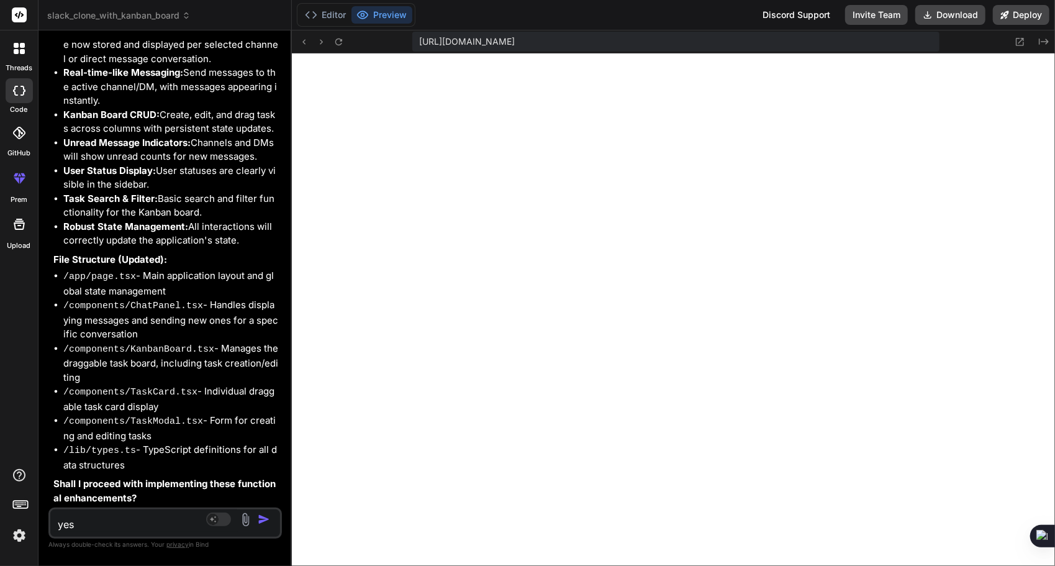
scroll to position [2891, 0]
click at [160, 520] on textarea "yes" at bounding box center [145, 520] width 191 height 22
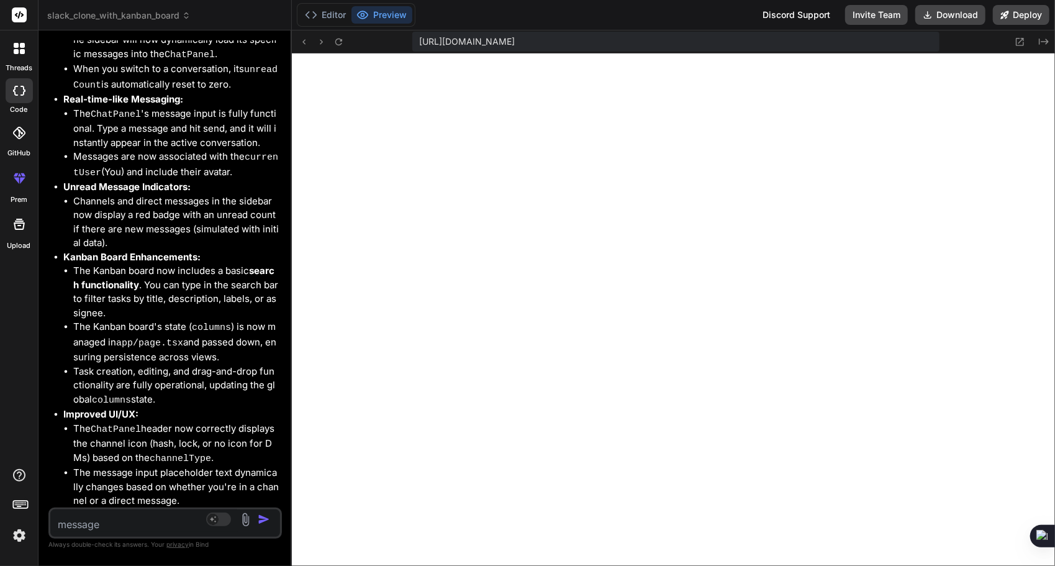
scroll to position [4377, 0]
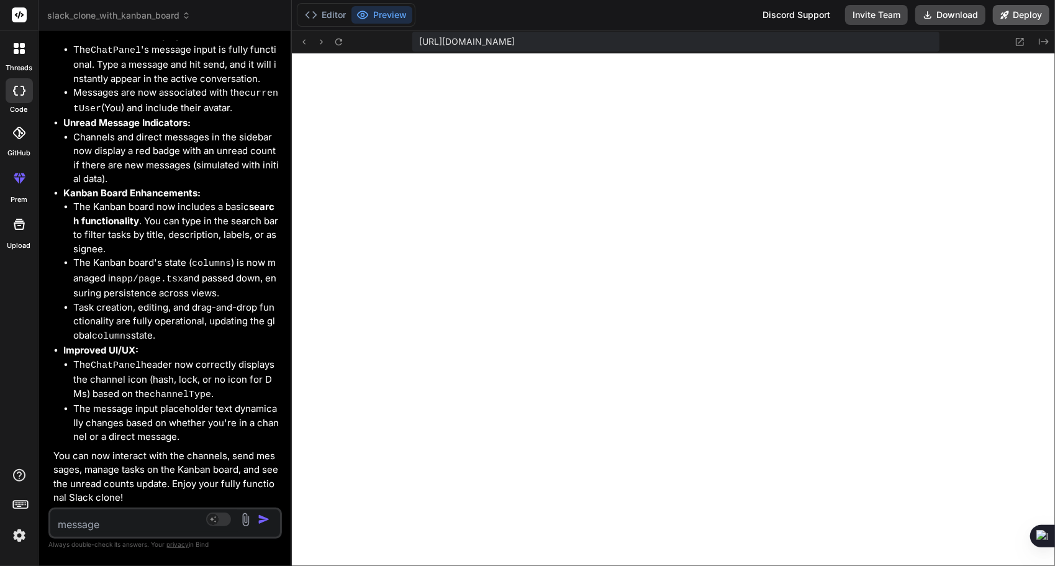
click at [1020, 15] on button "Deploy" at bounding box center [1021, 15] width 57 height 20
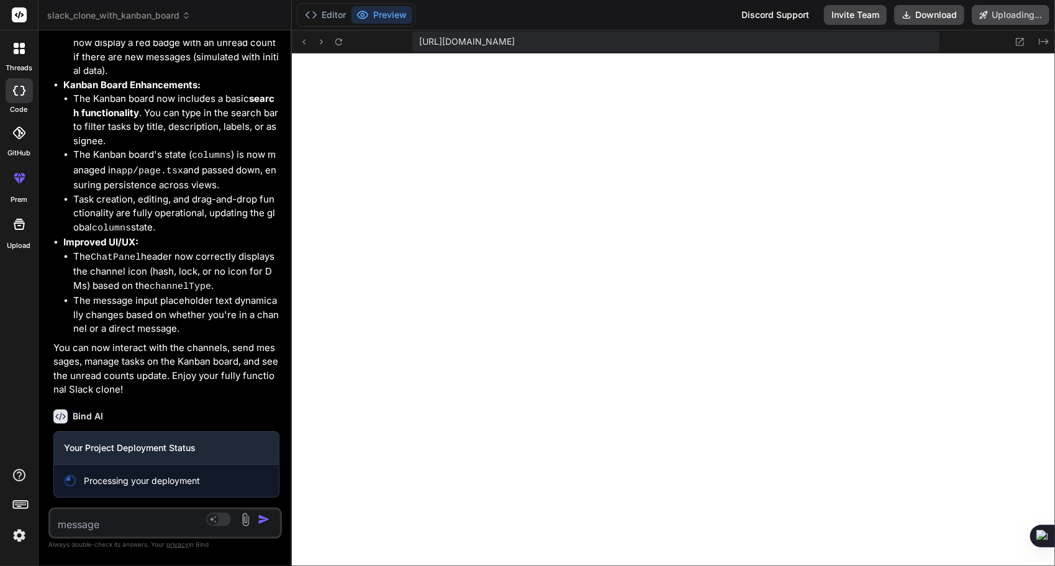
scroll to position [4484, 0]
click at [304, 40] on icon at bounding box center [304, 42] width 11 height 11
click at [317, 39] on icon at bounding box center [321, 42] width 11 height 11
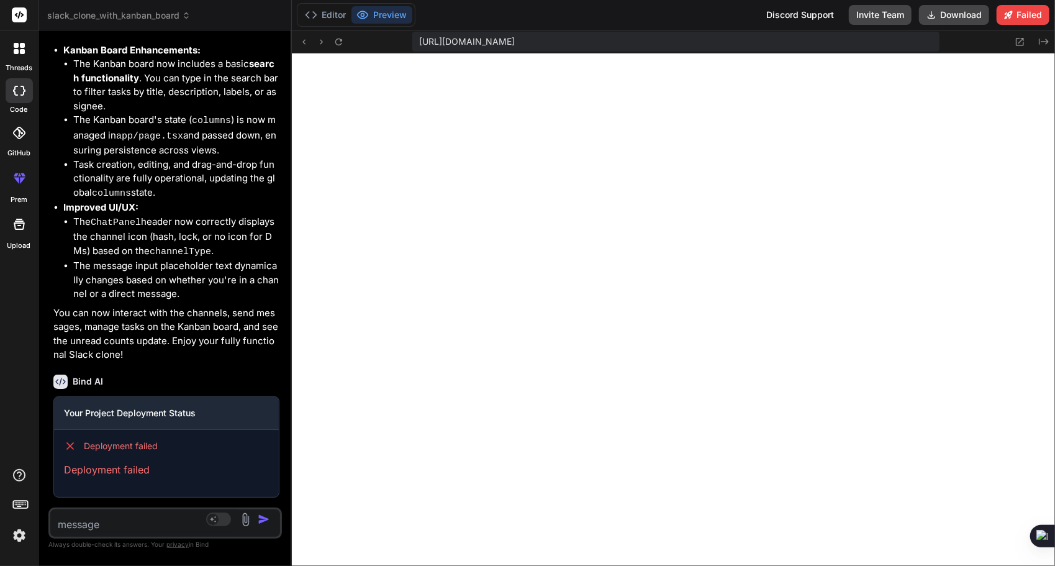
scroll to position [4519, 0]
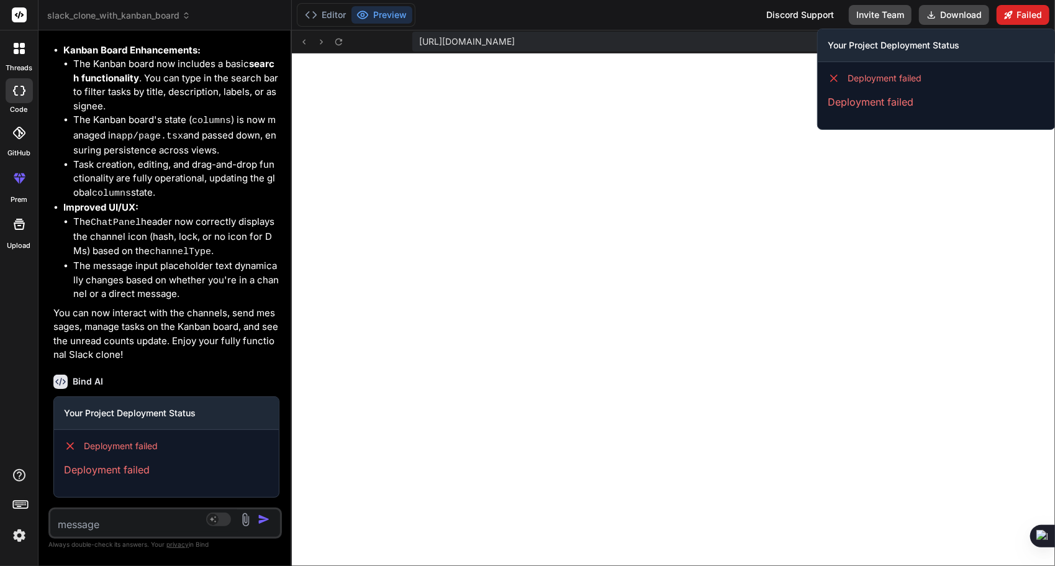
click at [1019, 14] on button "Failed" at bounding box center [1023, 15] width 53 height 20
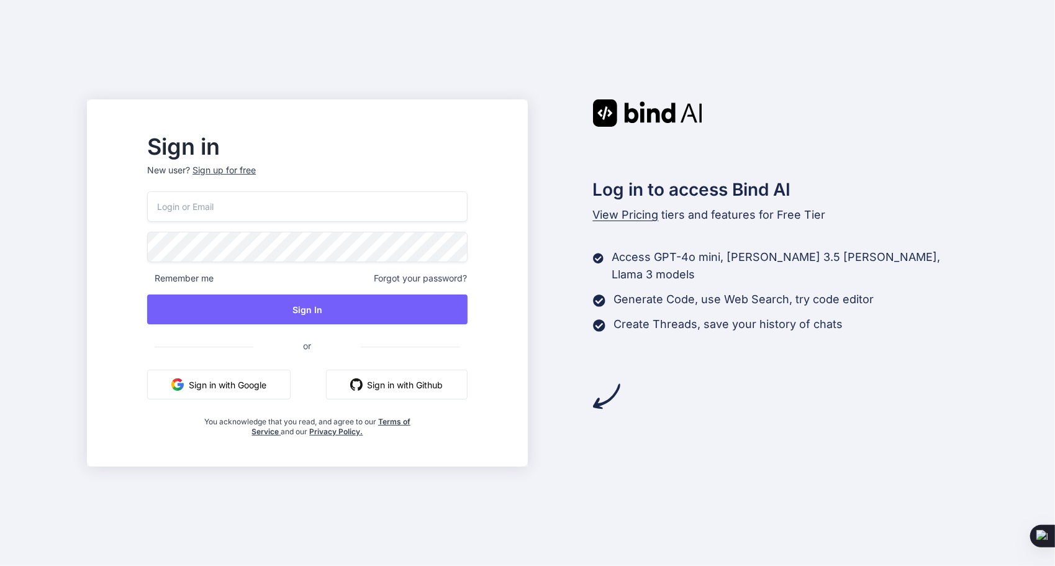
click at [243, 380] on button "Sign in with Google" at bounding box center [218, 385] width 143 height 30
